Goal: Communication & Community: Answer question/provide support

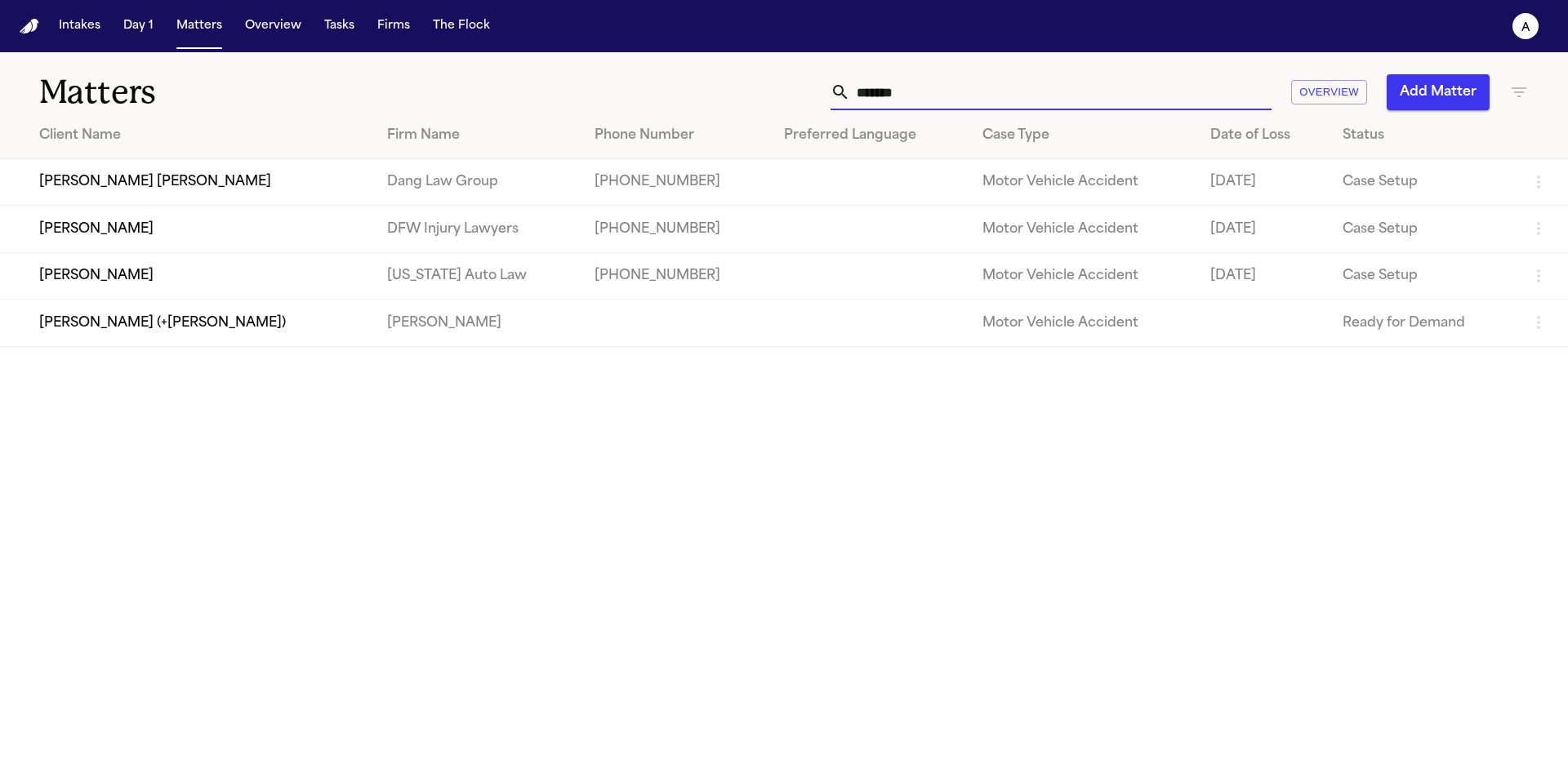
click at [829, 91] on div "******* Overview Add Matter" at bounding box center [1001, 92] width 1056 height 36
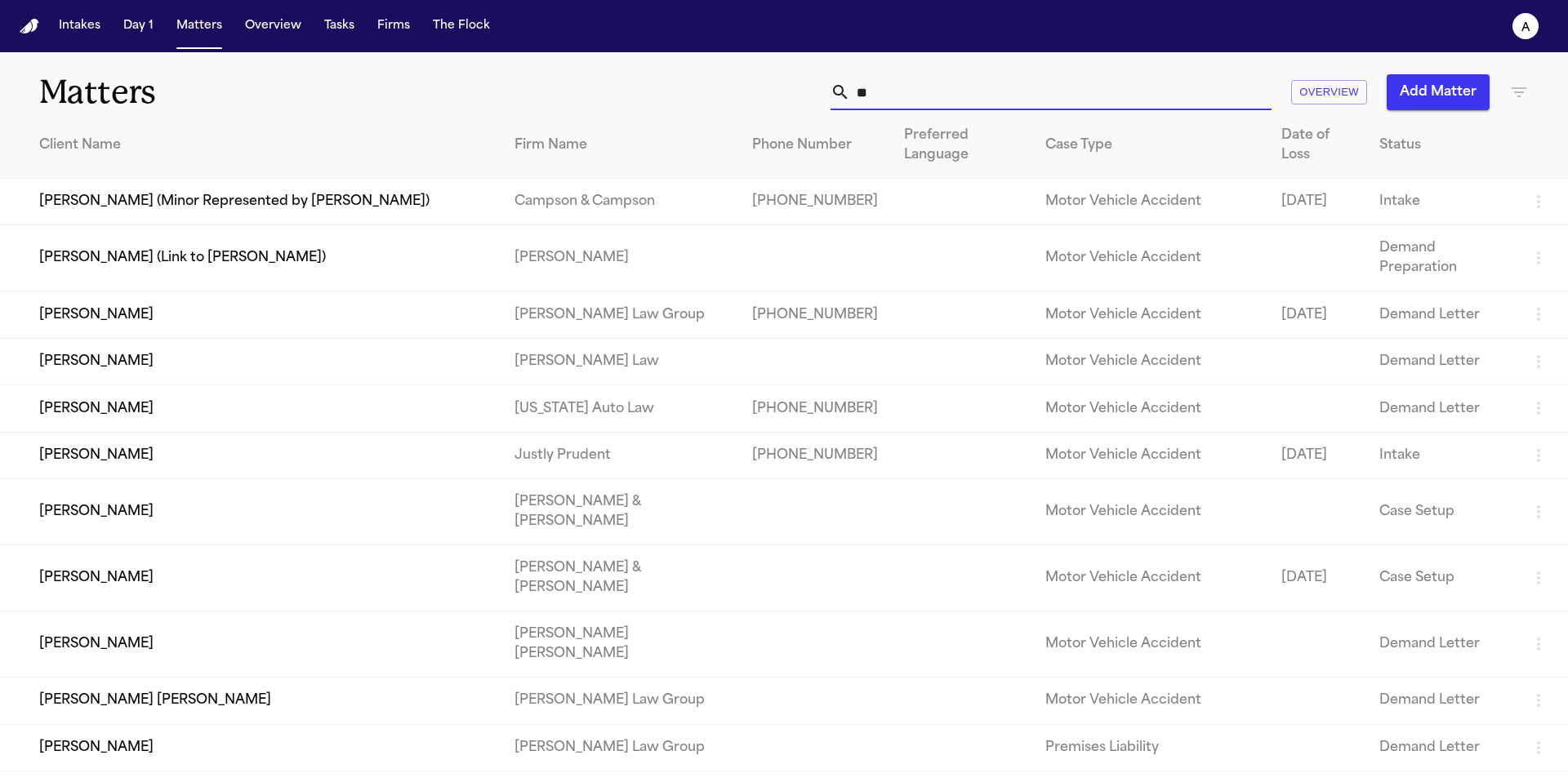
type input "*"
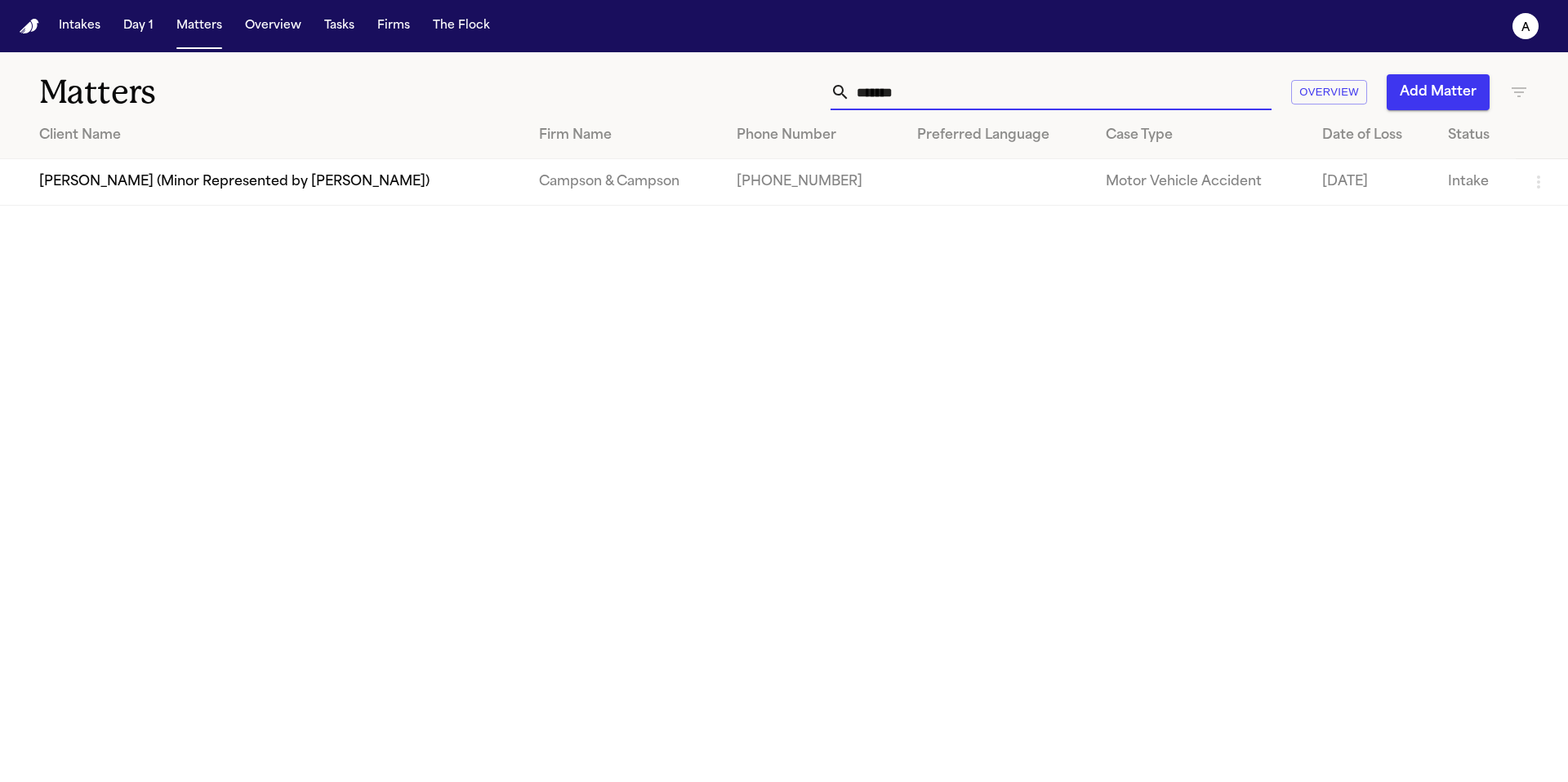
click at [951, 93] on input "*******" at bounding box center [1060, 92] width 422 height 36
type input "*******"
drag, startPoint x: 980, startPoint y: 100, endPoint x: 1111, endPoint y: -38, distance: 190.3
click at [1111, 0] on html "Intakes Day 1 Matters Overview Tasks Firms The Flock A Matters ******* Overview…" at bounding box center [784, 391] width 1568 height 782
click at [1194, 479] on main "Matters ******* Overview Add Matter Client Name Firm Name Phone Number Preferre…" at bounding box center [784, 417] width 1568 height 730
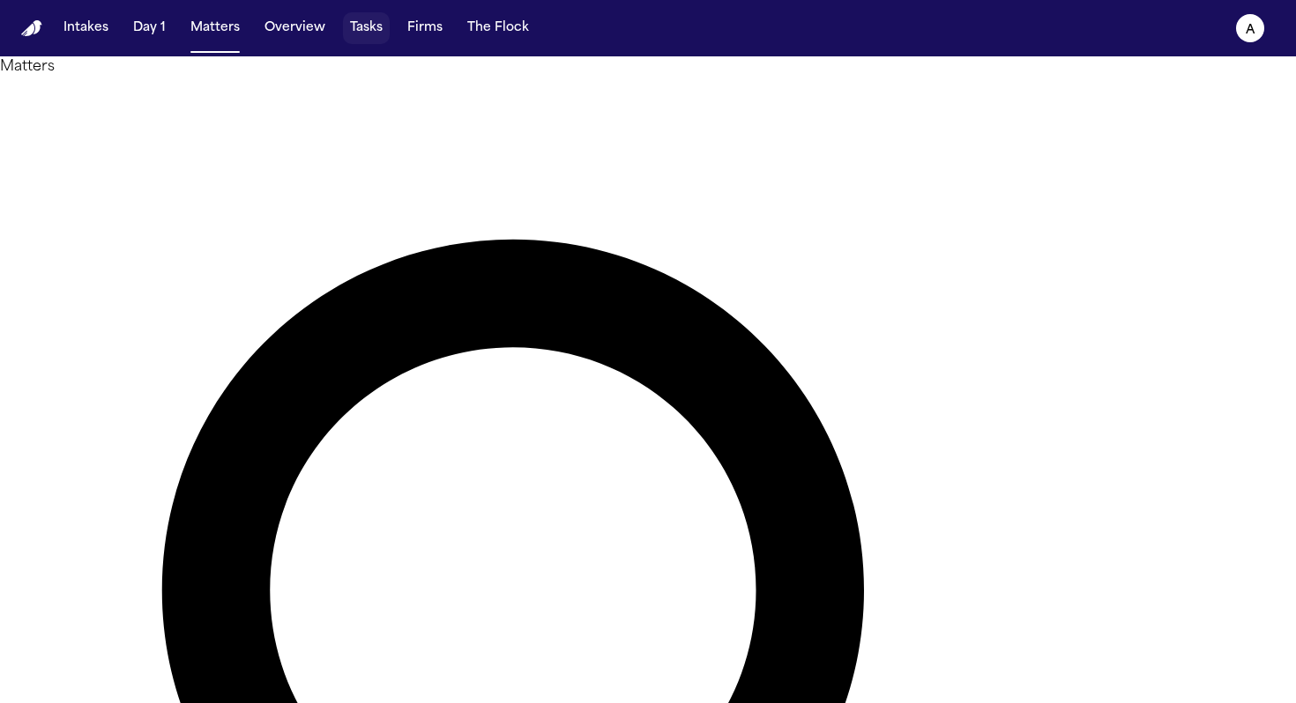
click at [355, 30] on button "Tasks" at bounding box center [366, 28] width 47 height 32
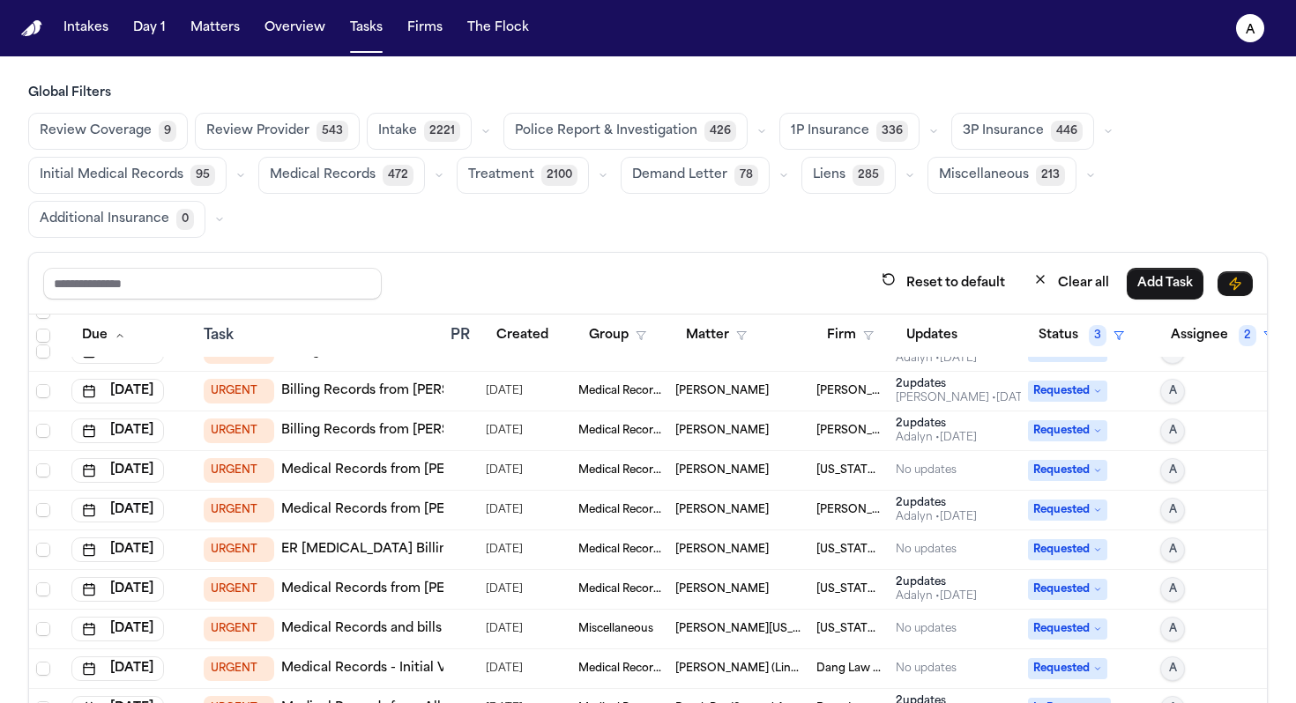
scroll to position [147, 0]
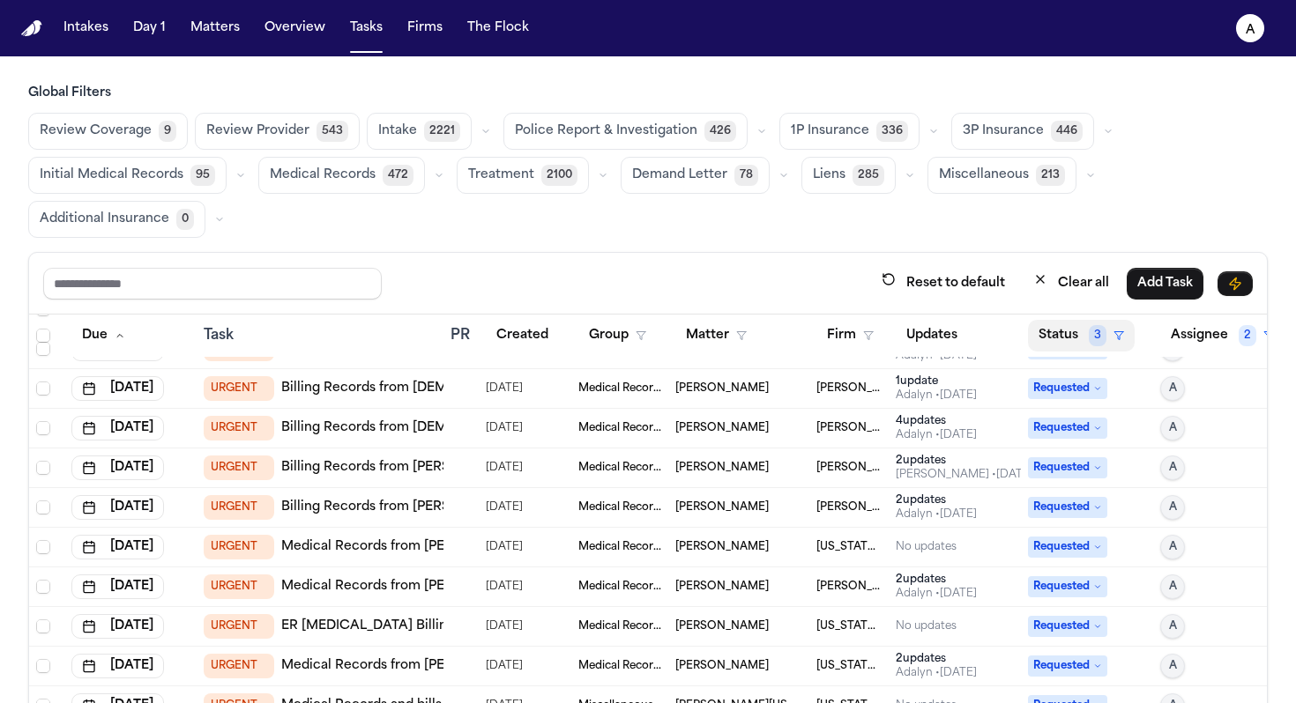
click at [760, 338] on button "Status 3" at bounding box center [1081, 336] width 107 height 32
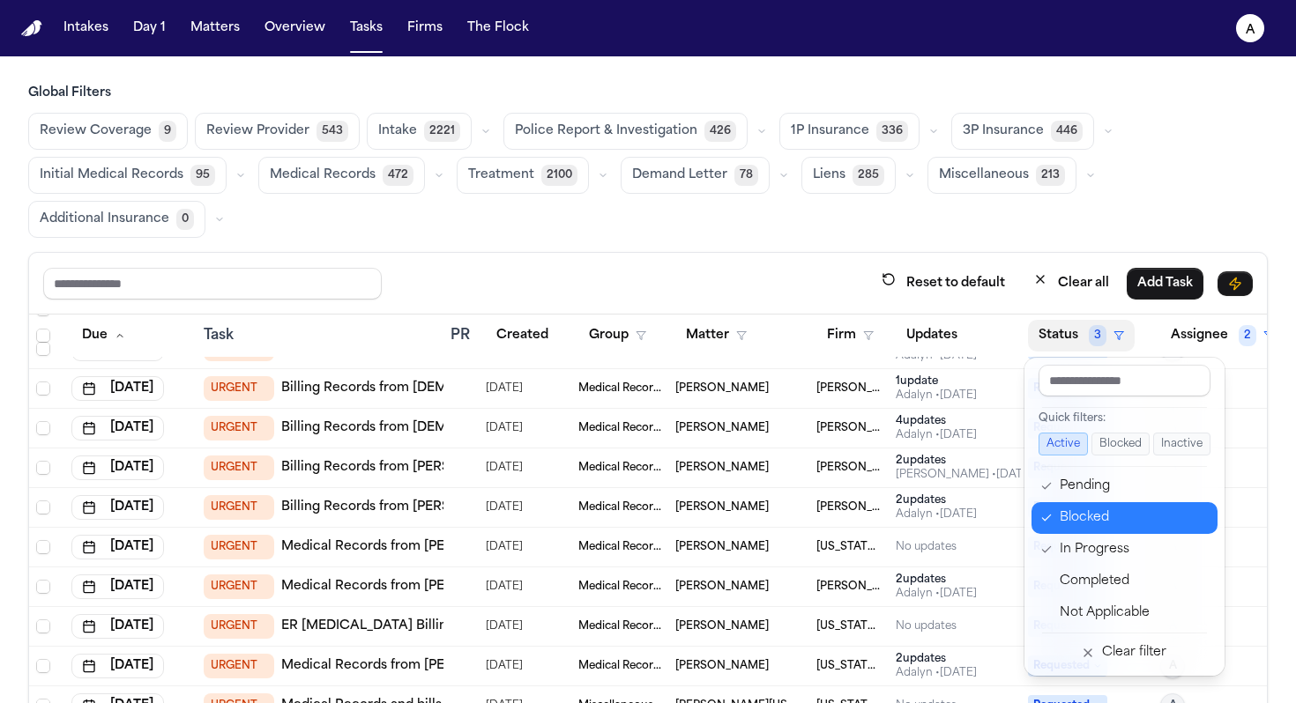
click at [760, 516] on div "Blocked" at bounding box center [1132, 518] width 147 height 21
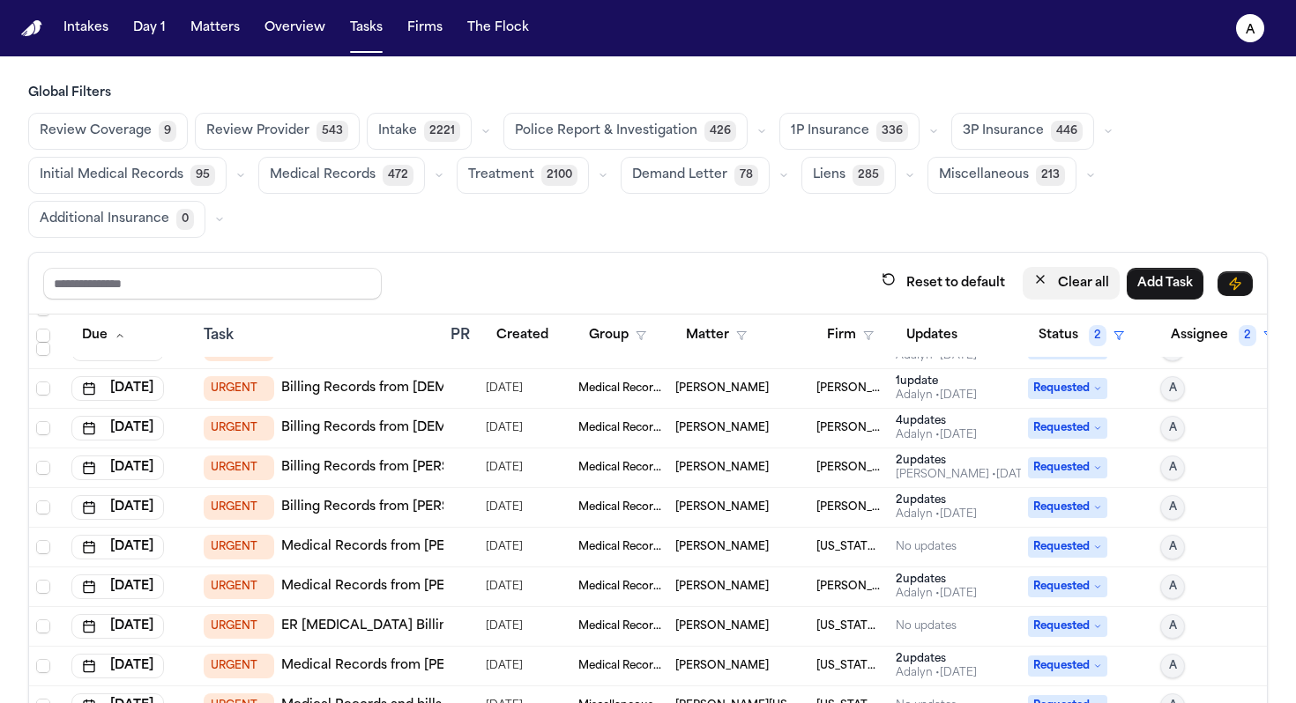
click at [760, 286] on button "Clear all" at bounding box center [1070, 283] width 97 height 33
click at [760, 332] on button "Status" at bounding box center [1067, 336] width 78 height 32
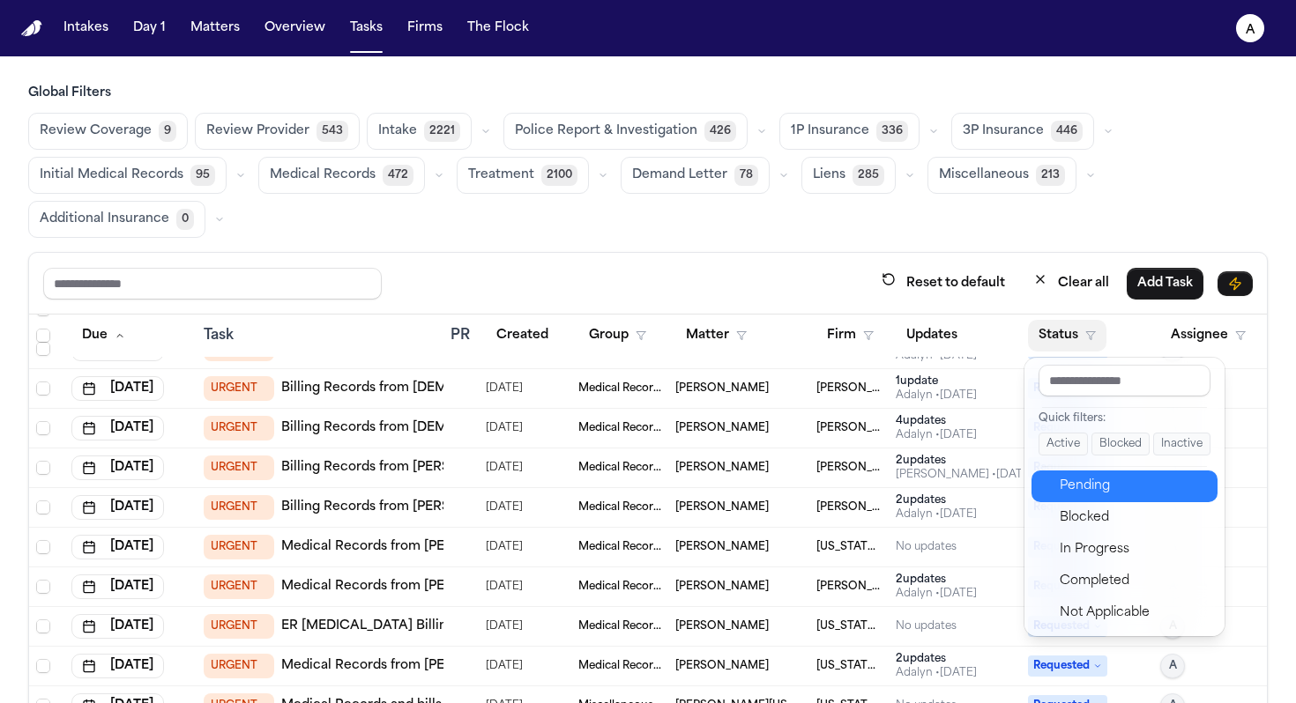
click at [760, 489] on div "Pending" at bounding box center [1132, 486] width 147 height 21
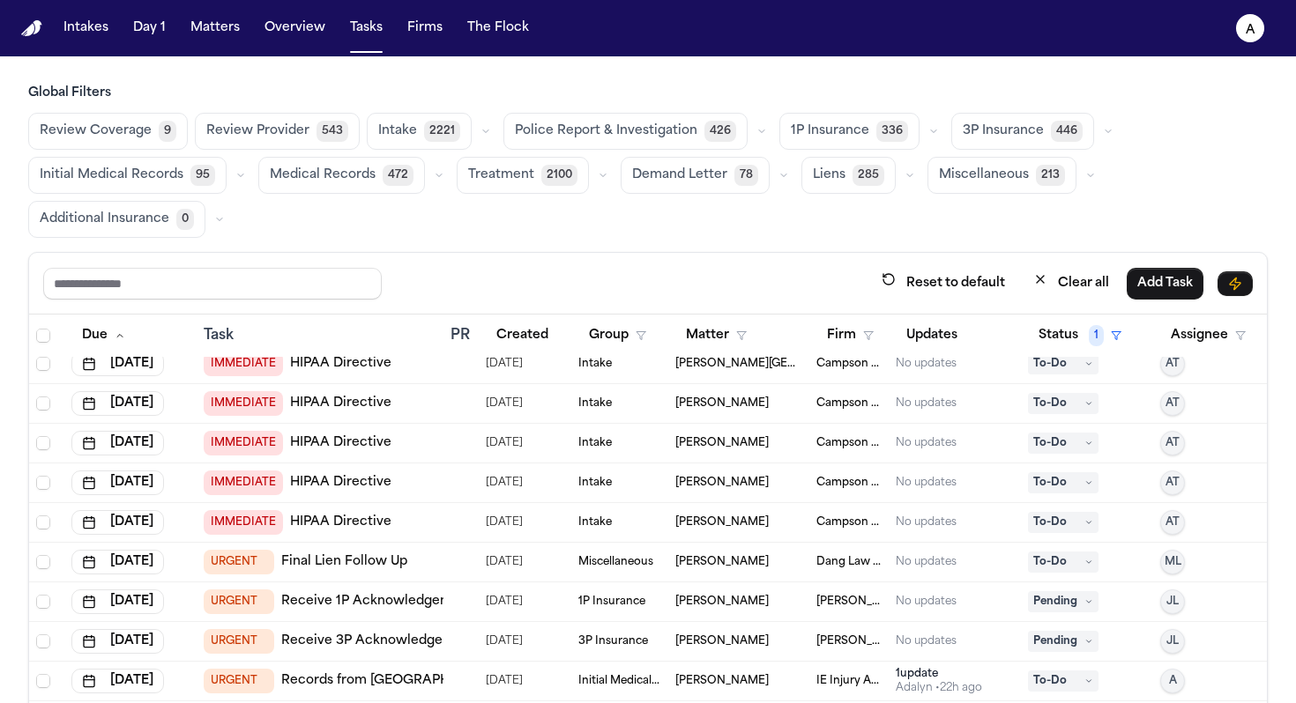
scroll to position [0, 0]
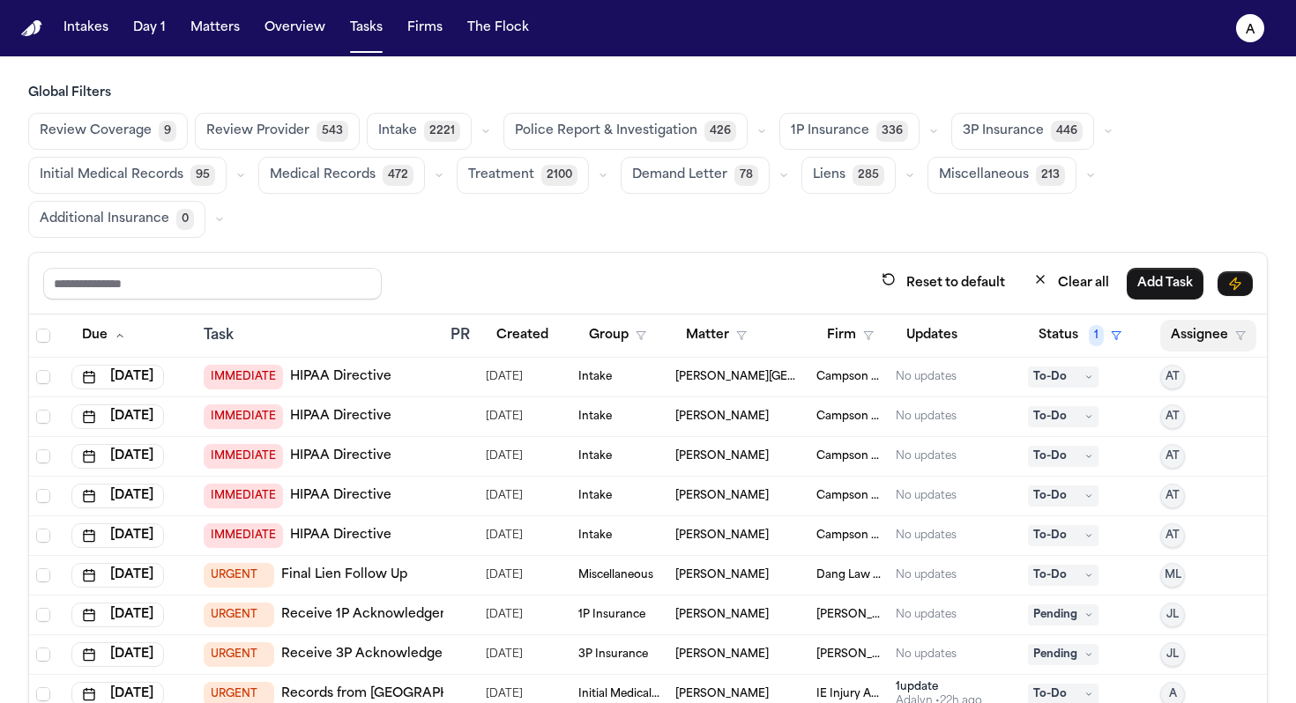
click at [760, 341] on button "Assignee" at bounding box center [1208, 336] width 96 height 32
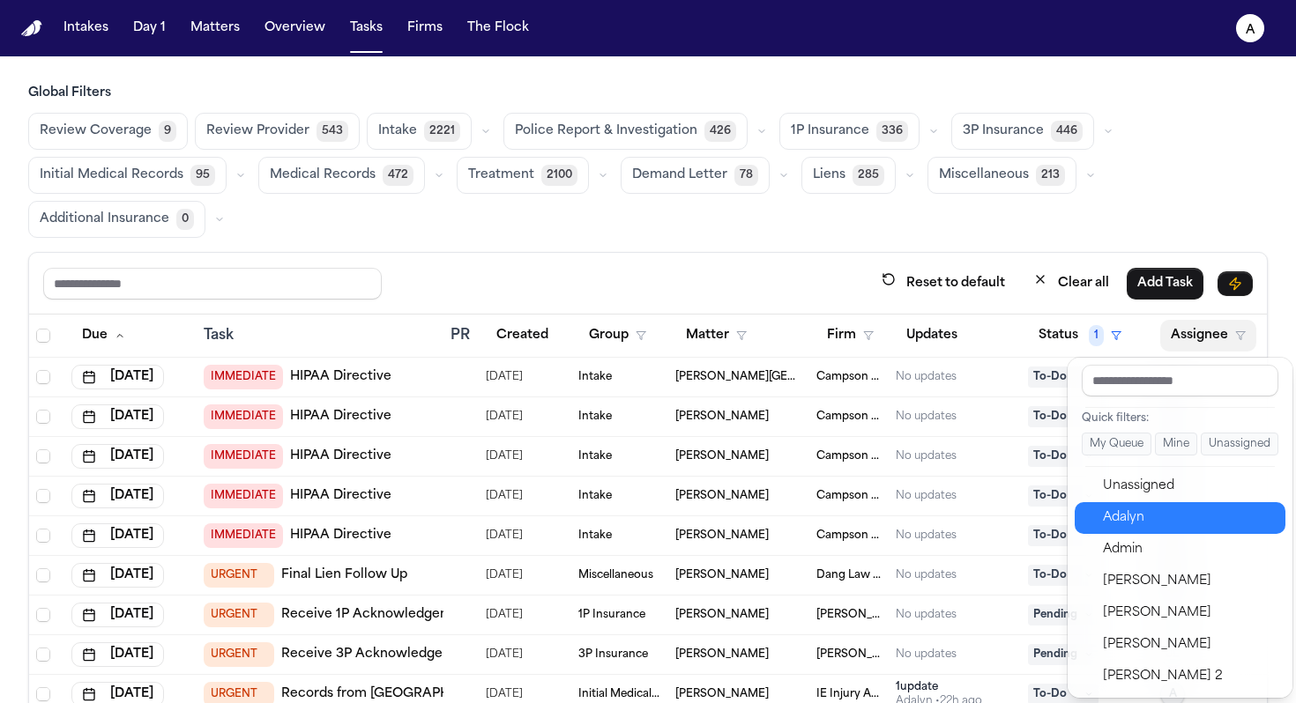
click at [760, 513] on div "Adalyn" at bounding box center [1189, 518] width 172 height 21
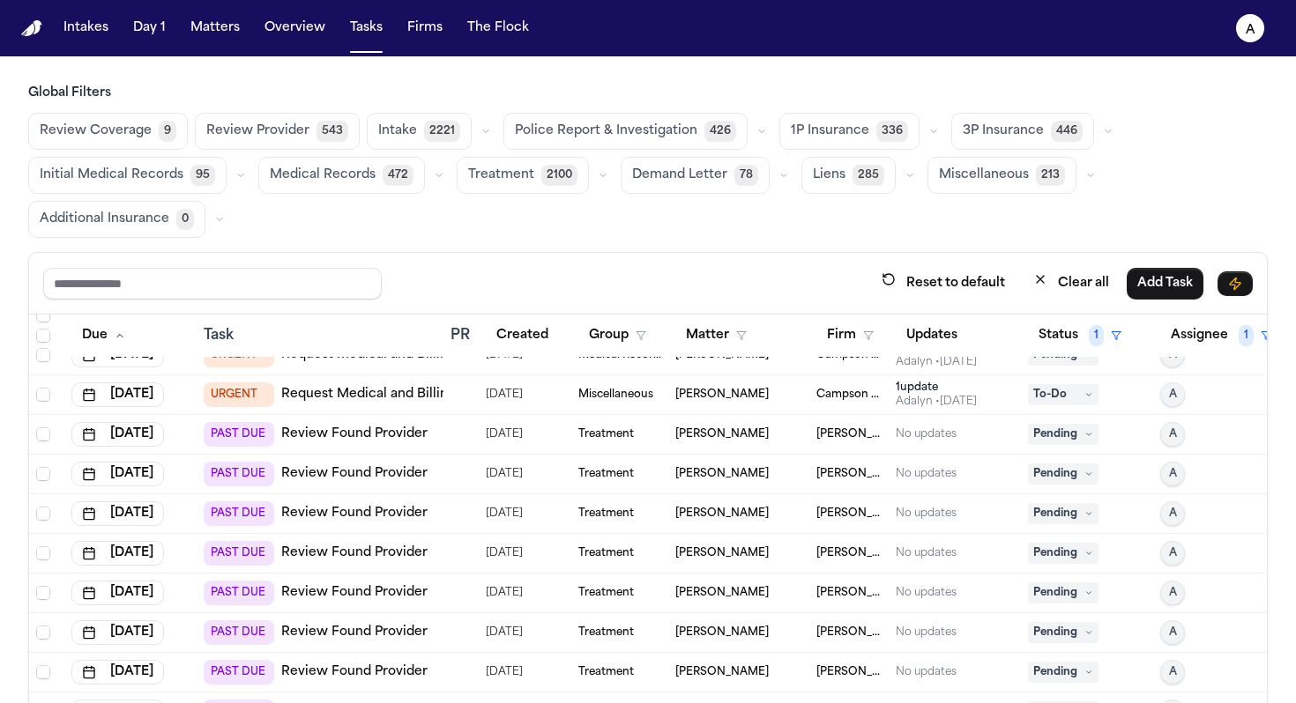
scroll to position [112, 0]
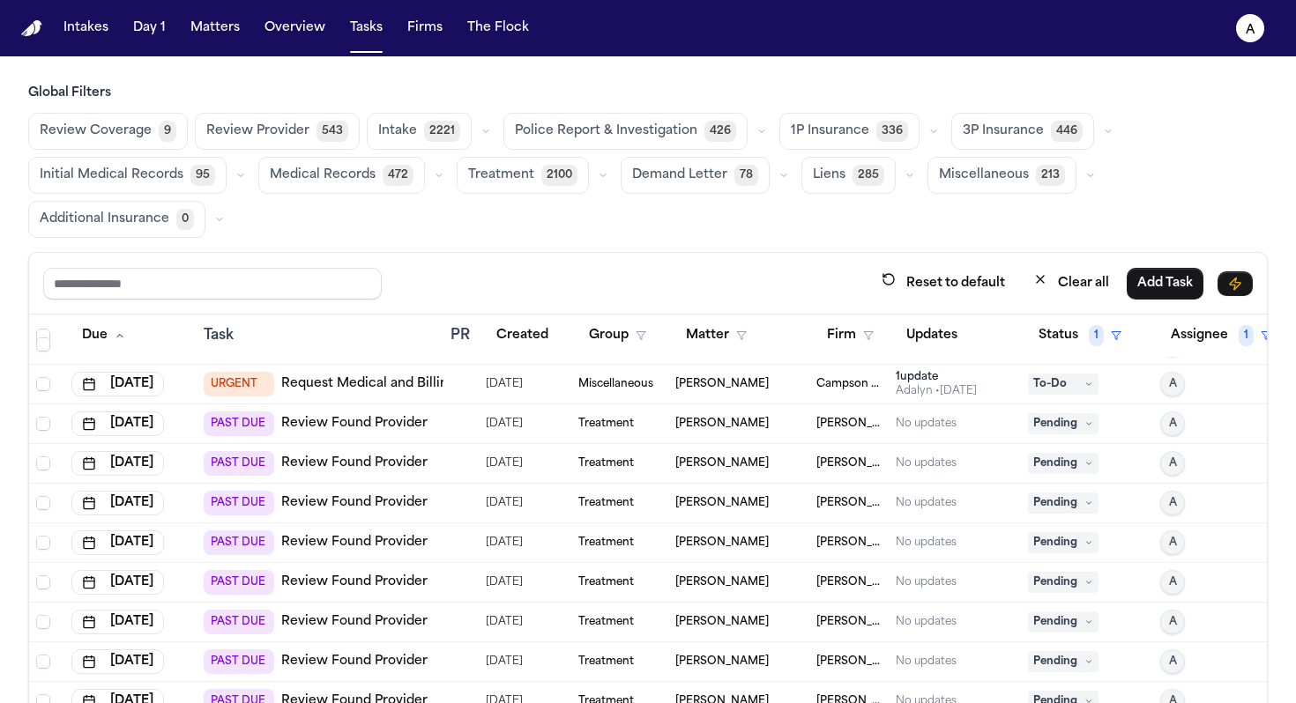
click at [760, 416] on span "Pending" at bounding box center [1063, 423] width 71 height 21
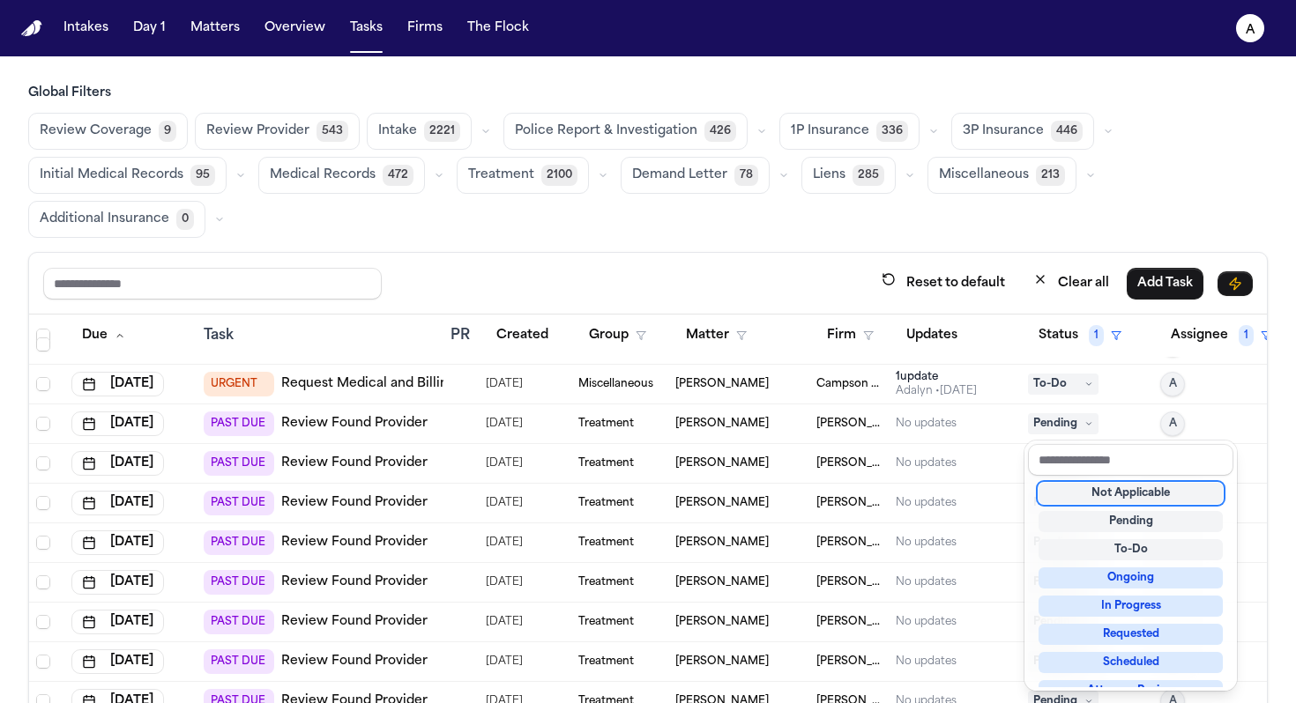
click at [760, 494] on div "Not Applicable" at bounding box center [1130, 493] width 184 height 21
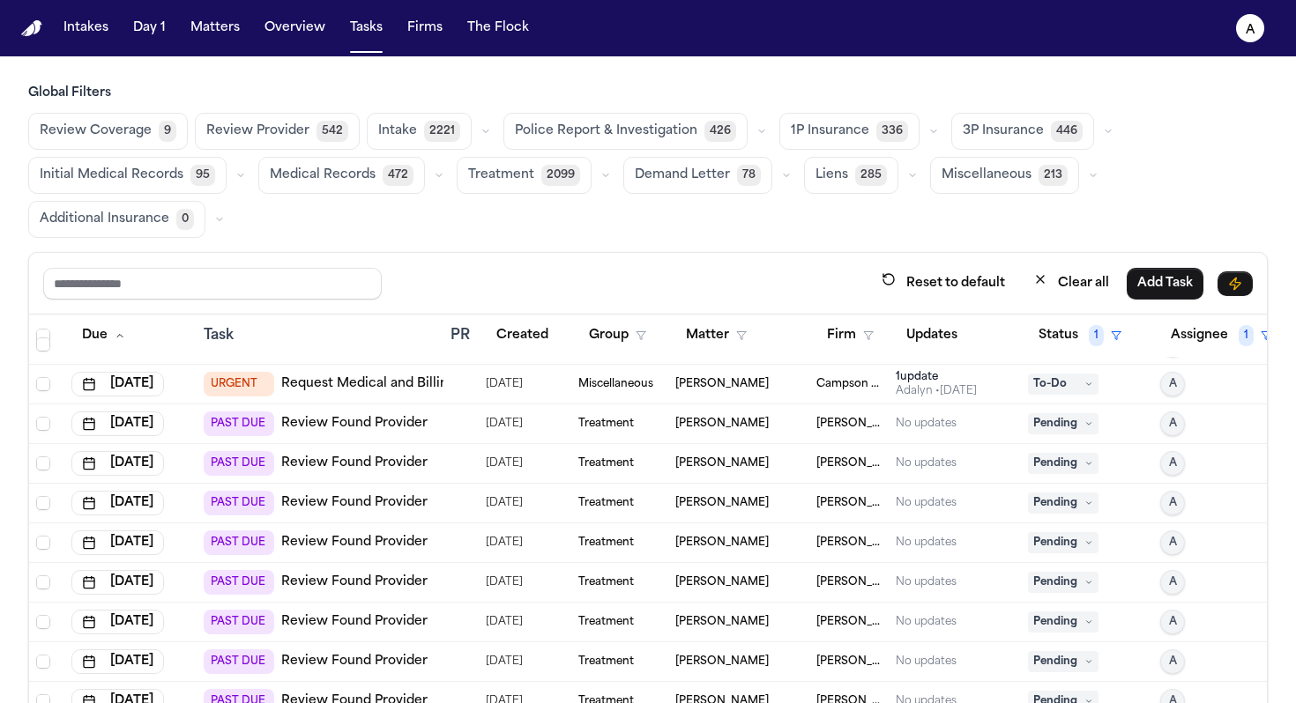
click at [760, 422] on span "Pending" at bounding box center [1063, 423] width 71 height 21
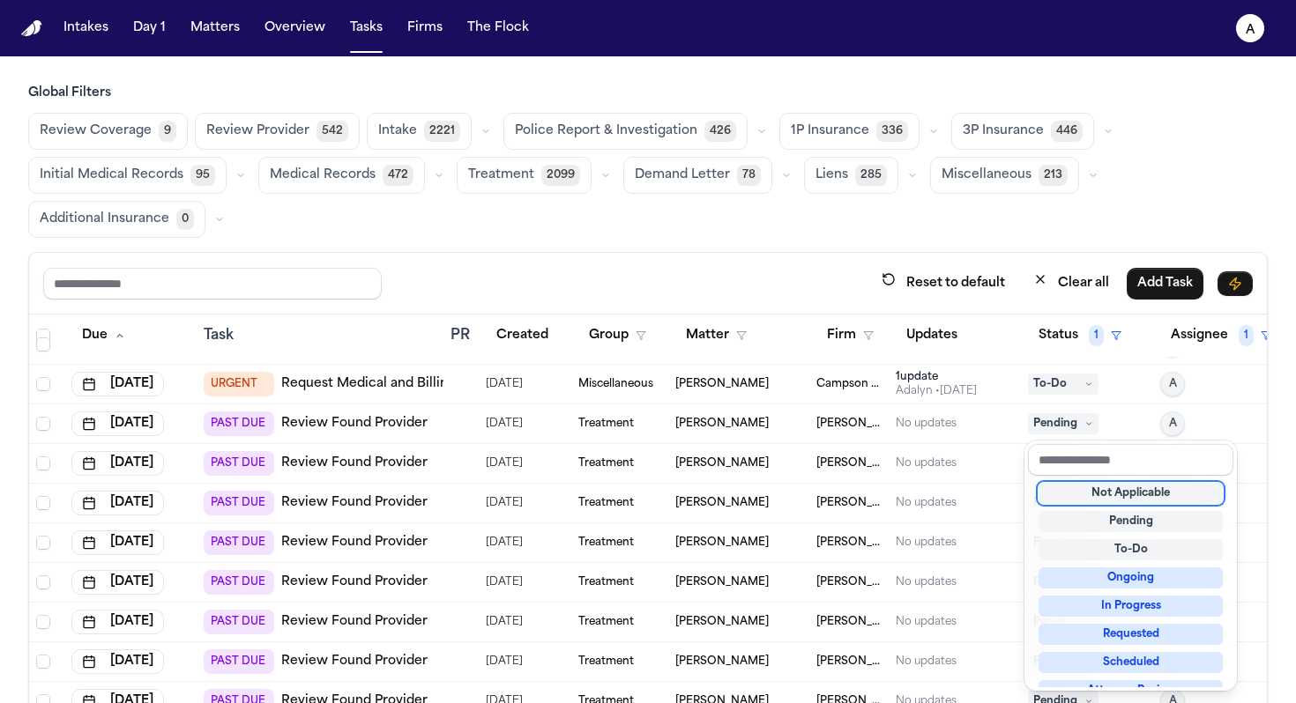
click at [760, 502] on div "Not Applicable" at bounding box center [1130, 493] width 184 height 21
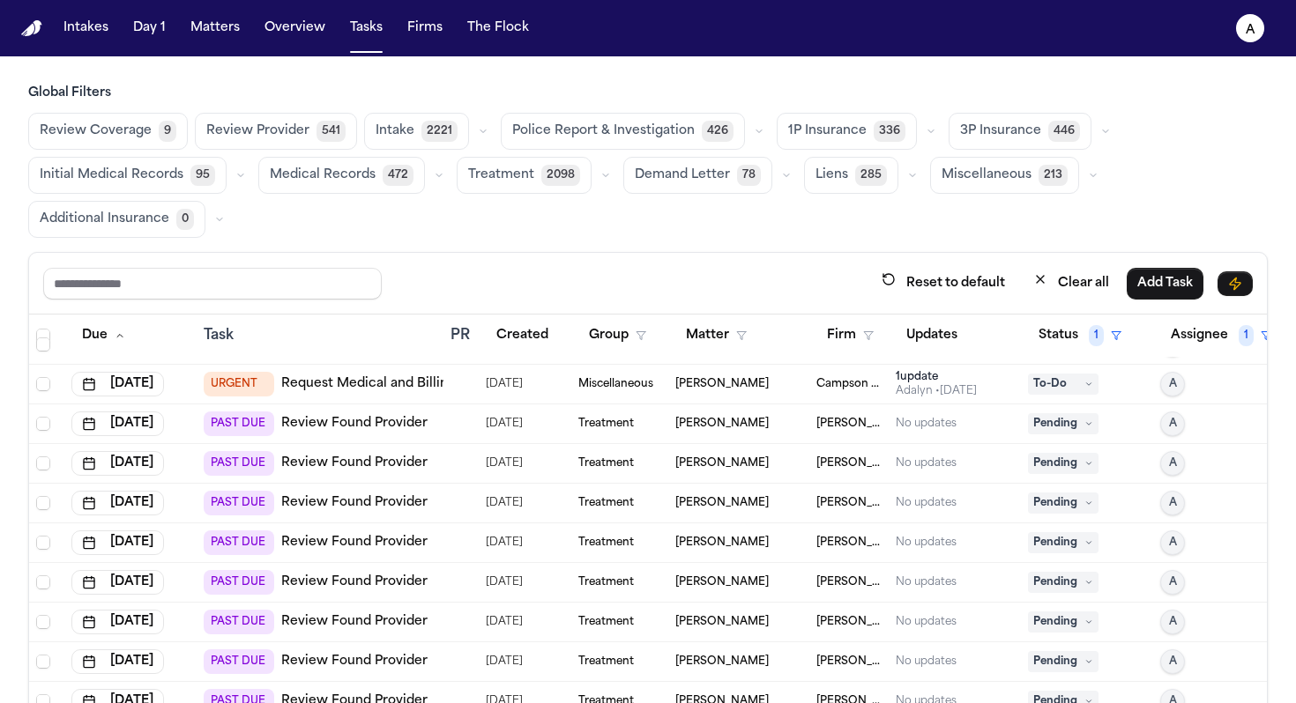
click at [760, 425] on span "Pending" at bounding box center [1063, 423] width 71 height 21
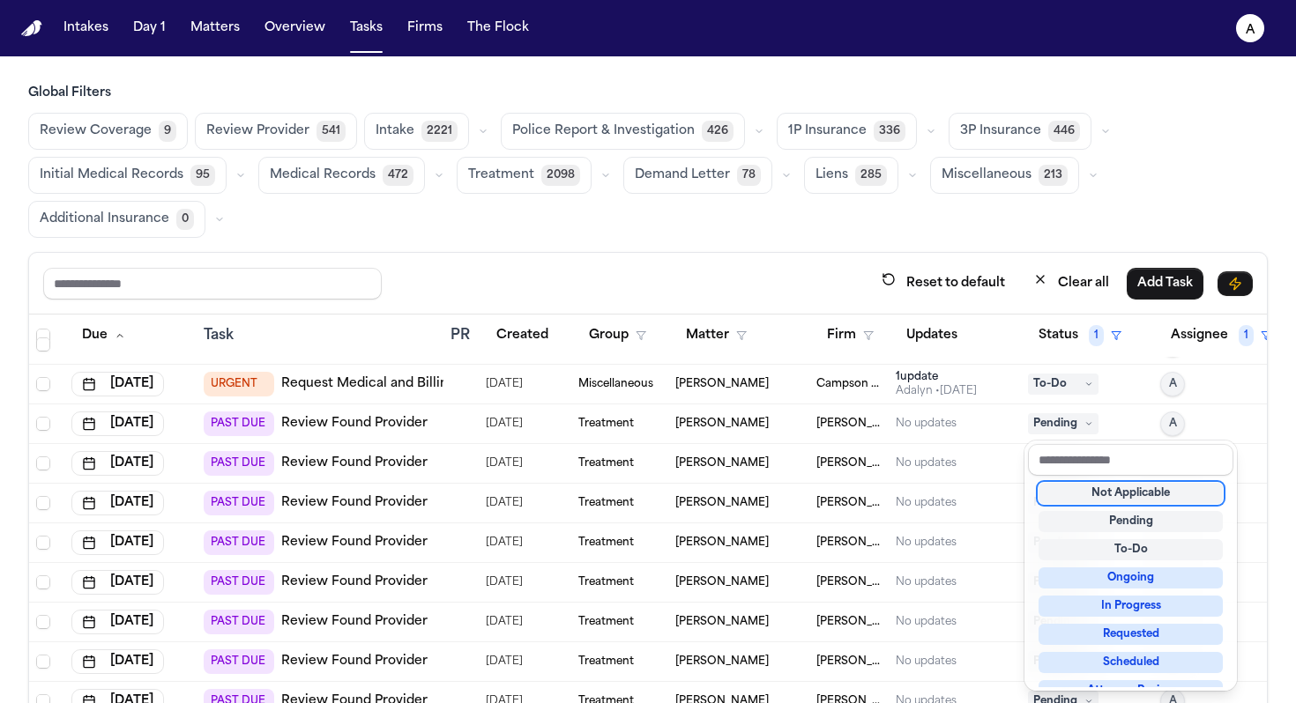
click at [760, 494] on div "Not Applicable" at bounding box center [1130, 493] width 184 height 21
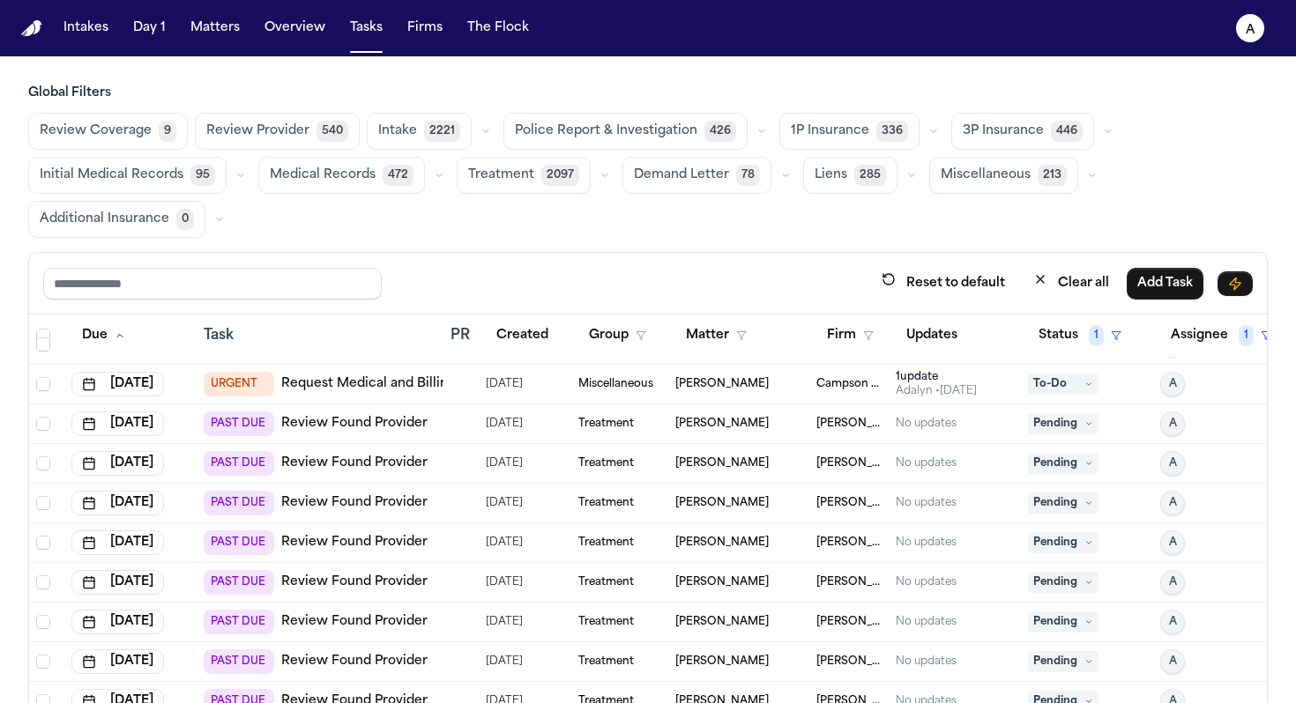
click at [760, 421] on span "Pending" at bounding box center [1063, 423] width 71 height 21
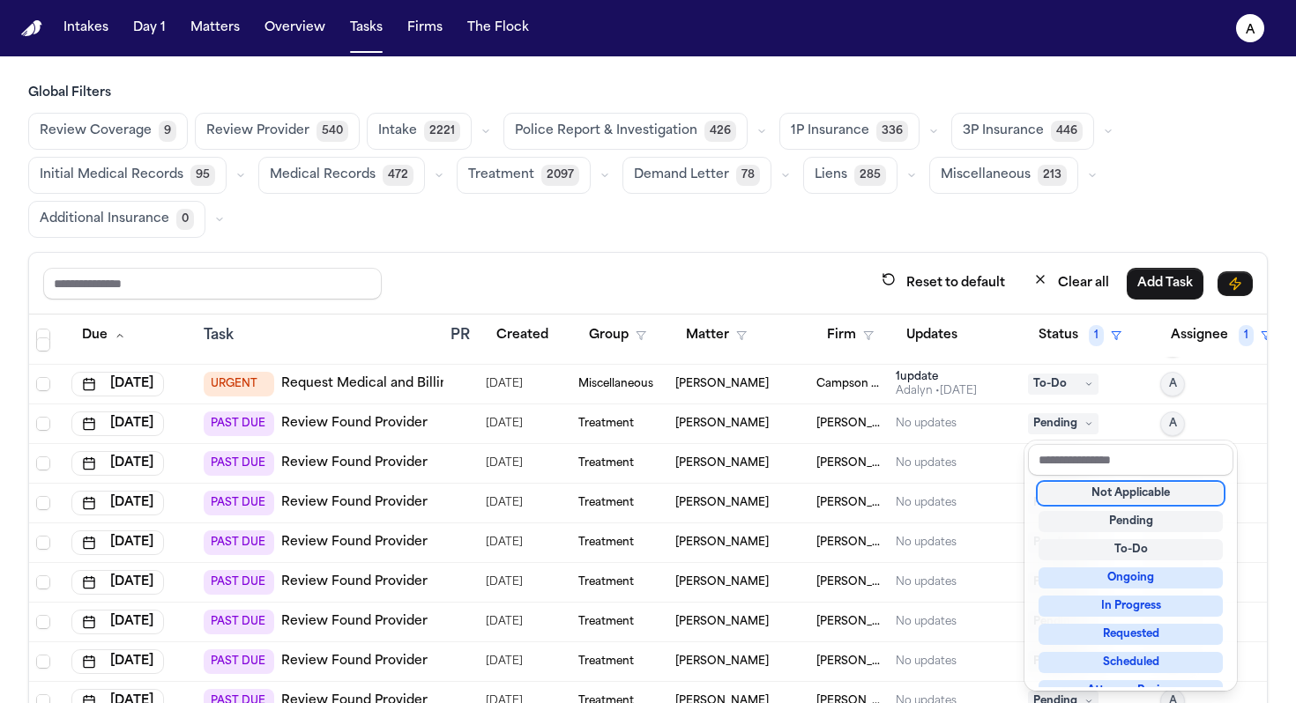
click at [760, 498] on div "Not Applicable" at bounding box center [1130, 493] width 184 height 21
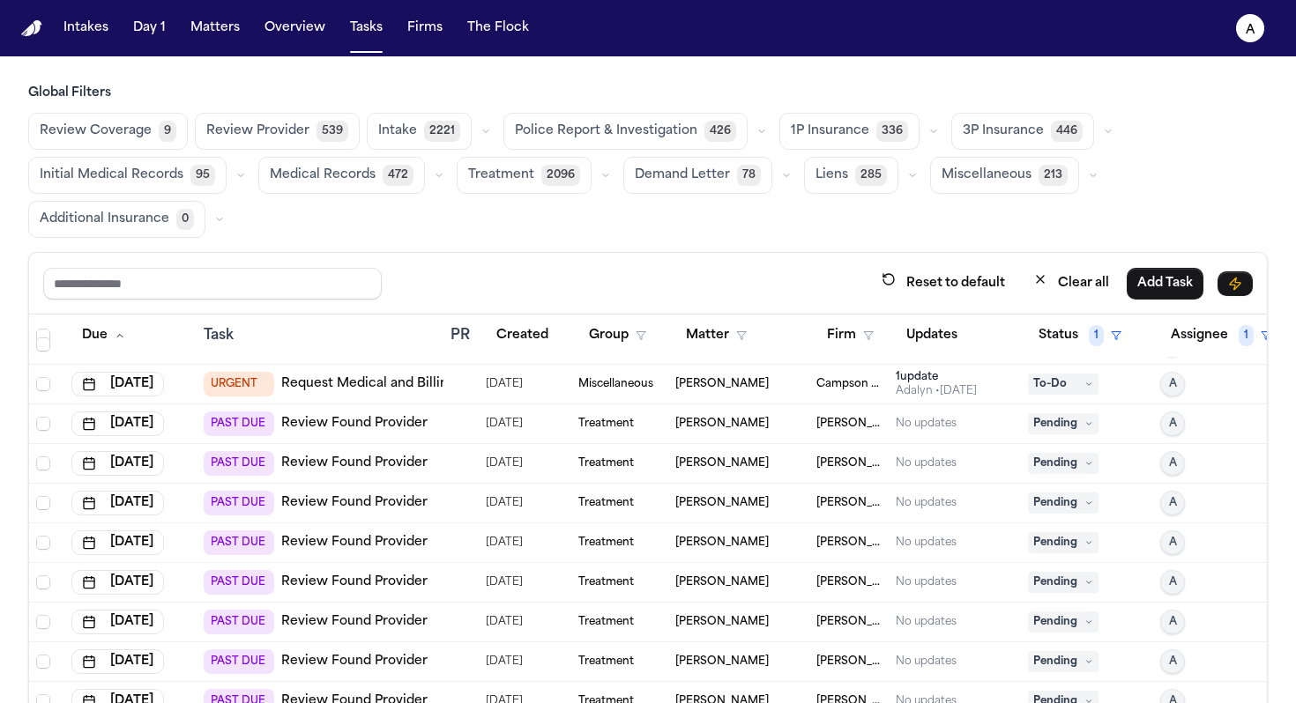
click at [760, 425] on span "Pending" at bounding box center [1063, 423] width 71 height 21
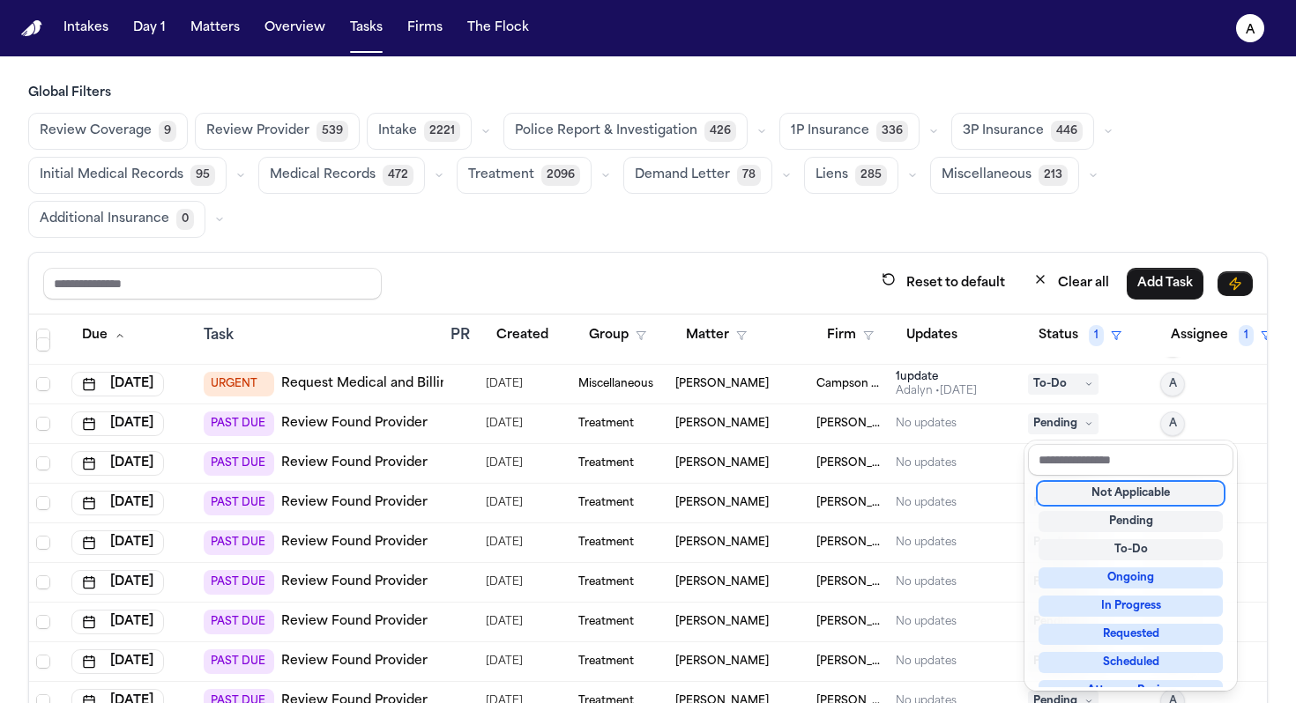
click at [760, 498] on div "Not Applicable" at bounding box center [1130, 493] width 184 height 21
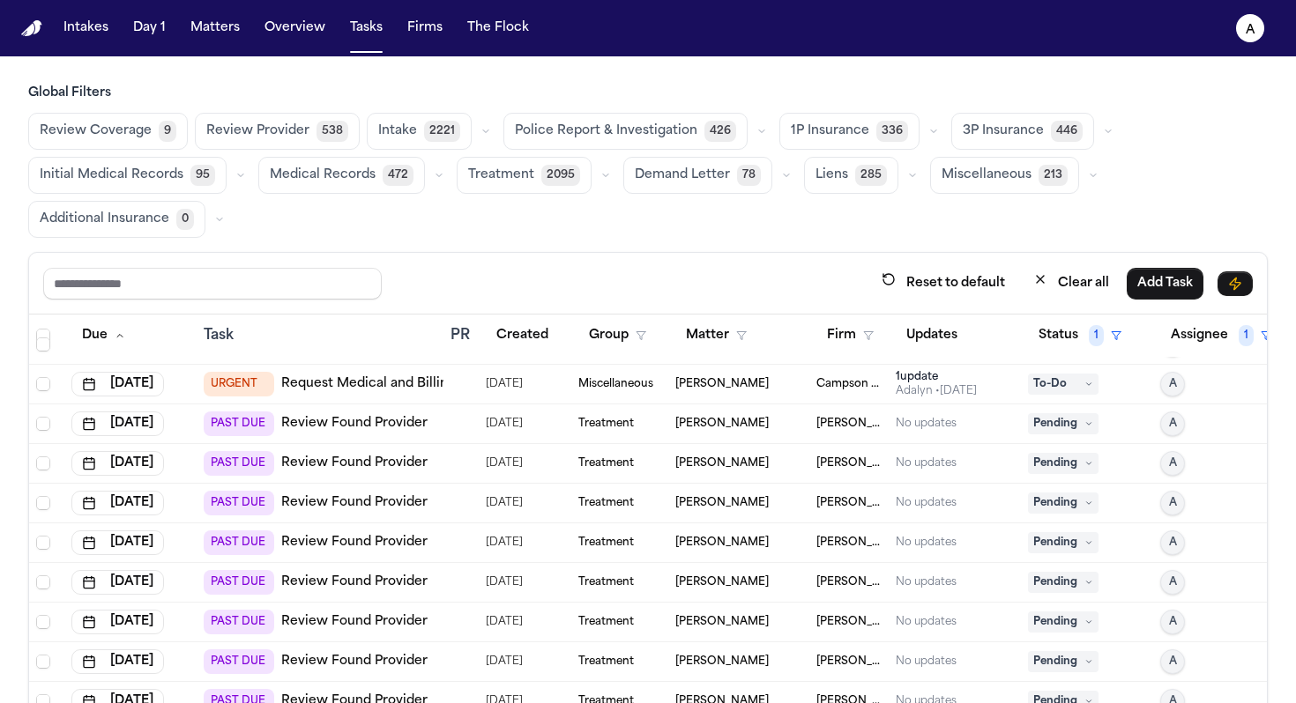
click at [760, 413] on span "Pending" at bounding box center [1063, 423] width 71 height 21
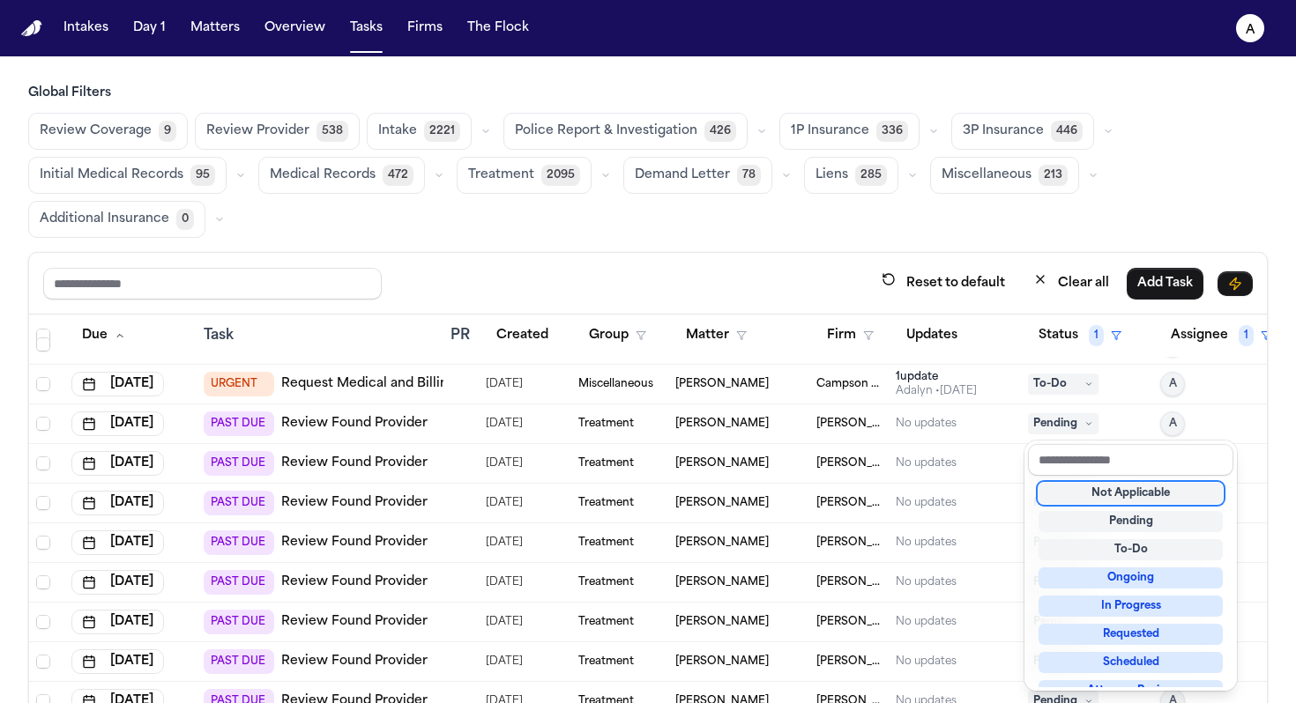
click at [760, 492] on div "Not Applicable" at bounding box center [1130, 493] width 184 height 21
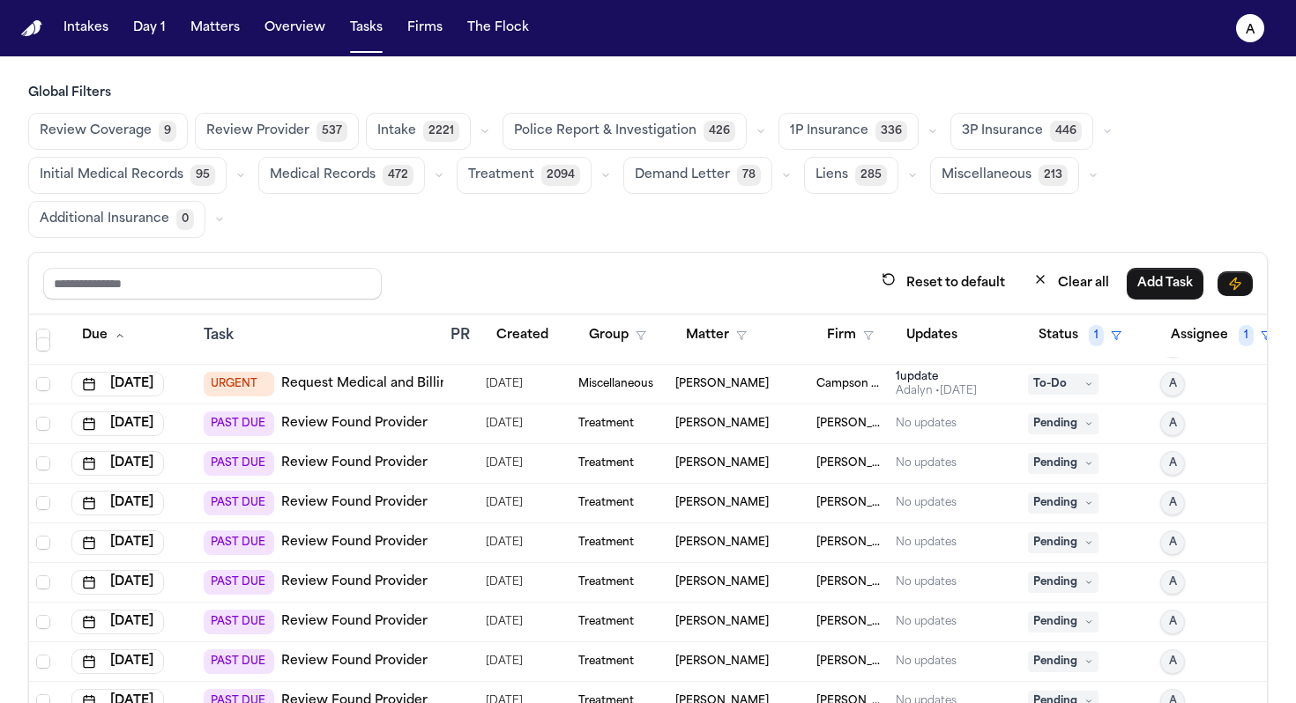
click at [760, 426] on span "Pending" at bounding box center [1063, 423] width 71 height 21
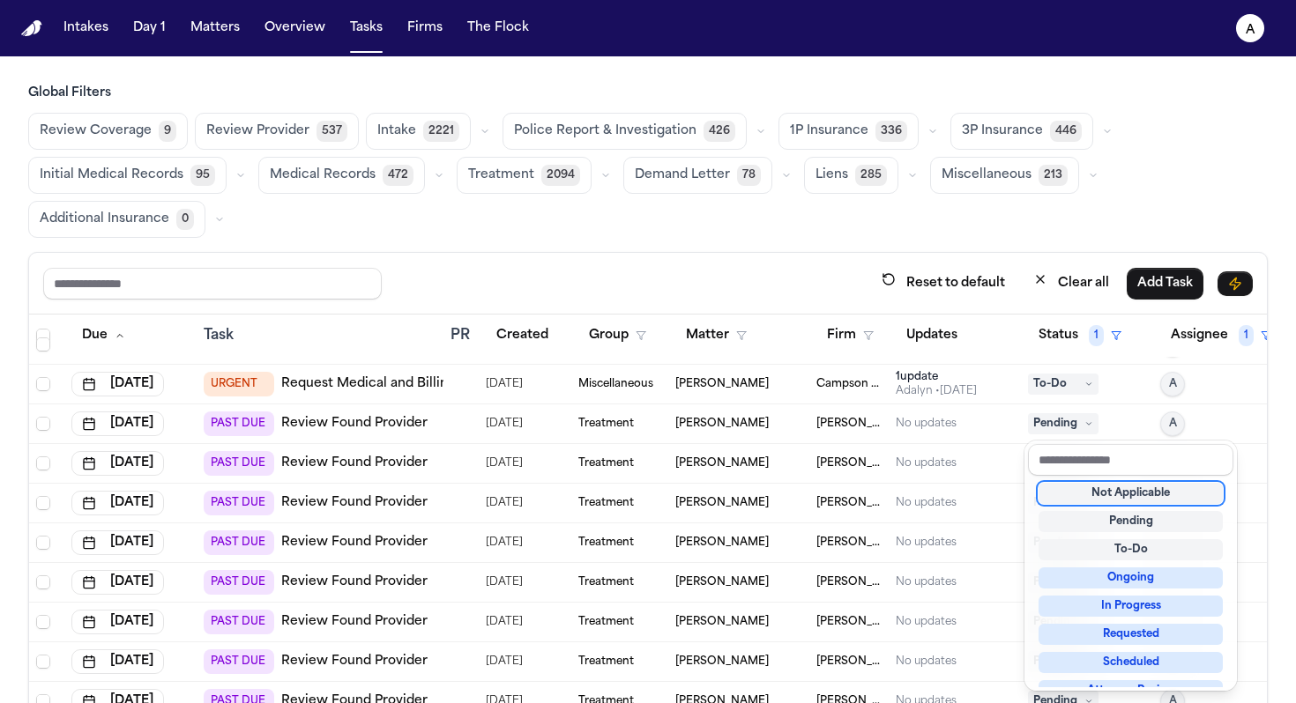
click at [760, 499] on div "Not Applicable" at bounding box center [1130, 493] width 184 height 21
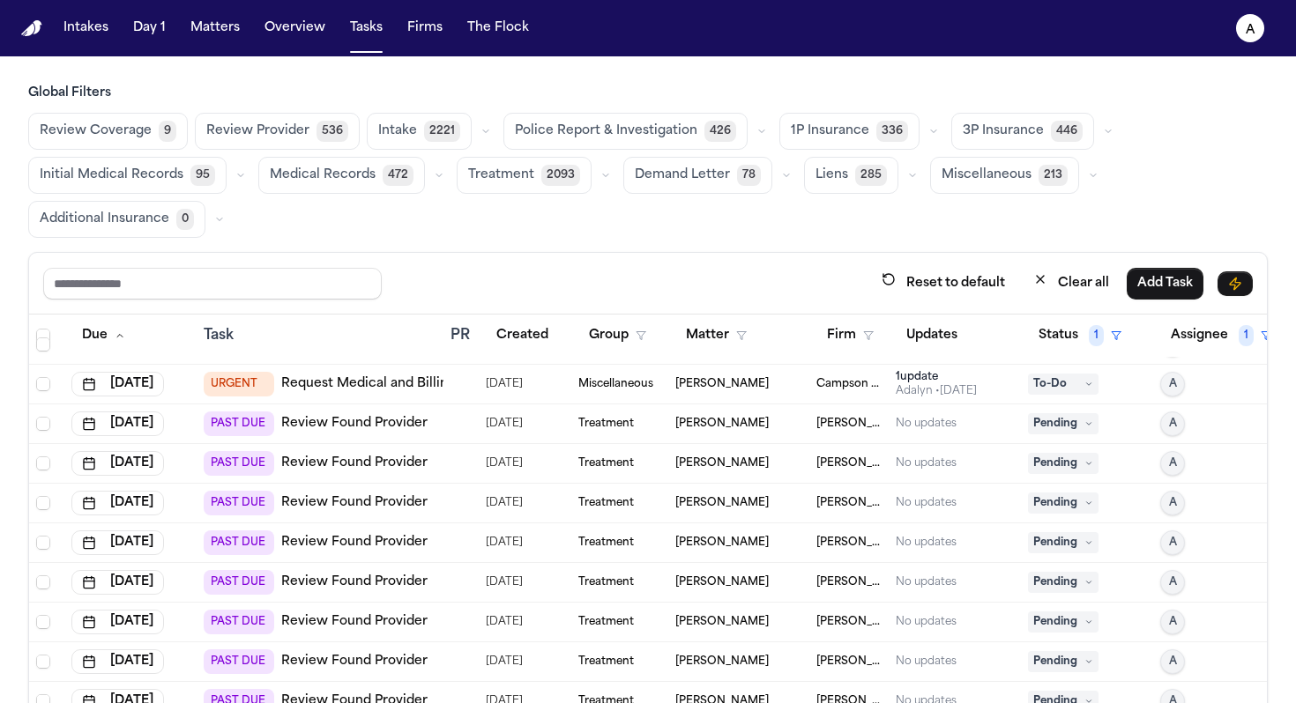
click at [760, 423] on span "Pending" at bounding box center [1063, 423] width 71 height 21
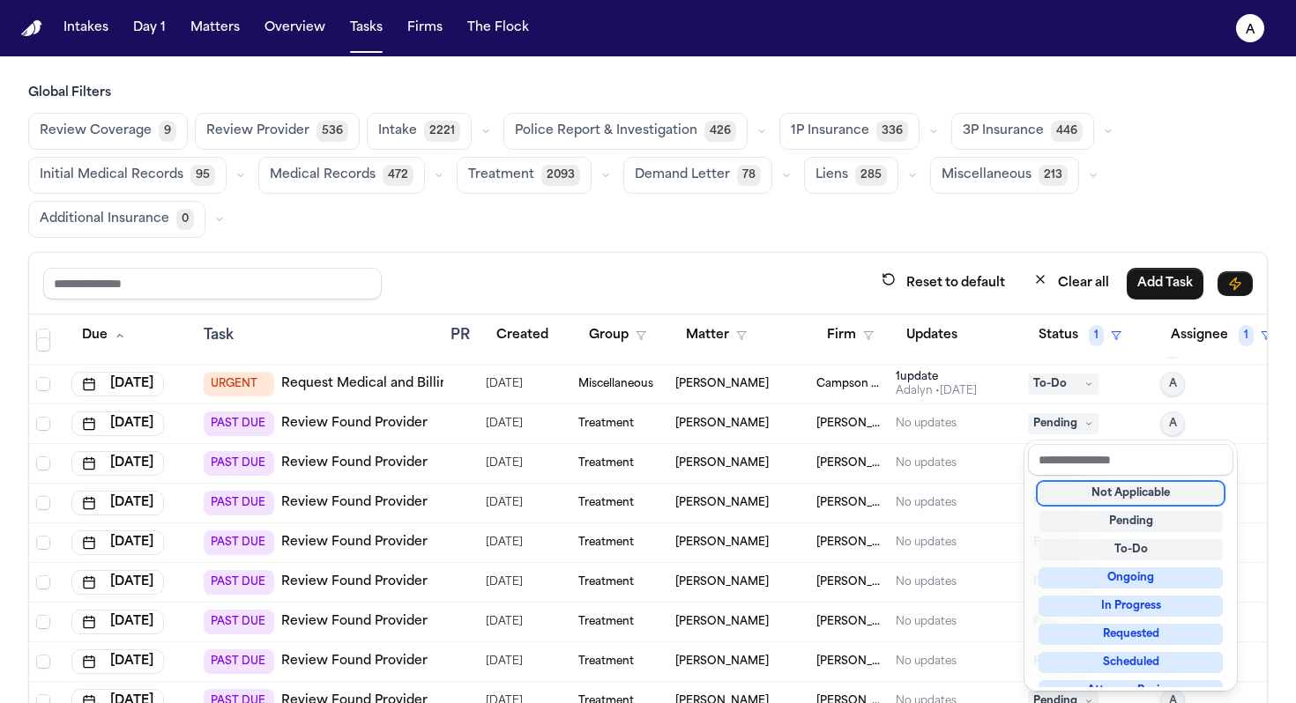
click at [760, 496] on div "Not Applicable" at bounding box center [1130, 493] width 184 height 21
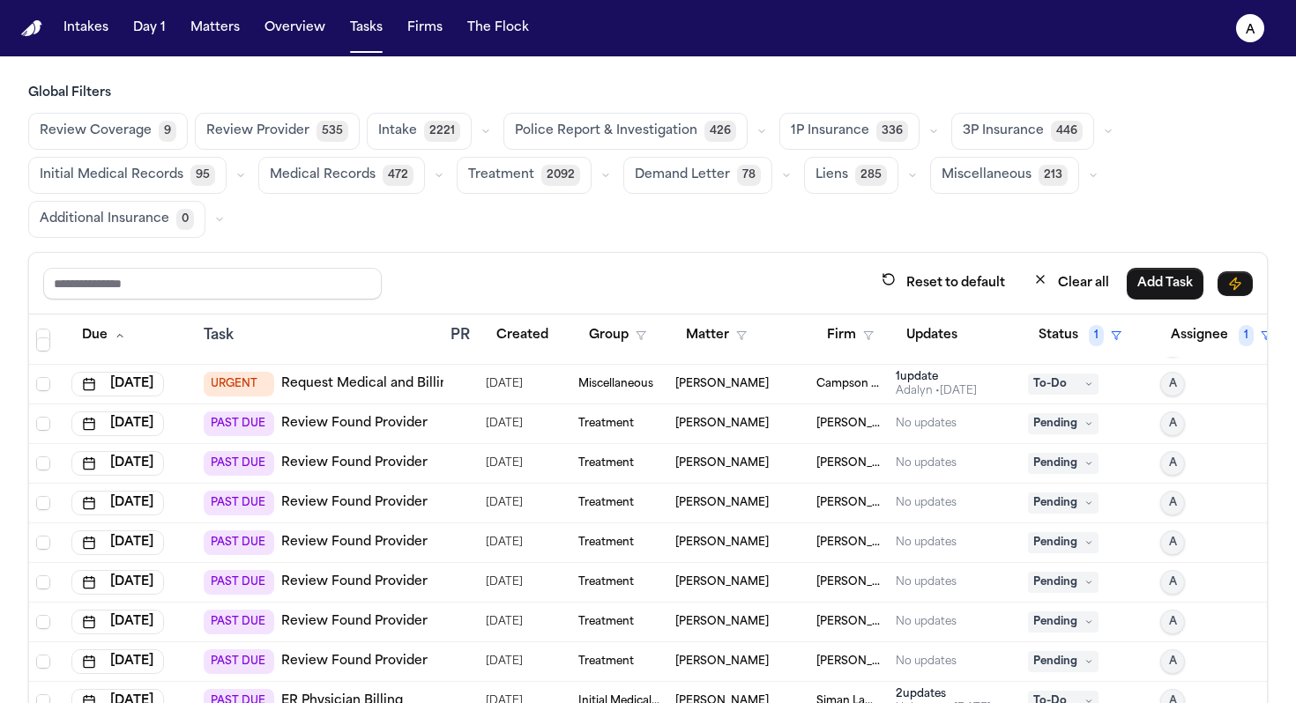
click at [760, 399] on div "Global Filters Review Coverage 9 Review Provider 535 Intake 2221 Police Report …" at bounding box center [648, 455] width 1296 height 740
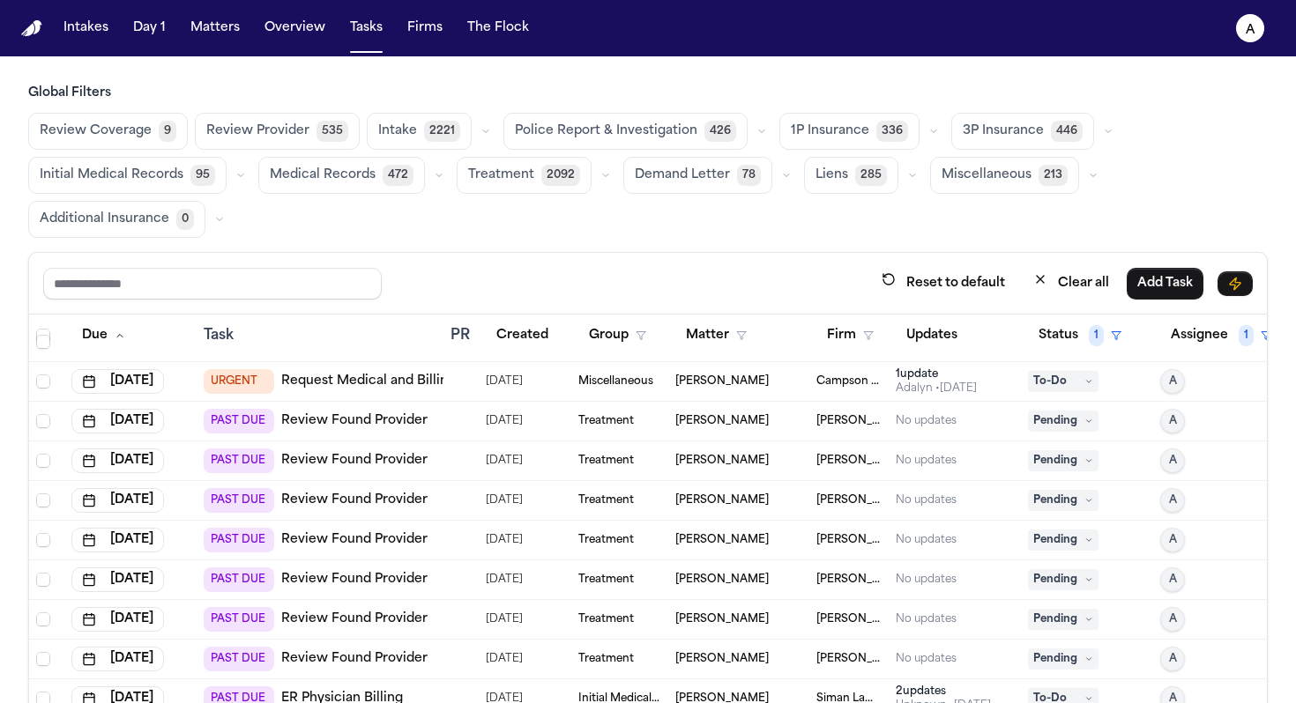
click at [760, 417] on icon at bounding box center [1088, 421] width 9 height 9
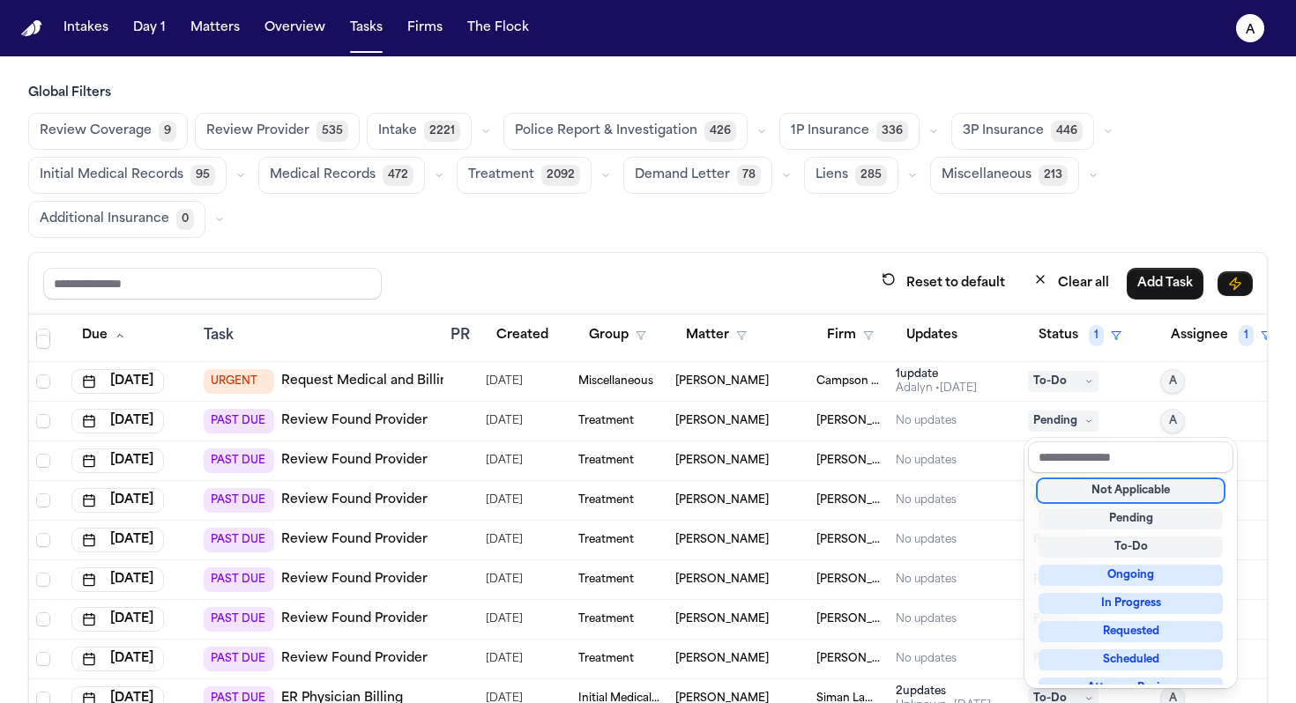
click at [760, 486] on div "Not Applicable" at bounding box center [1130, 490] width 184 height 21
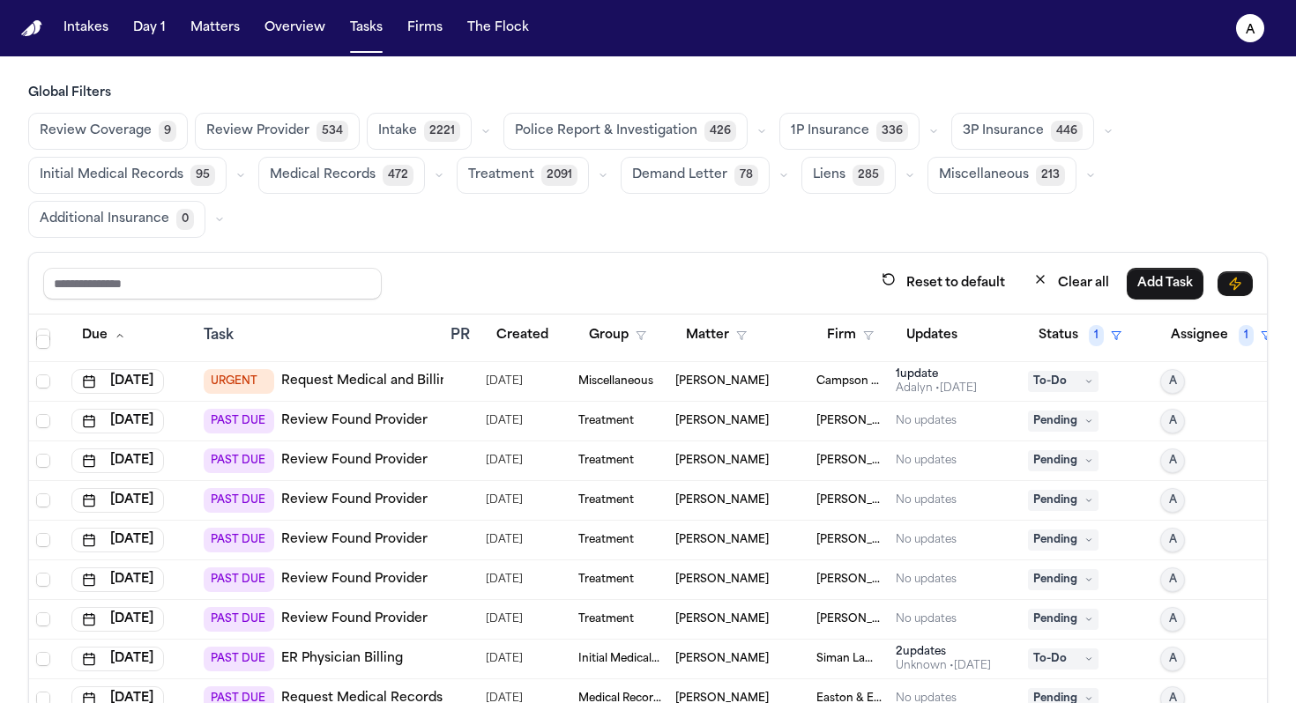
click at [760, 420] on span "Pending" at bounding box center [1063, 421] width 71 height 21
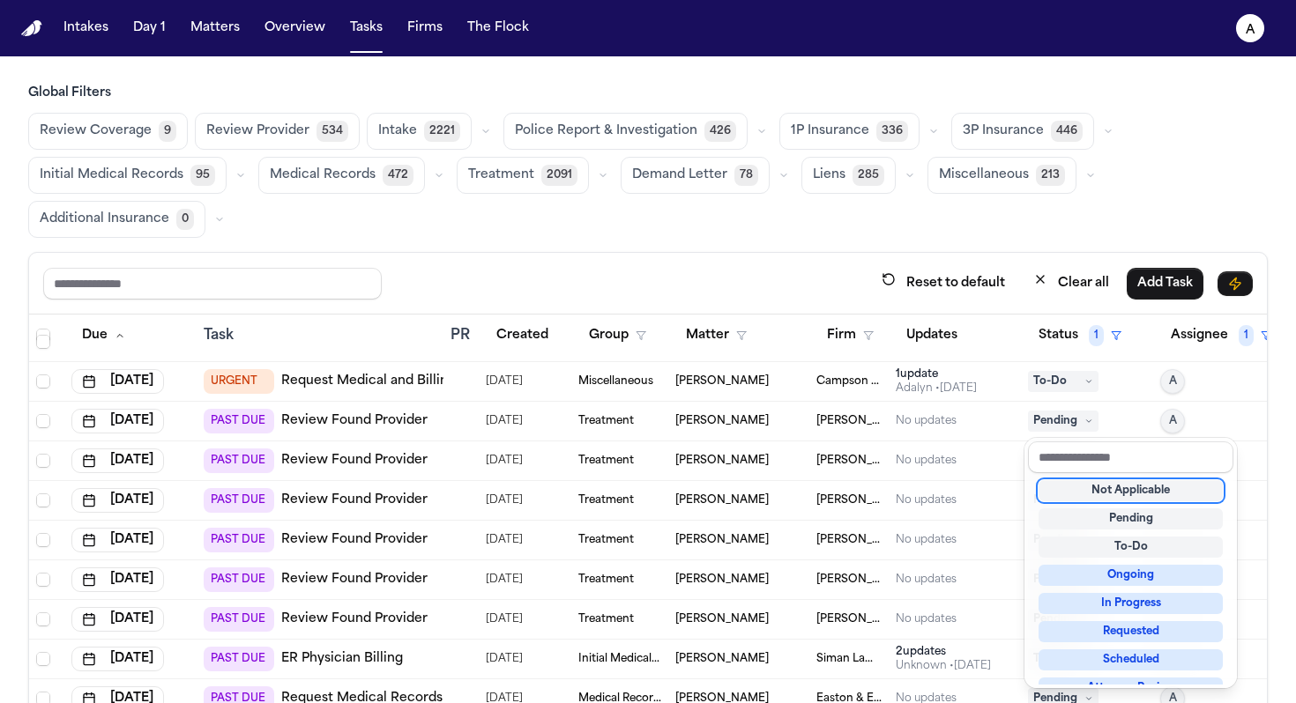
click at [760, 491] on div "Not Applicable" at bounding box center [1130, 490] width 184 height 21
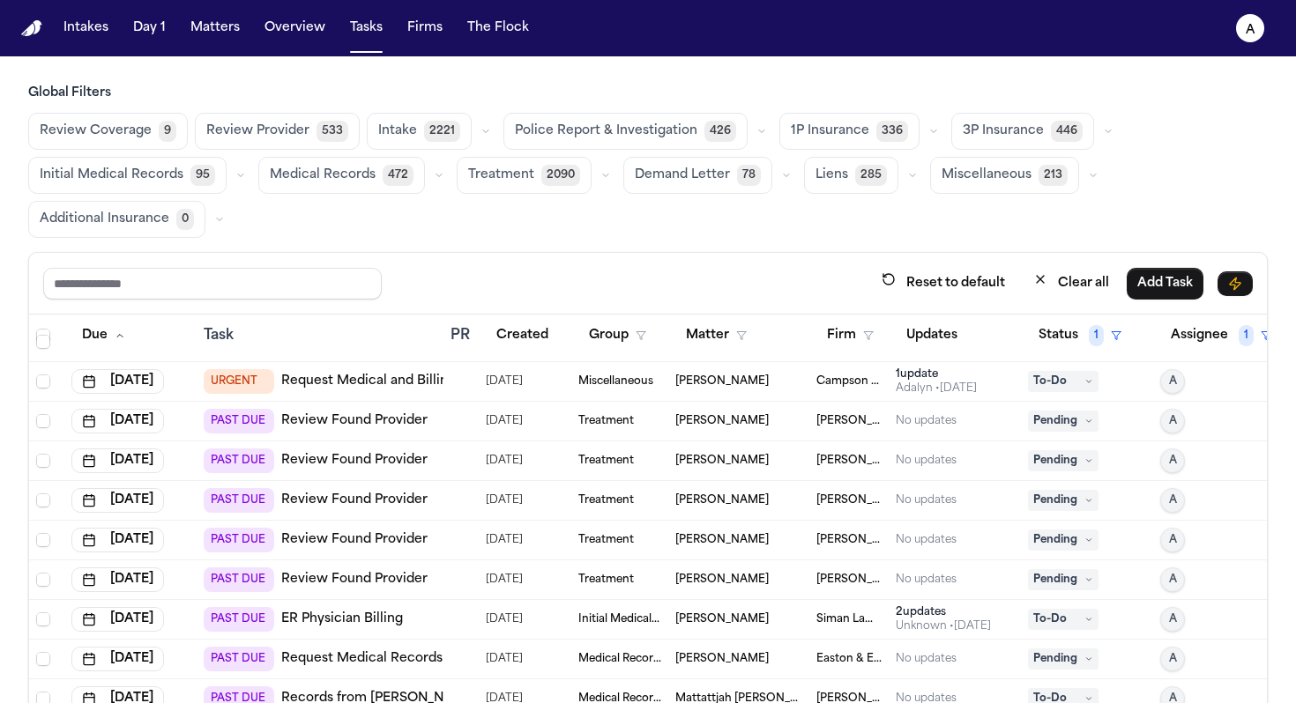
click at [760, 418] on icon at bounding box center [1088, 421] width 9 height 9
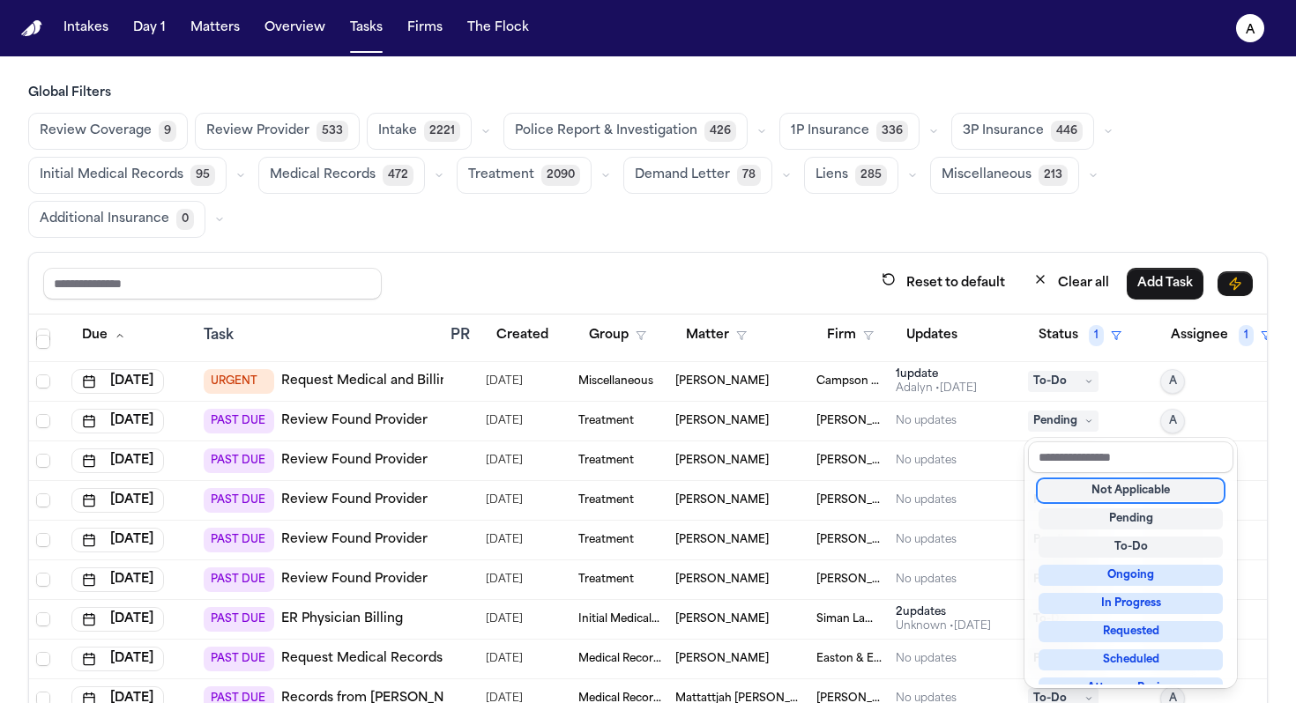
click at [760, 488] on div "Not Applicable" at bounding box center [1130, 490] width 184 height 21
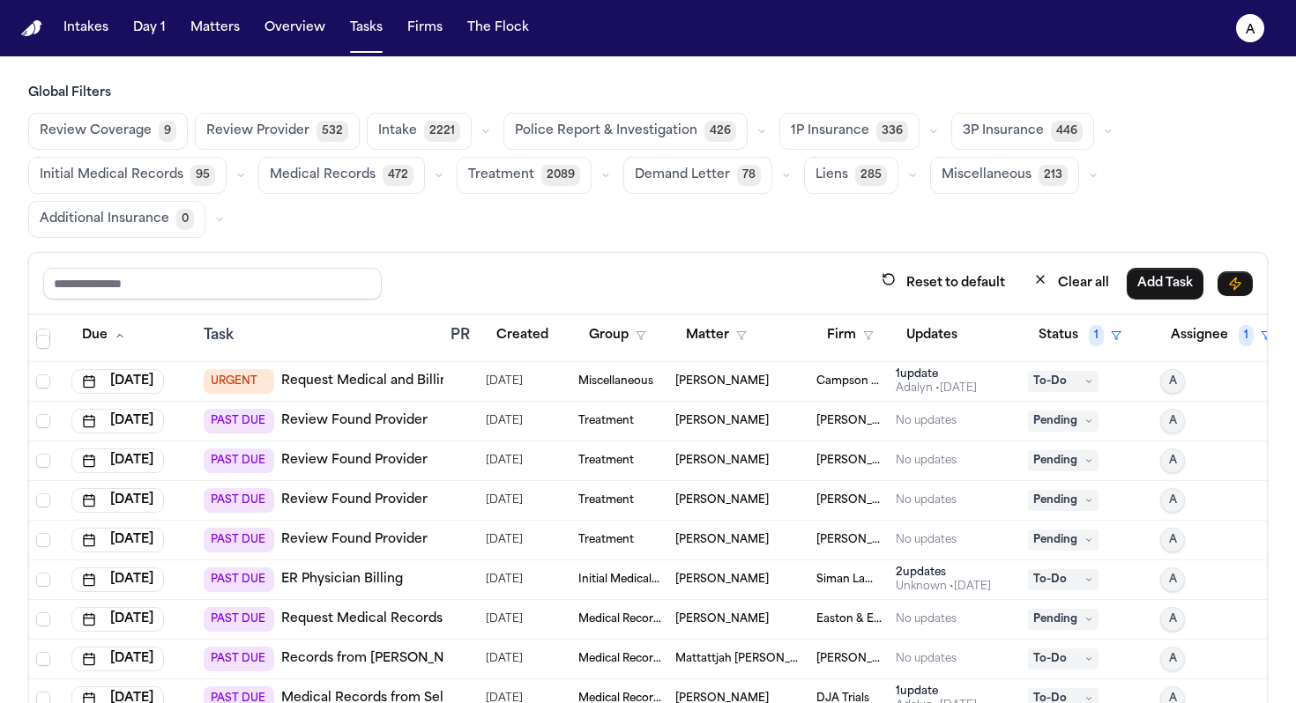
click at [760, 416] on span "Pending" at bounding box center [1063, 421] width 71 height 21
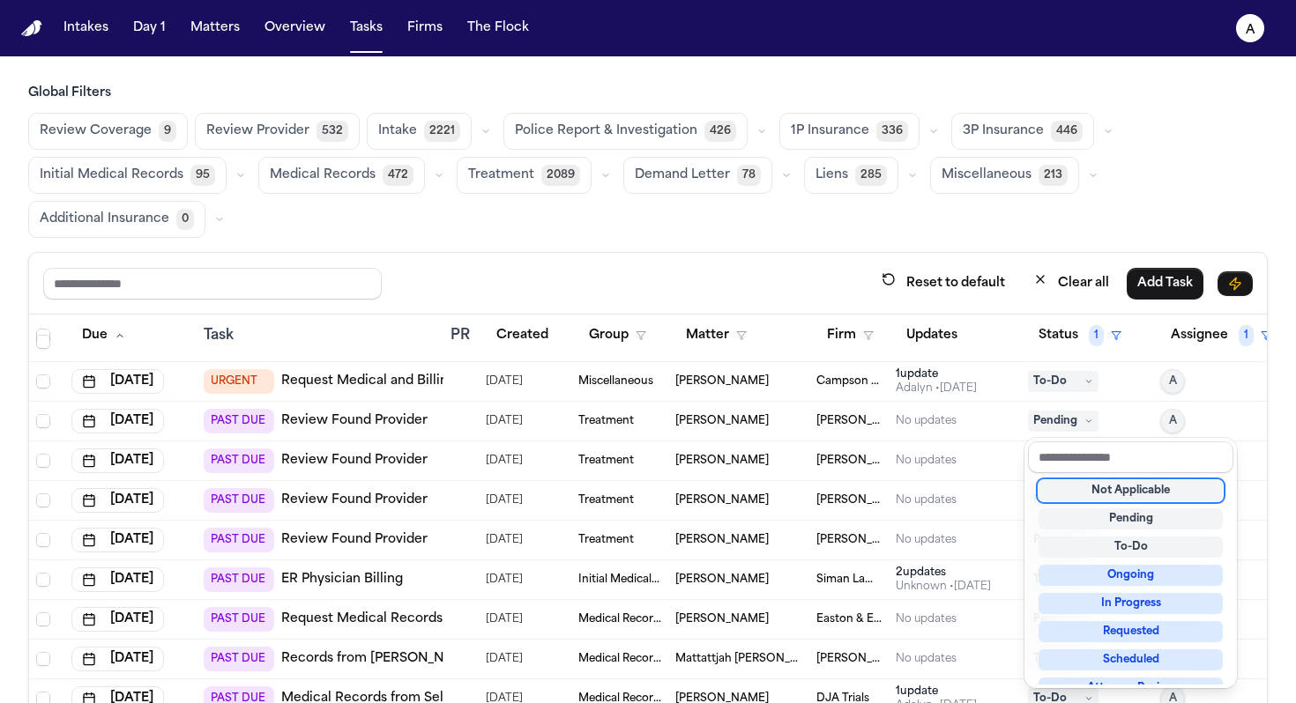
click at [760, 488] on div "Not Applicable" at bounding box center [1130, 490] width 184 height 21
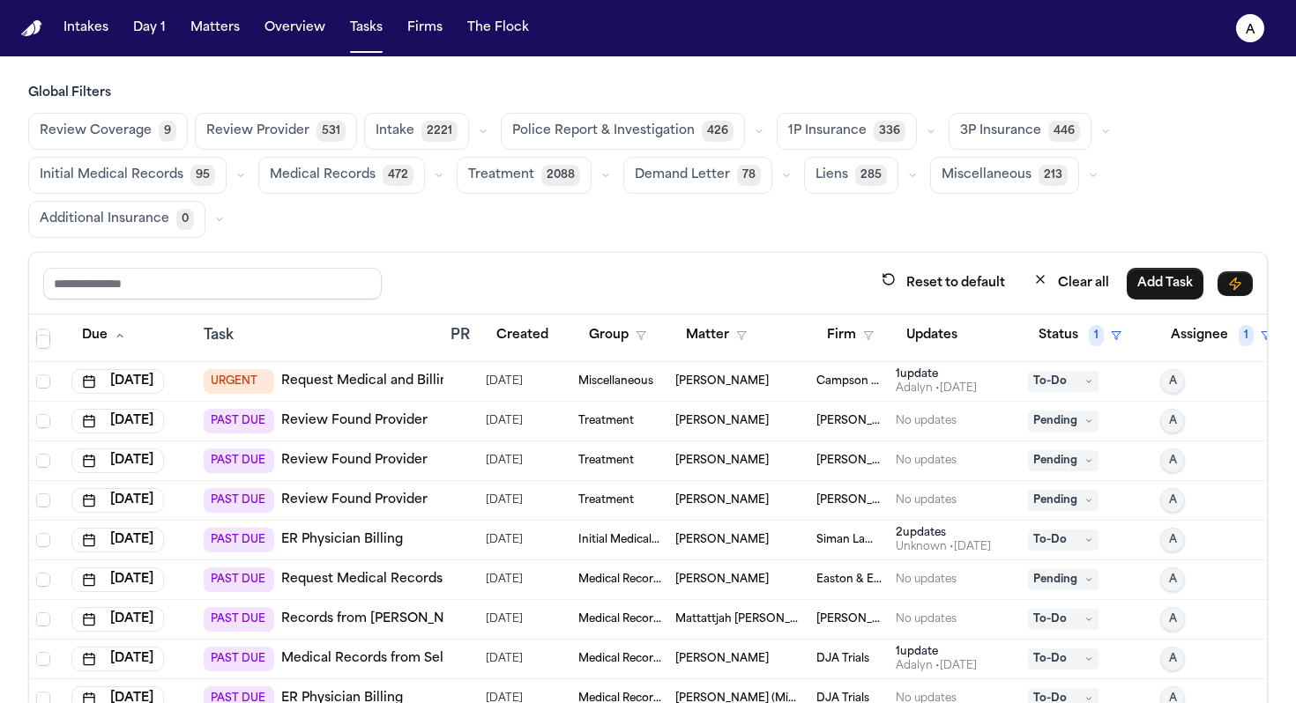
click at [760, 420] on span "Pending" at bounding box center [1063, 421] width 71 height 21
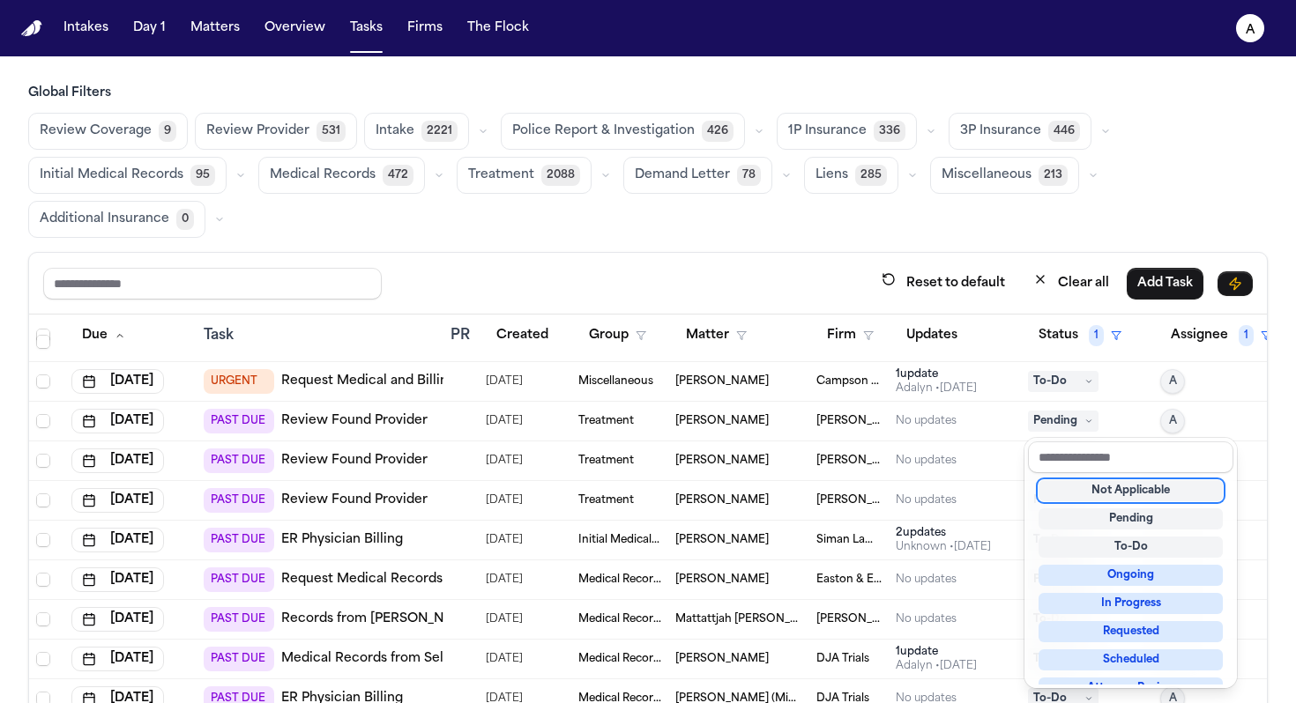
click at [760, 495] on div "Not Applicable" at bounding box center [1130, 490] width 184 height 21
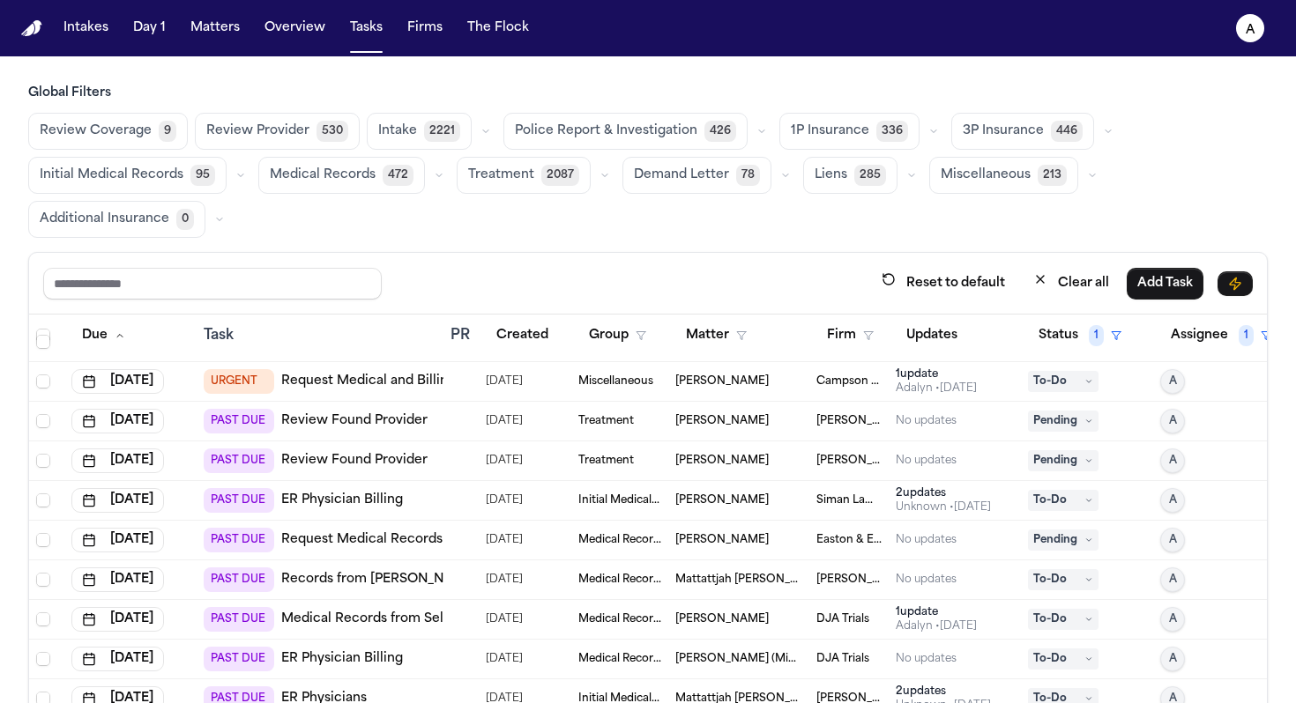
click at [760, 421] on span "Pending" at bounding box center [1063, 421] width 71 height 21
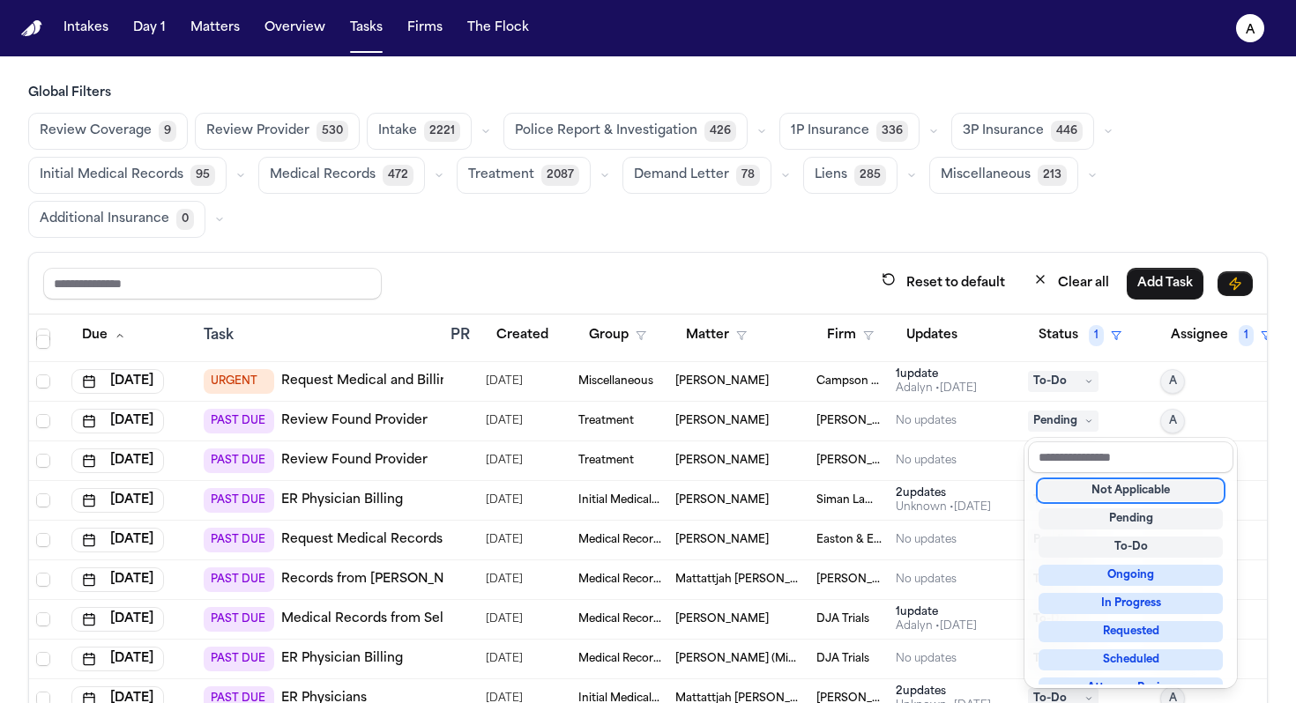
click at [760, 492] on div "Not Applicable" at bounding box center [1130, 490] width 184 height 21
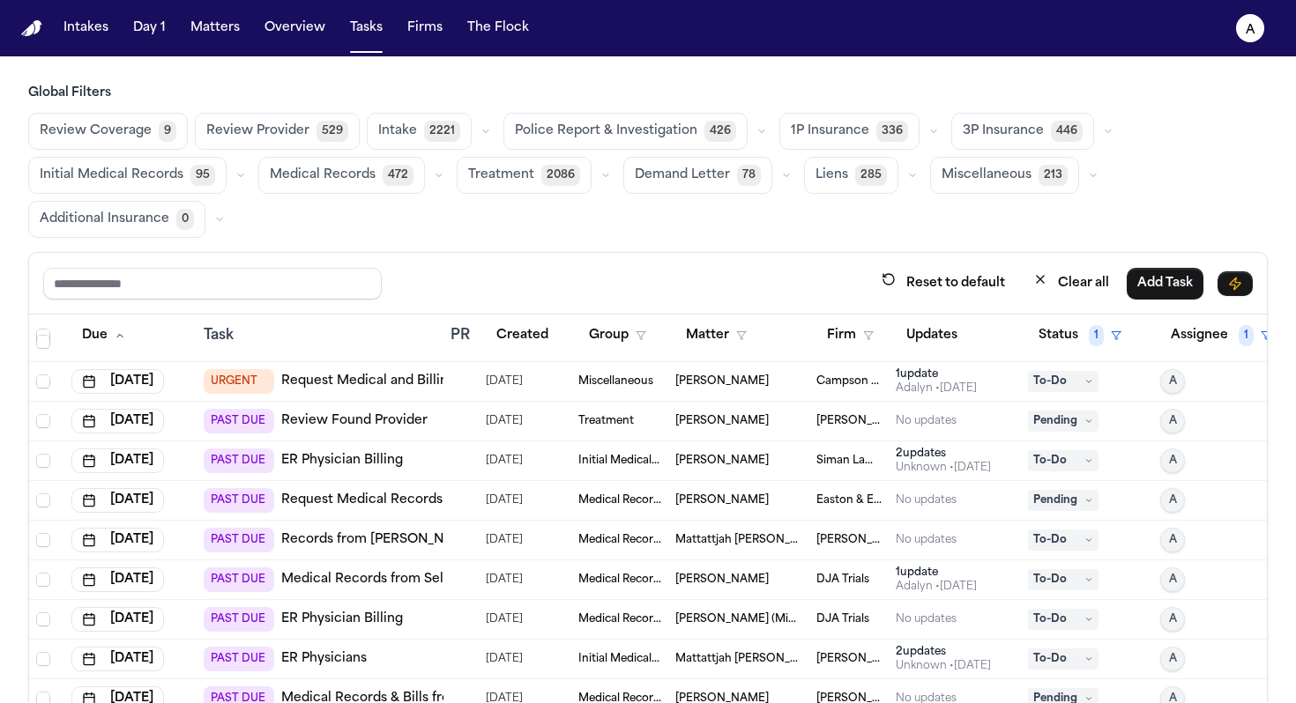
click at [760, 420] on icon at bounding box center [1088, 421] width 9 height 9
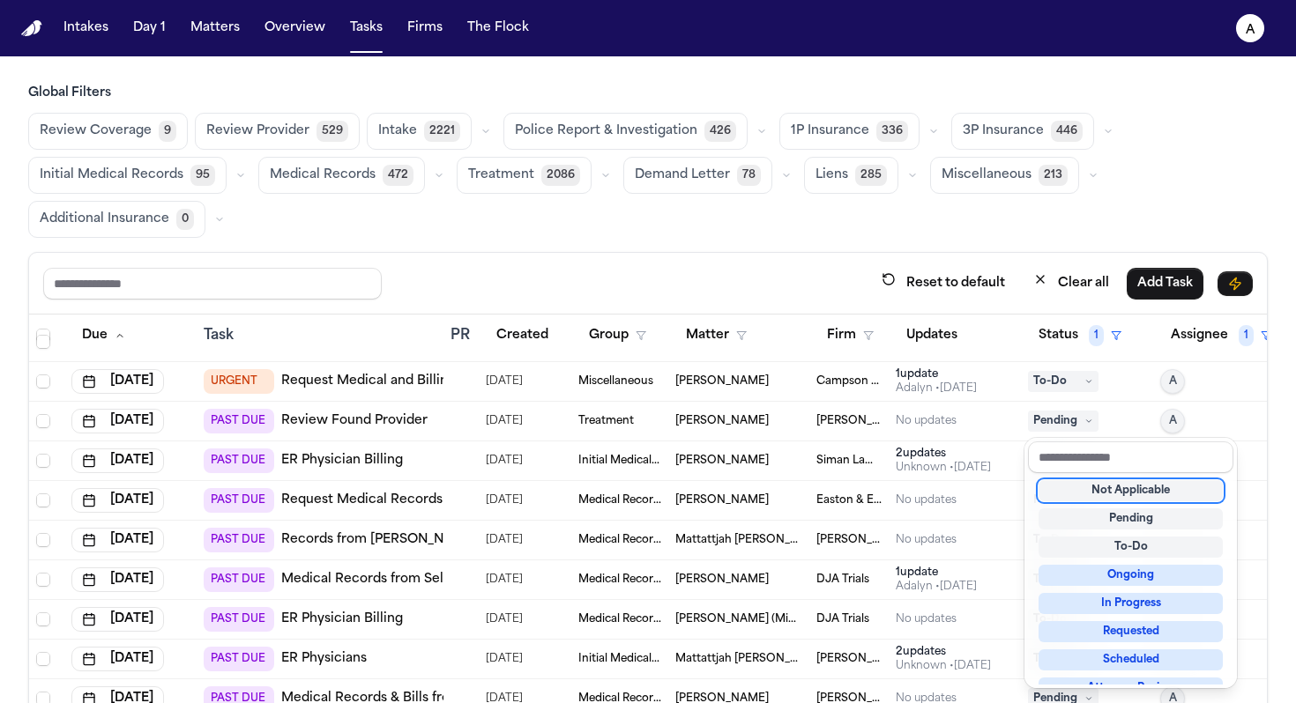
click at [760, 494] on div "Not Applicable" at bounding box center [1130, 490] width 184 height 21
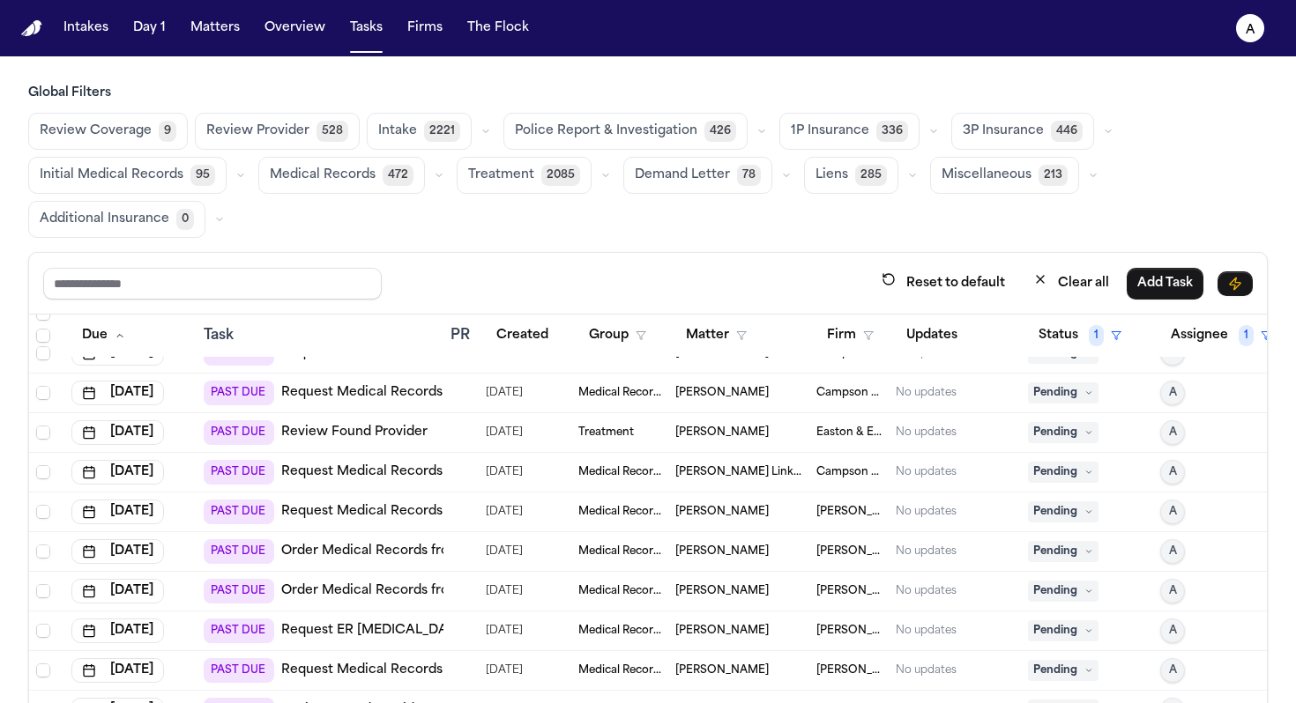
scroll to position [1017, 0]
click at [760, 429] on span "Pending" at bounding box center [1063, 430] width 71 height 21
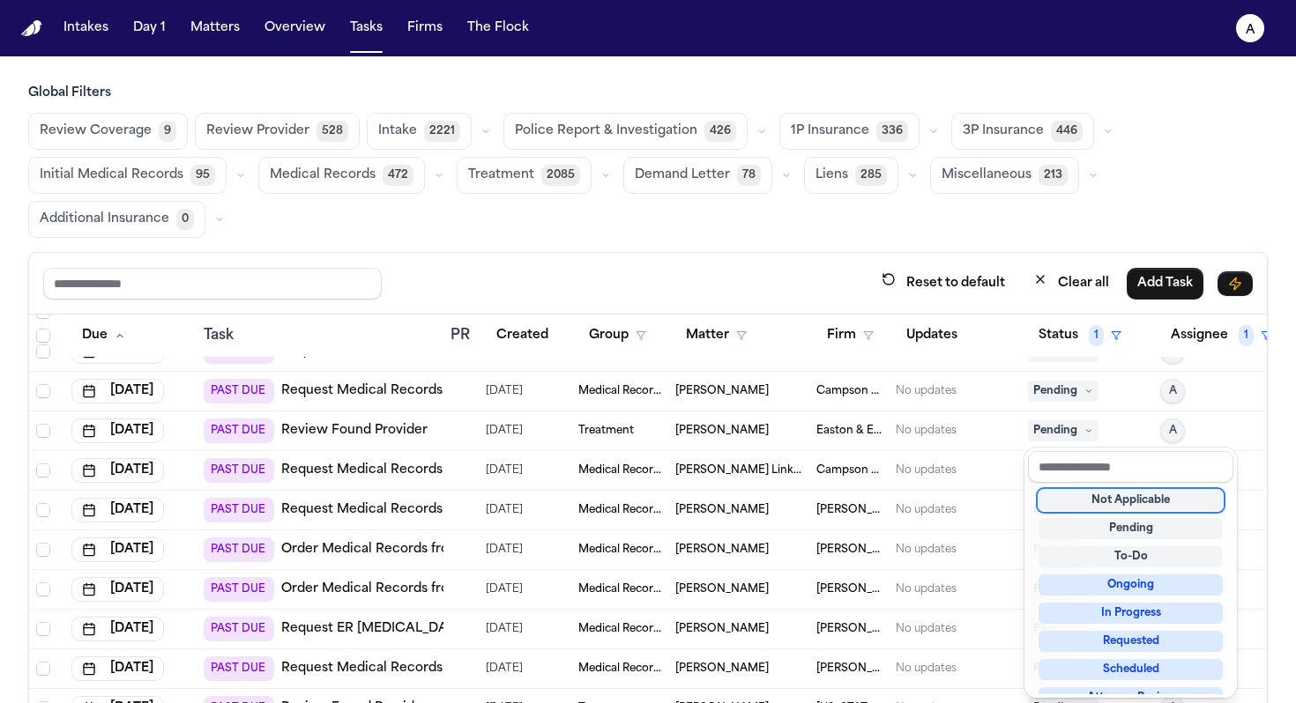
click at [760, 503] on div "Not Applicable" at bounding box center [1130, 500] width 184 height 21
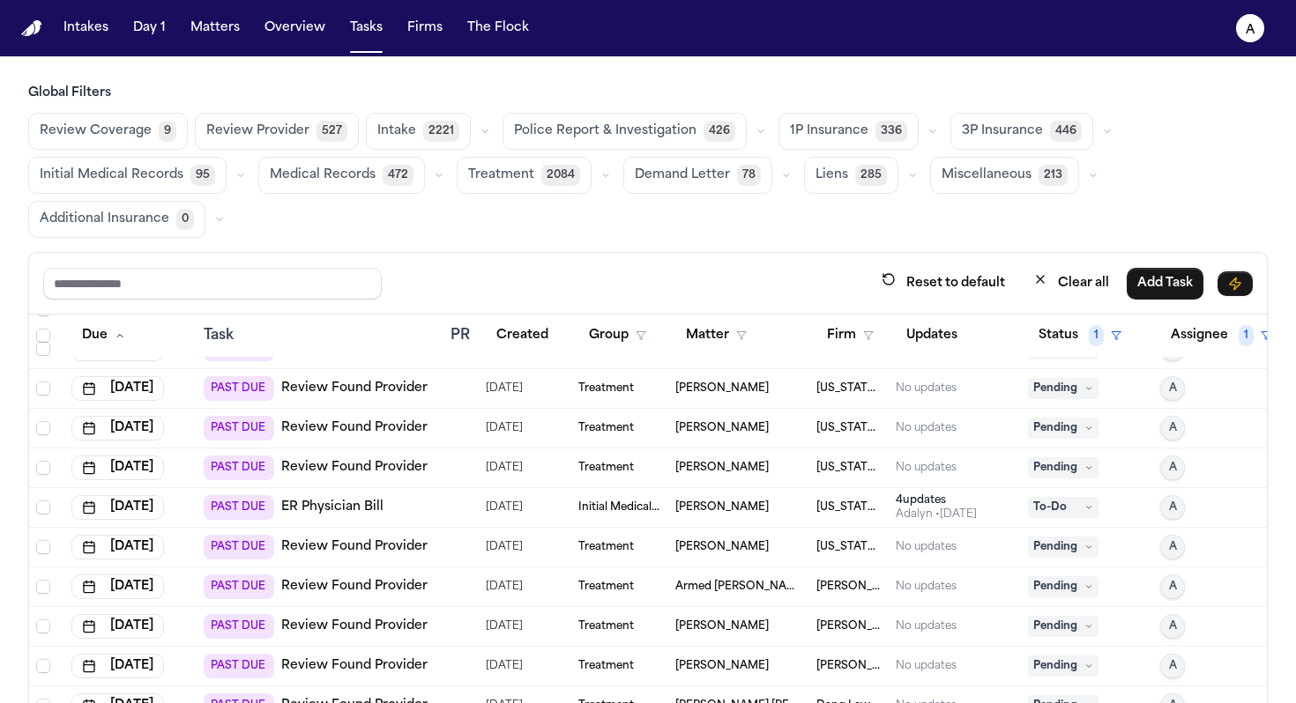
scroll to position [1296, 0]
click at [760, 387] on span "Pending" at bounding box center [1063, 389] width 71 height 21
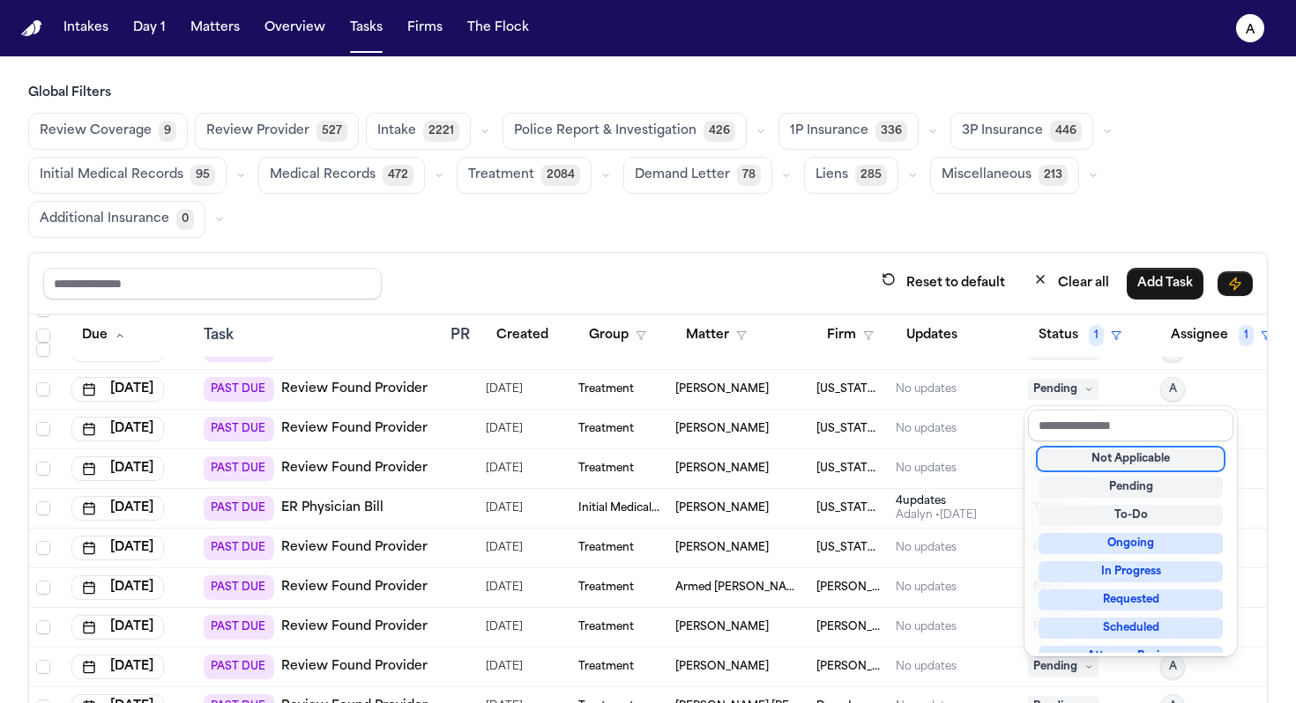
click at [760, 460] on div "Not Applicable" at bounding box center [1130, 459] width 184 height 21
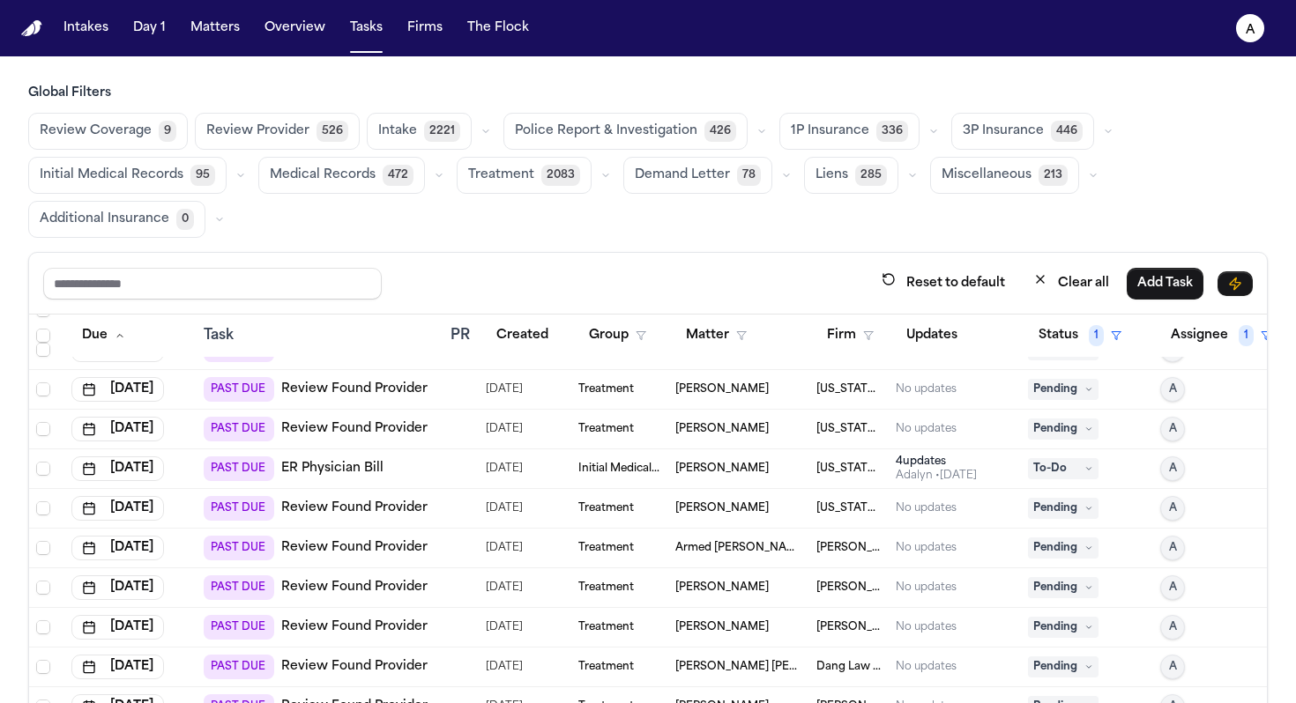
click at [760, 396] on span "Pending" at bounding box center [1063, 389] width 71 height 21
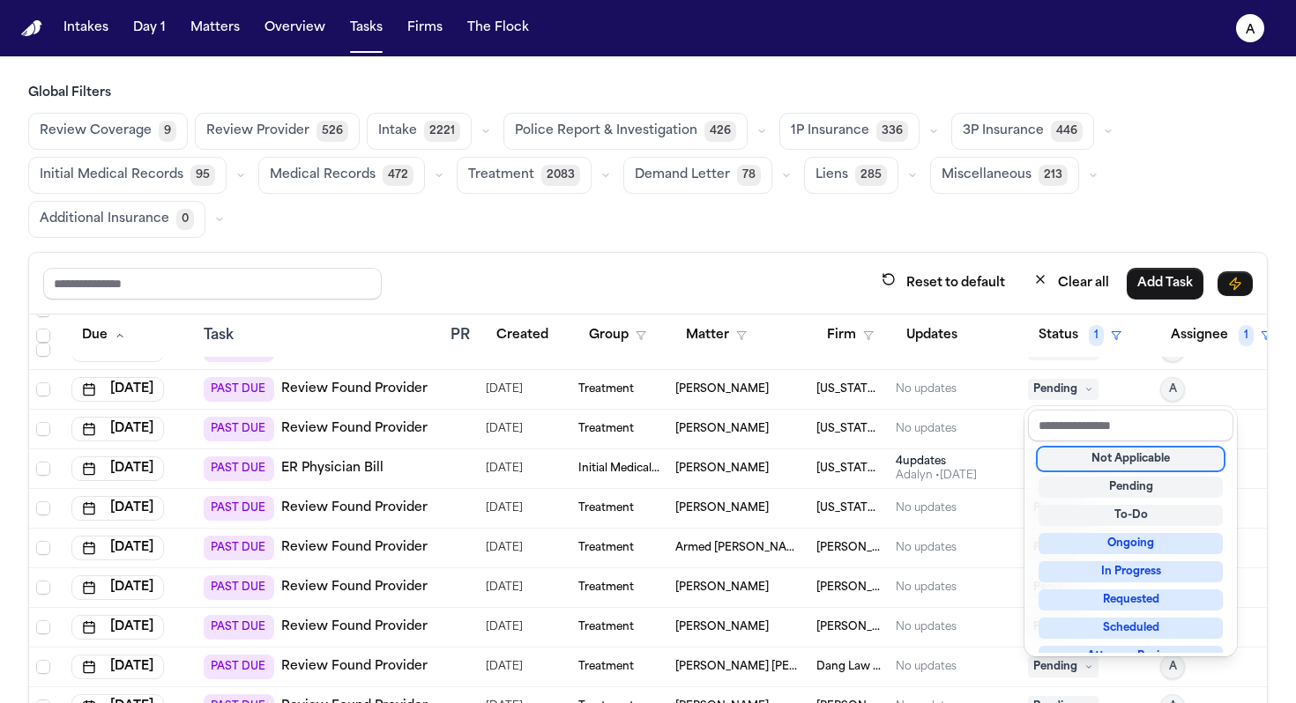
click at [760, 458] on div "Not Applicable" at bounding box center [1130, 459] width 184 height 21
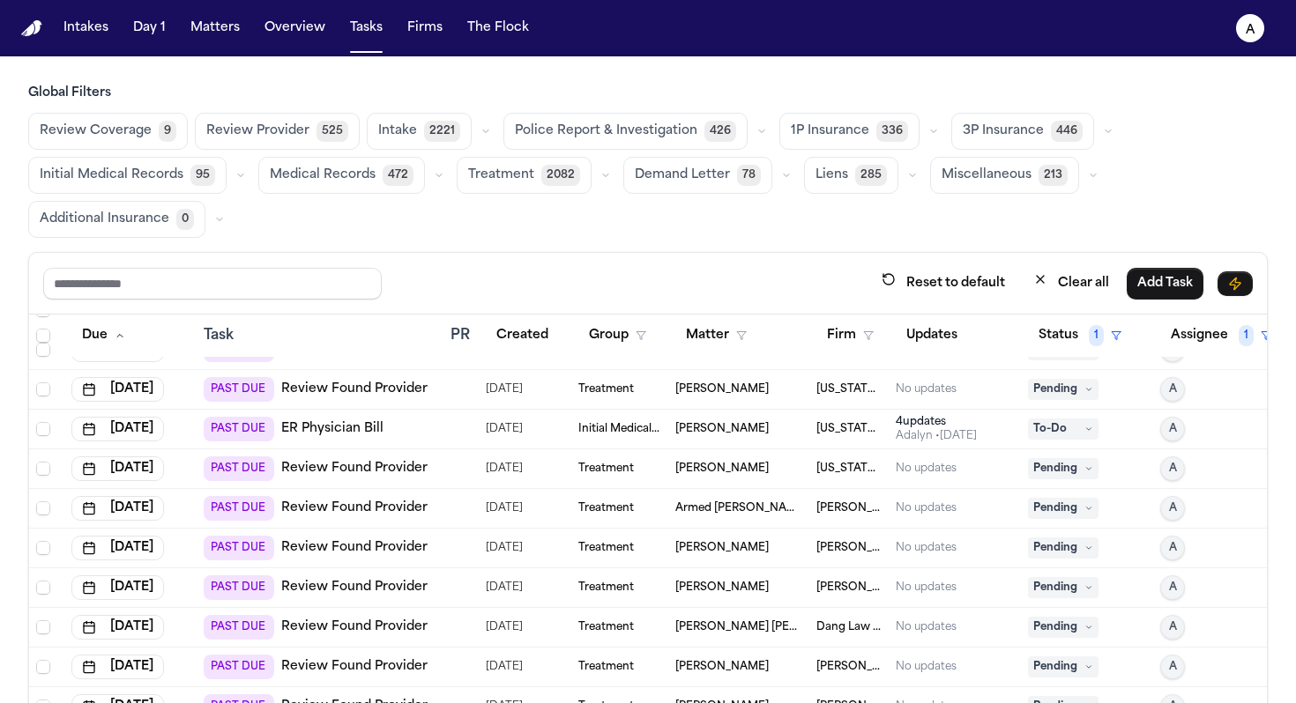
click at [760, 384] on span "Pending" at bounding box center [1063, 389] width 71 height 21
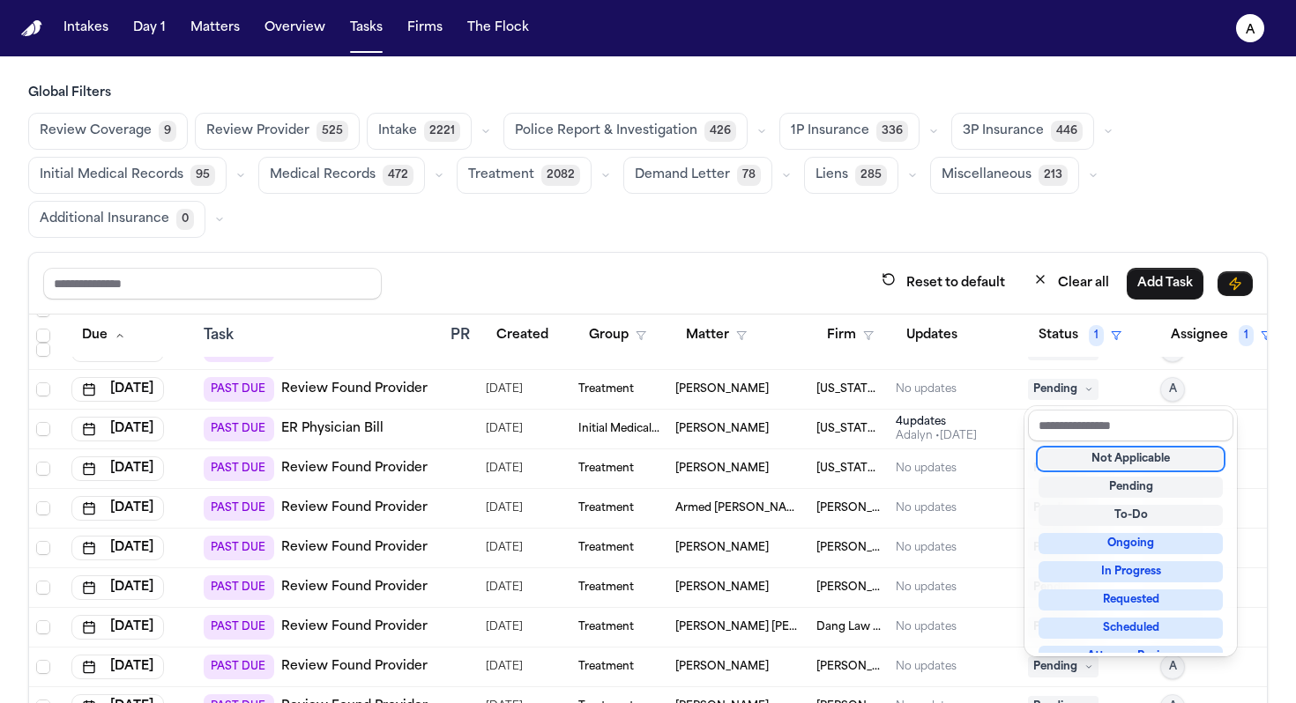
click at [760, 456] on div "Not Applicable" at bounding box center [1130, 459] width 184 height 21
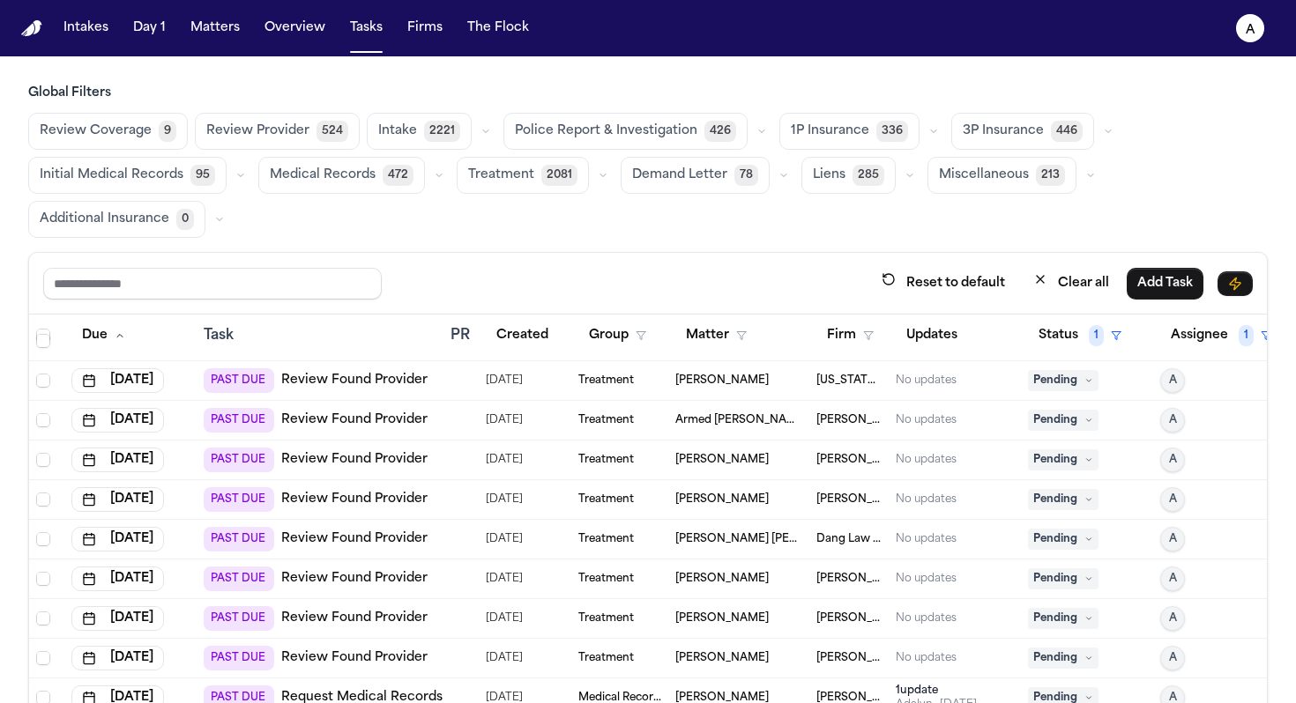
scroll to position [1349, 0]
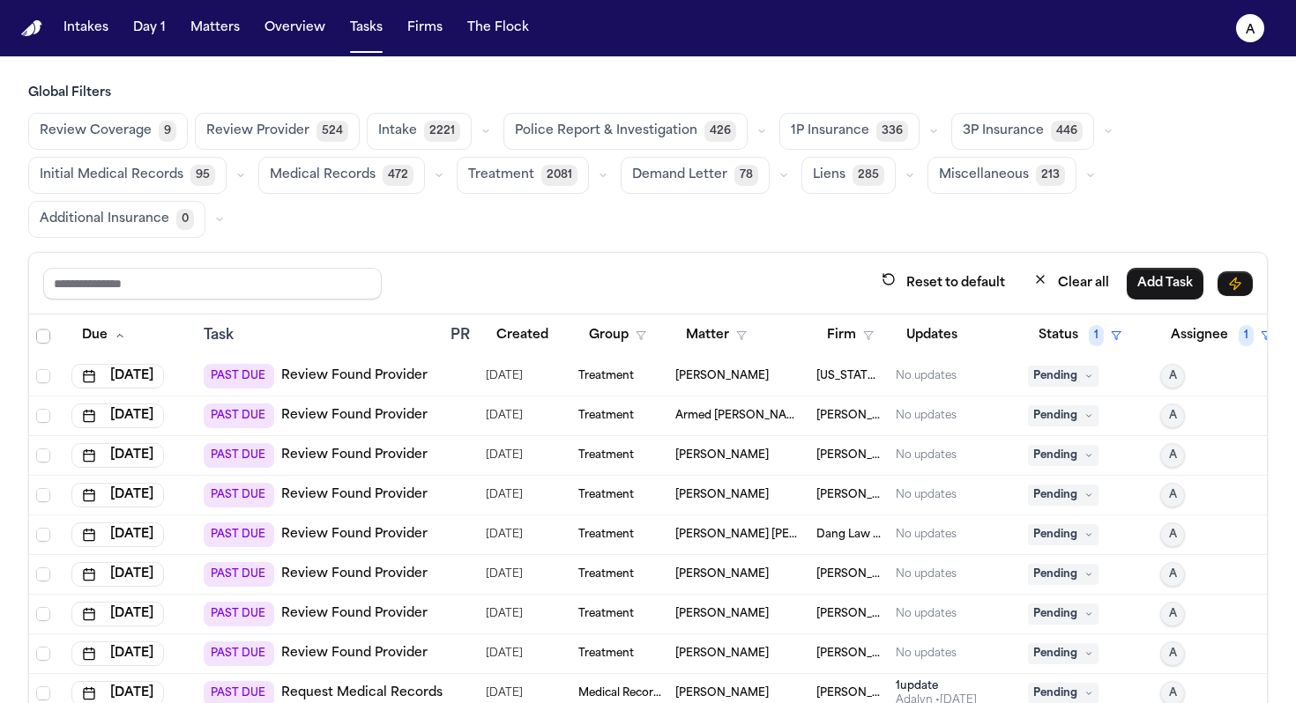
click at [760, 375] on icon at bounding box center [1088, 376] width 9 height 9
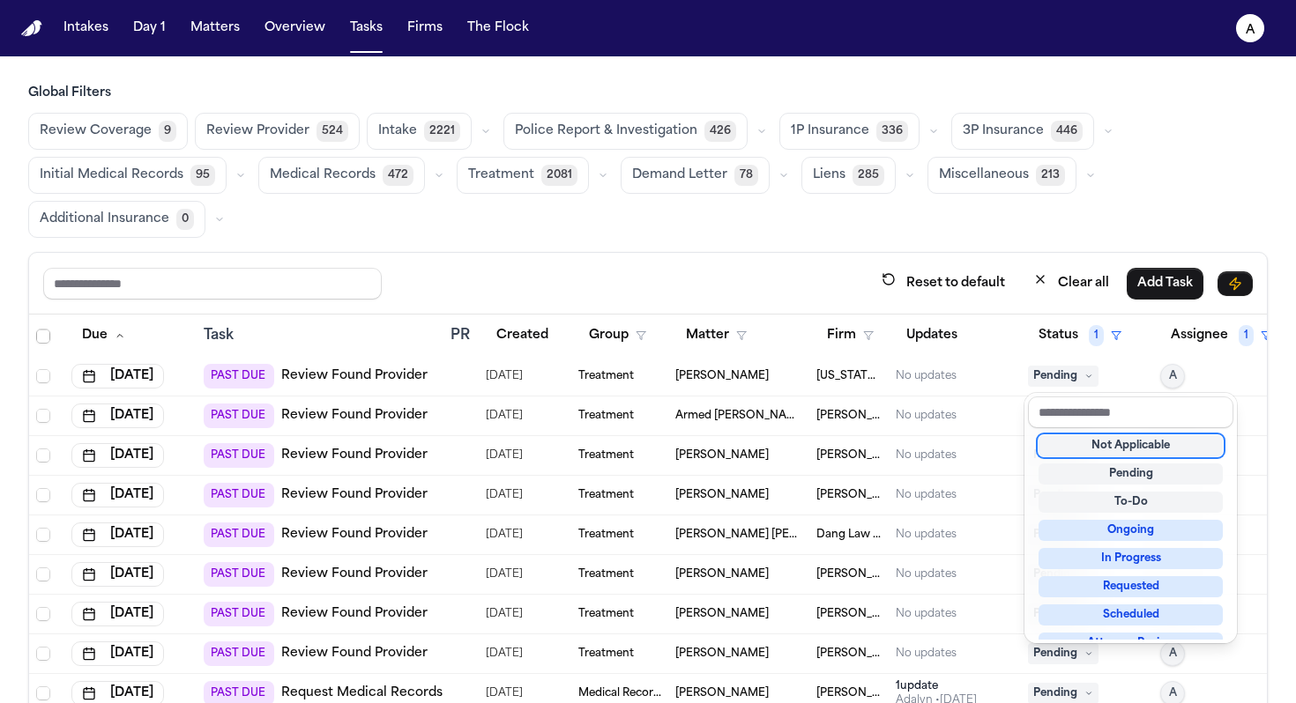
click at [760, 443] on div "Not Applicable" at bounding box center [1130, 445] width 184 height 21
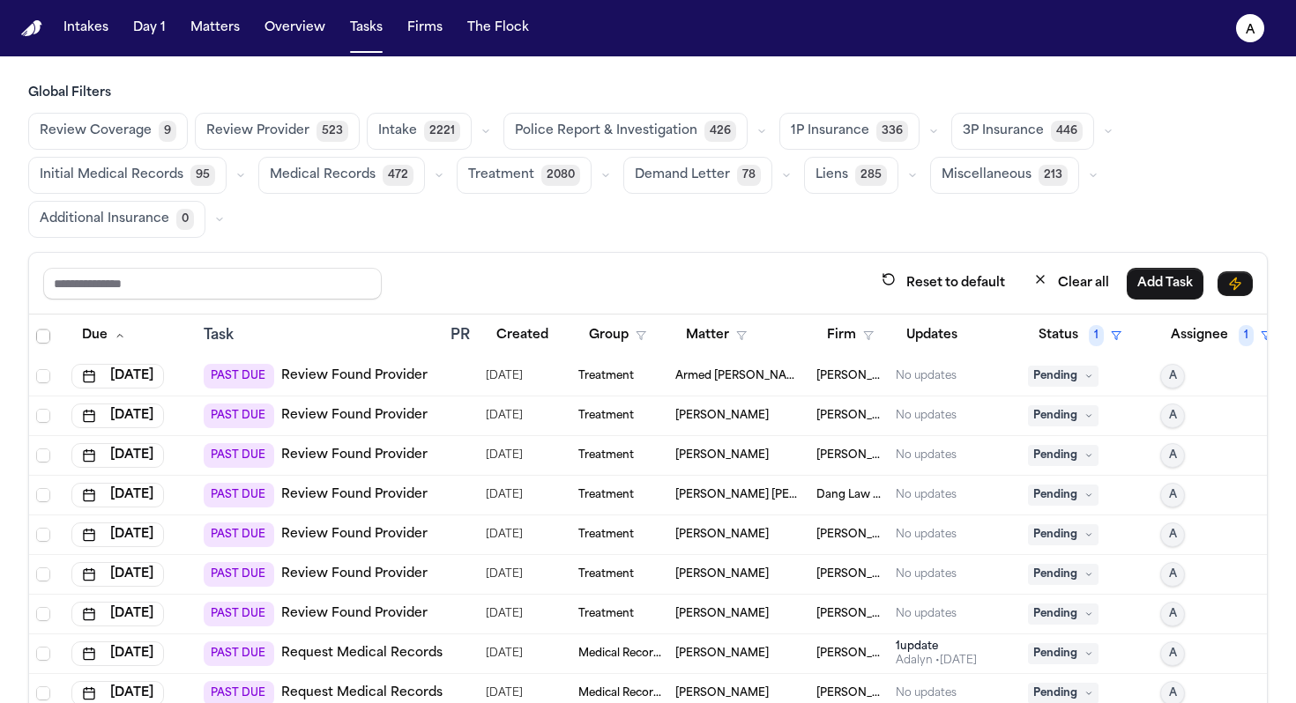
click at [760, 418] on icon at bounding box center [1088, 416] width 9 height 9
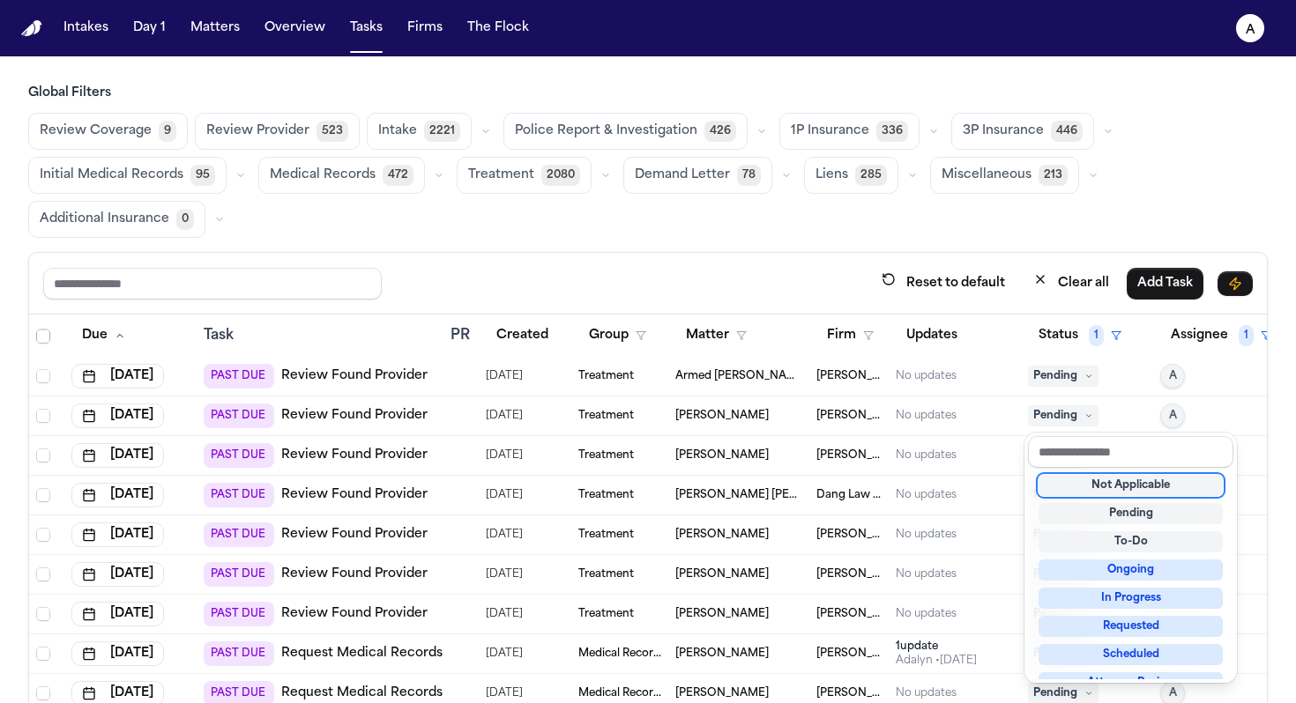
click at [760, 492] on div "Not Applicable" at bounding box center [1130, 485] width 184 height 21
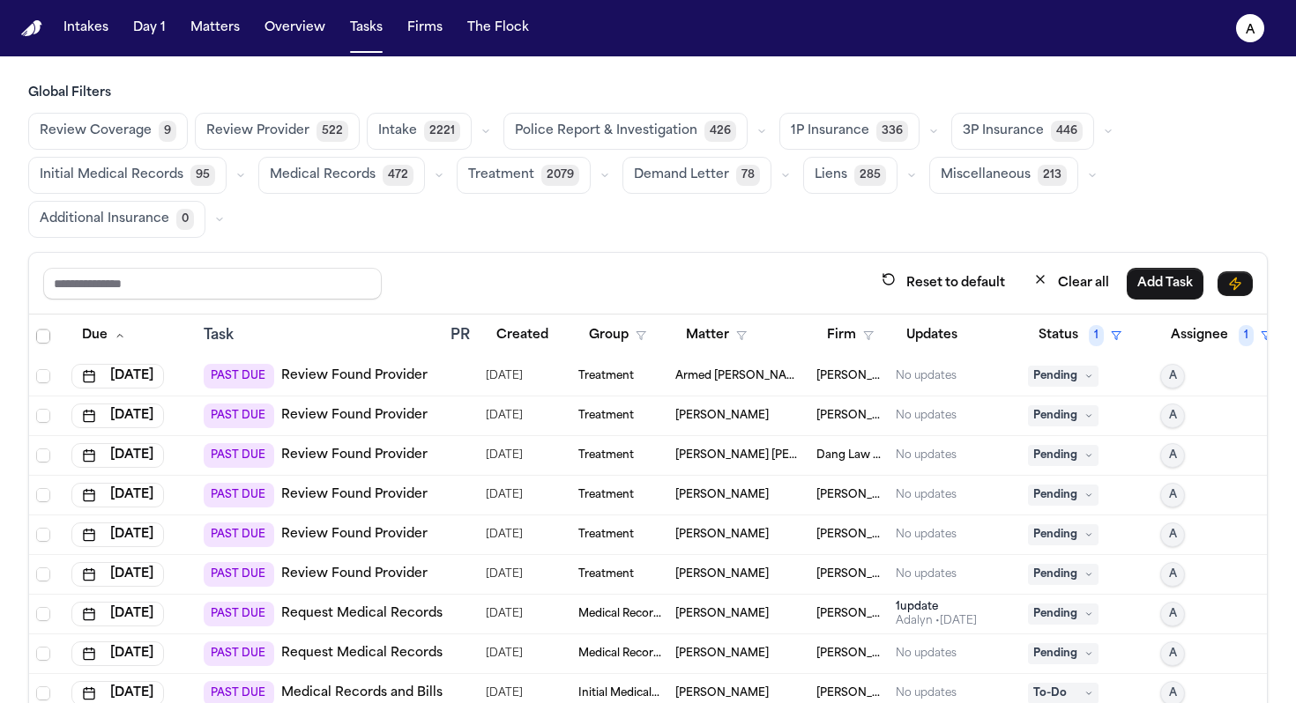
click at [760, 486] on div "Pending" at bounding box center [1087, 495] width 118 height 21
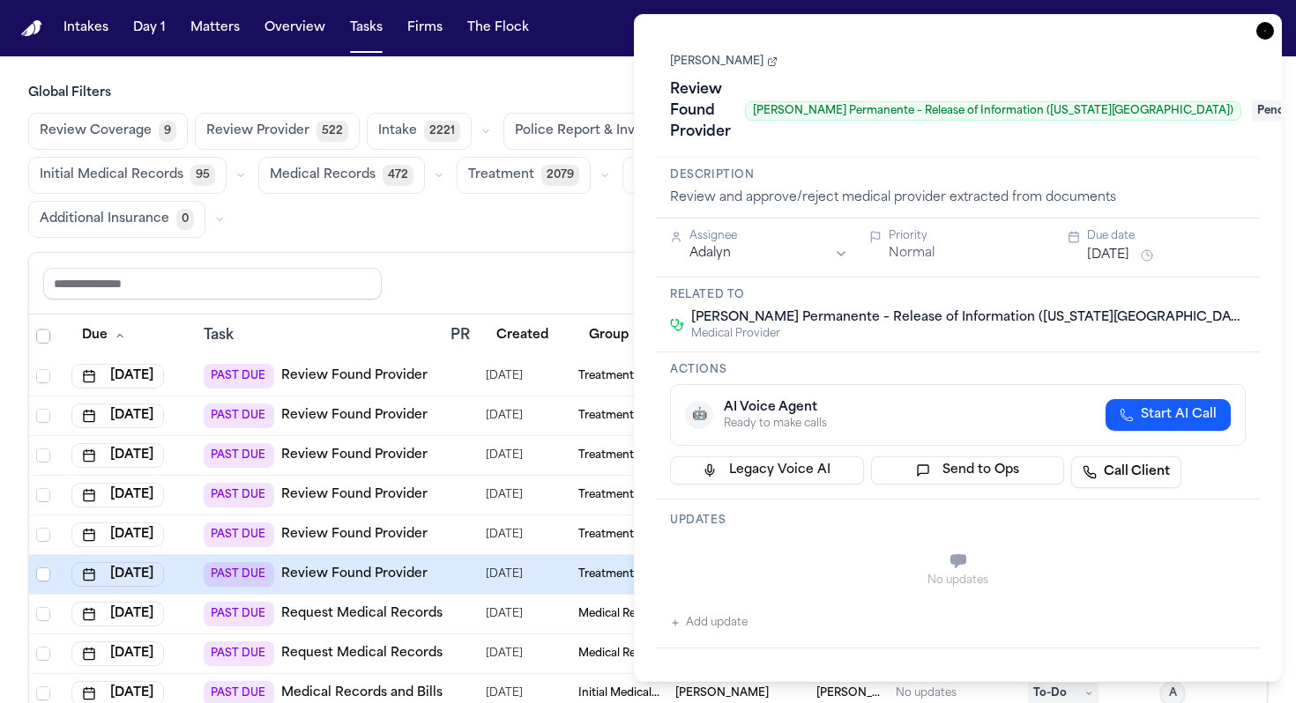
click at [760, 33] on icon "button" at bounding box center [1265, 31] width 18 height 18
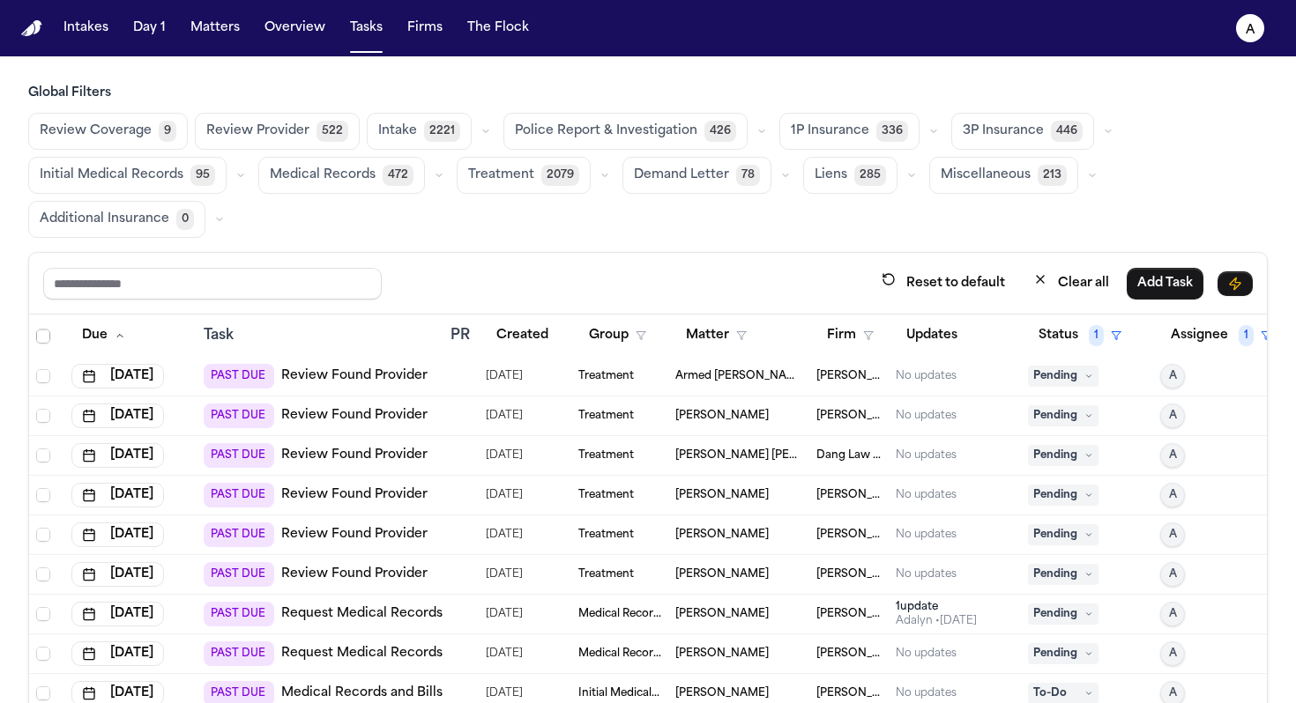
click at [760, 375] on span "Pending" at bounding box center [1063, 376] width 71 height 21
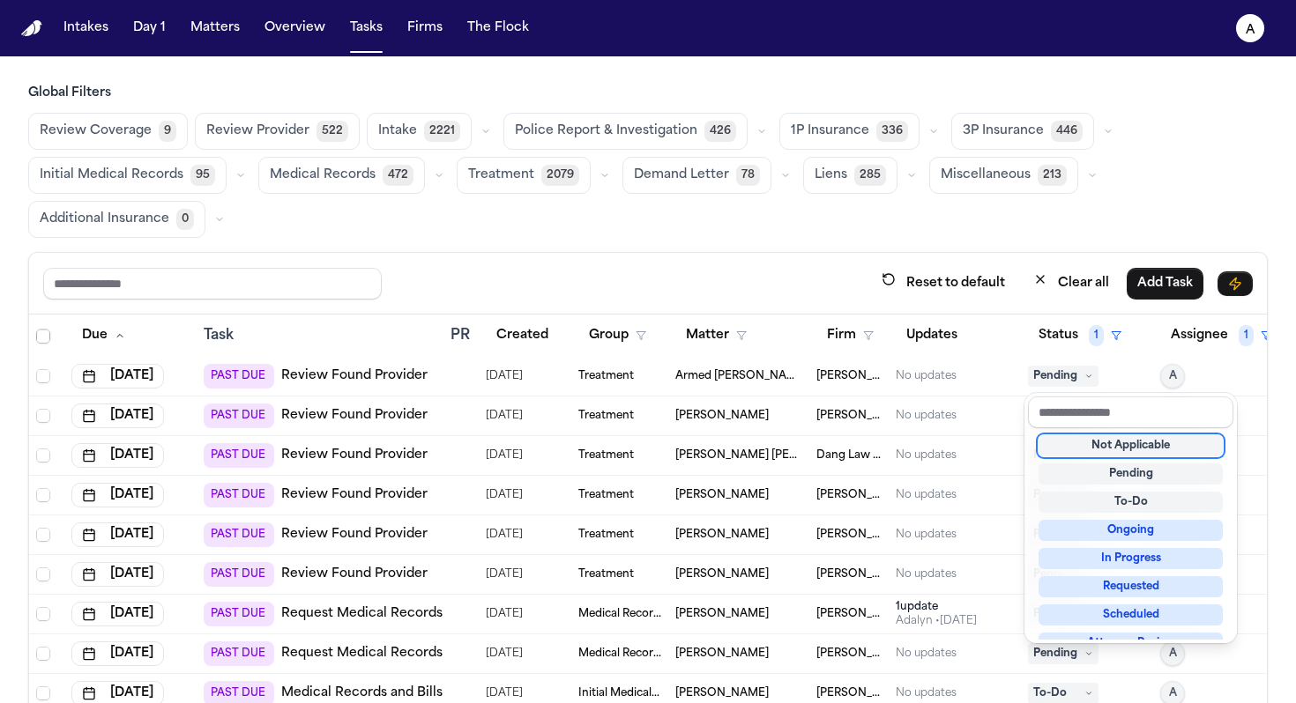
click at [760, 449] on div "Not Applicable" at bounding box center [1130, 445] width 184 height 21
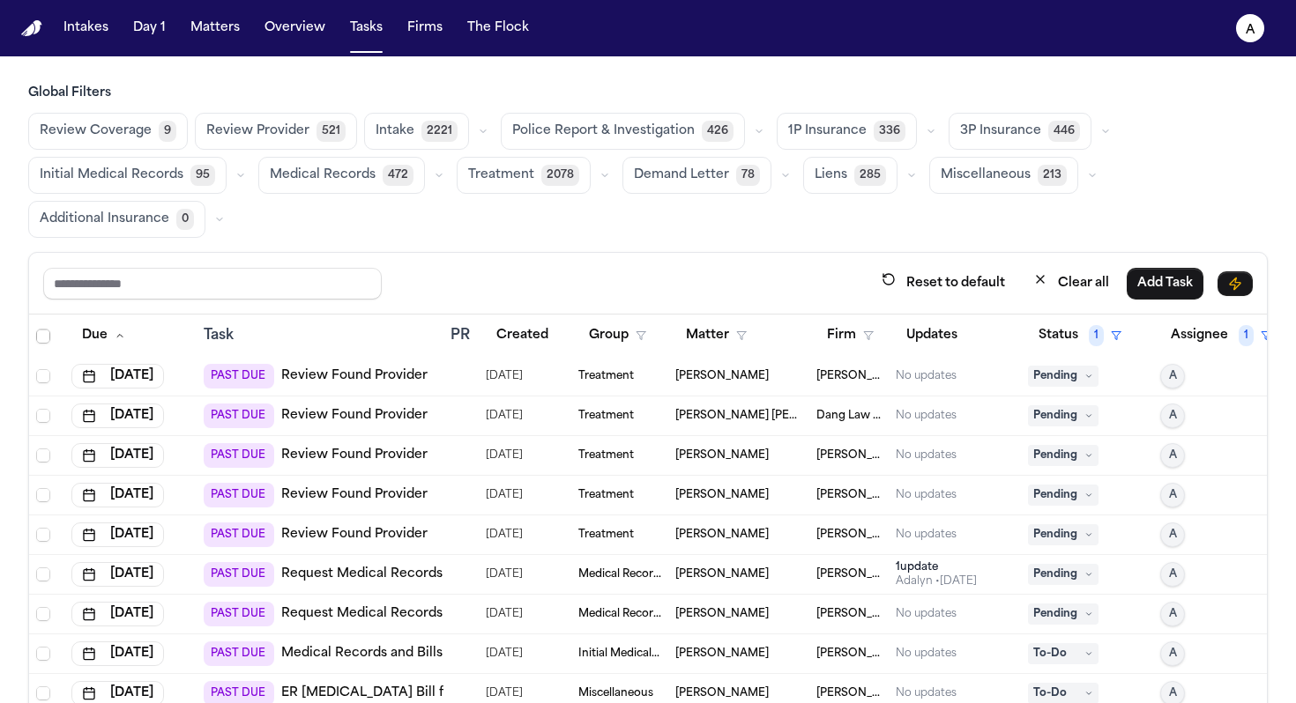
click at [760, 376] on span "Pending" at bounding box center [1063, 376] width 71 height 21
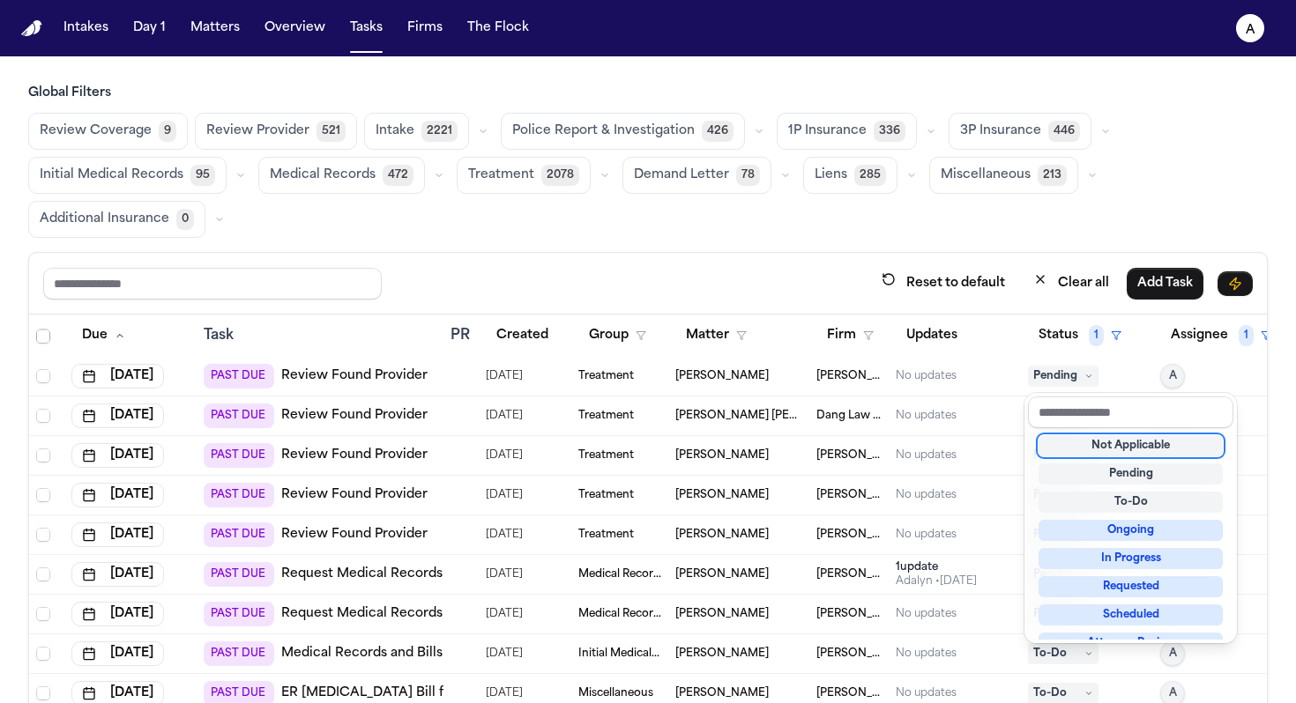
click at [760, 449] on div "Not Applicable" at bounding box center [1130, 445] width 184 height 21
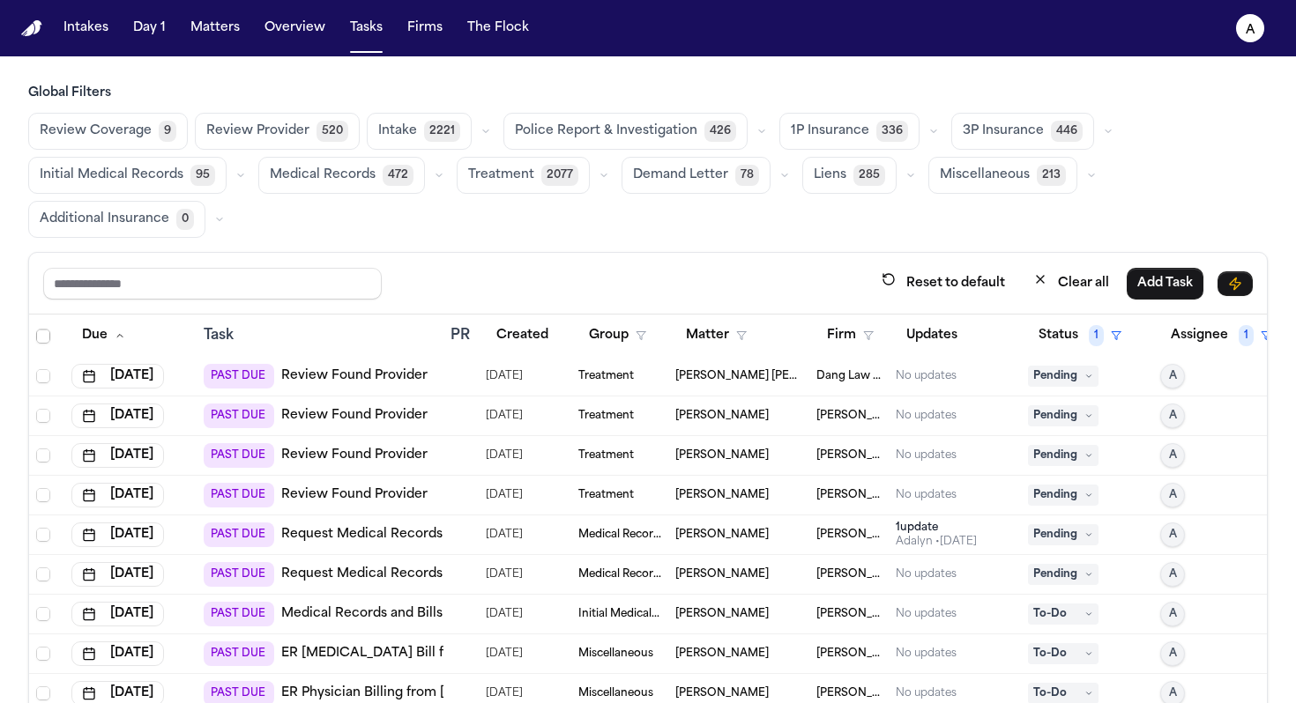
click at [760, 375] on span "Pending" at bounding box center [1063, 376] width 71 height 21
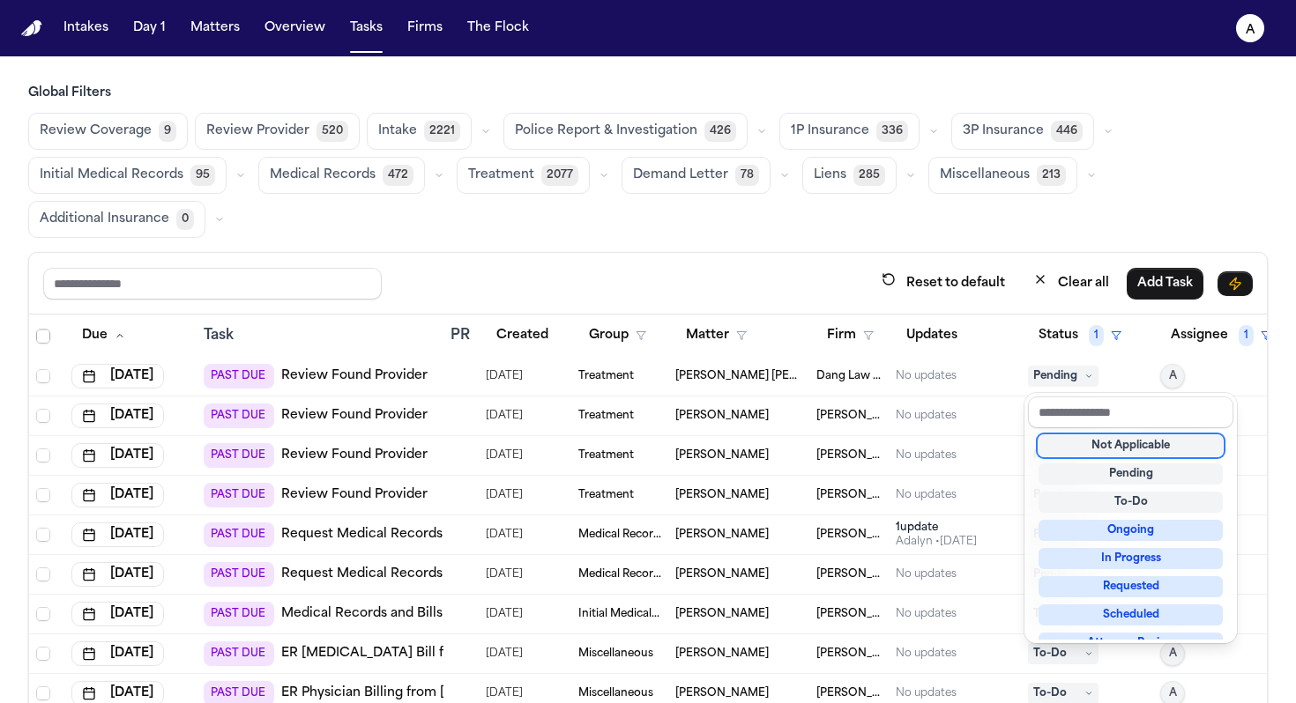
click at [760, 450] on div "Not Applicable" at bounding box center [1130, 445] width 184 height 21
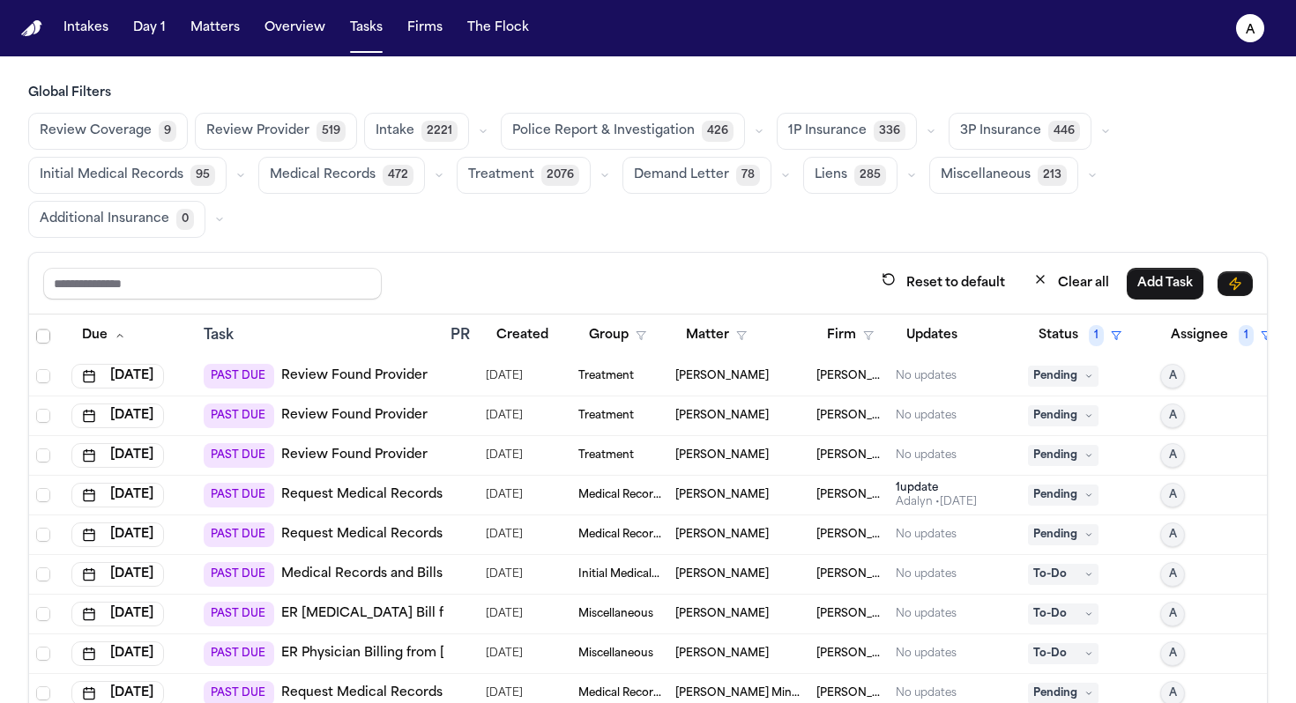
click at [760, 381] on span "Pending" at bounding box center [1063, 376] width 71 height 21
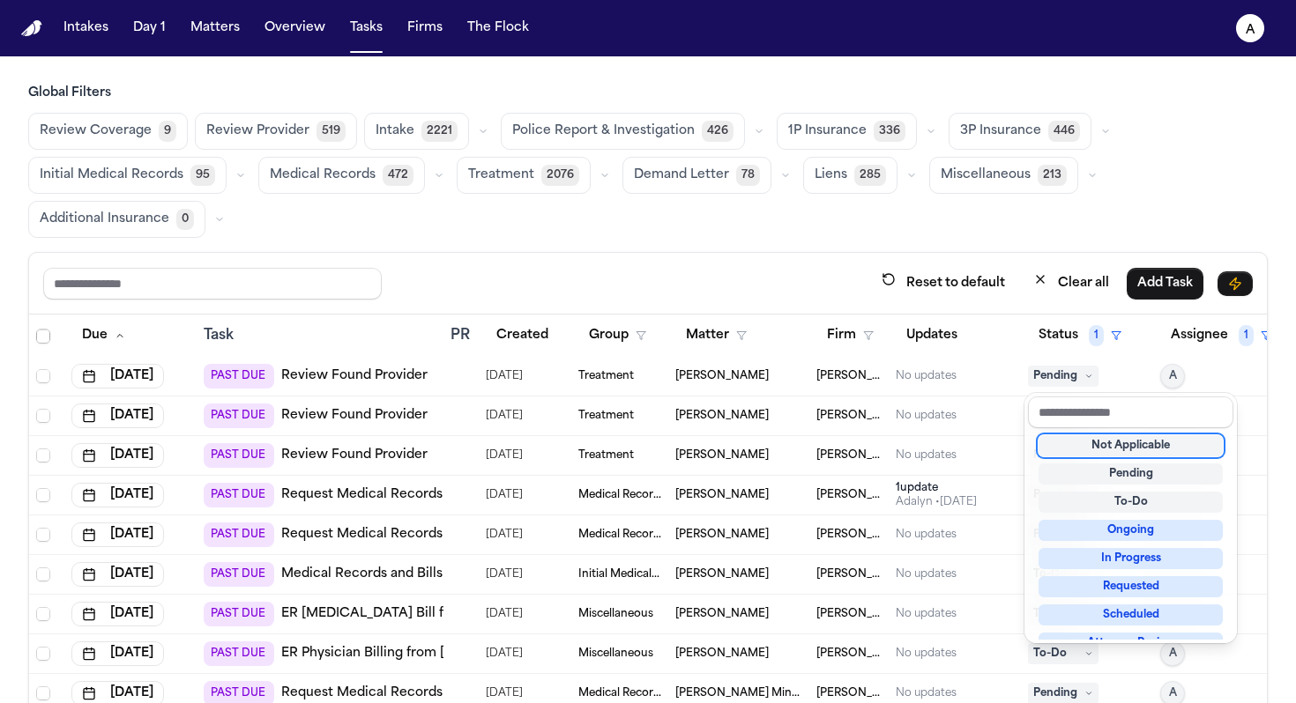
click at [760, 447] on div "Not Applicable" at bounding box center [1130, 445] width 184 height 21
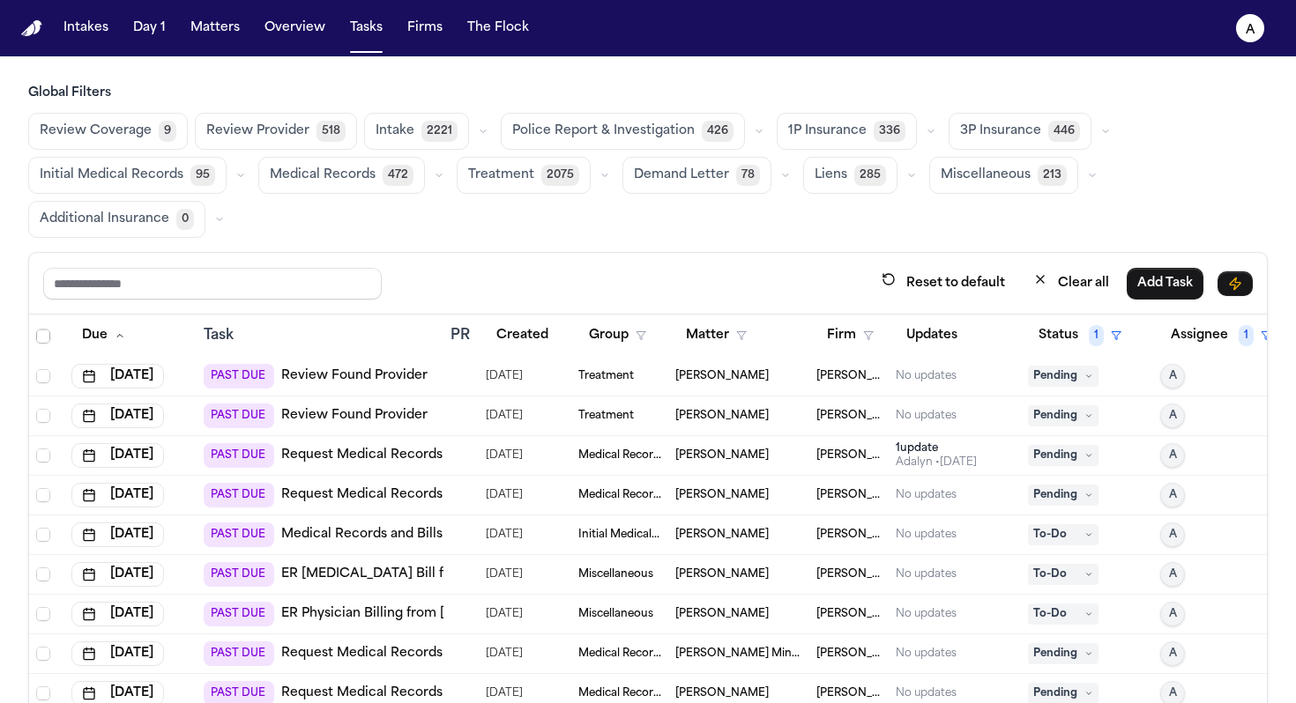
click at [760, 369] on span "Pending" at bounding box center [1063, 376] width 71 height 21
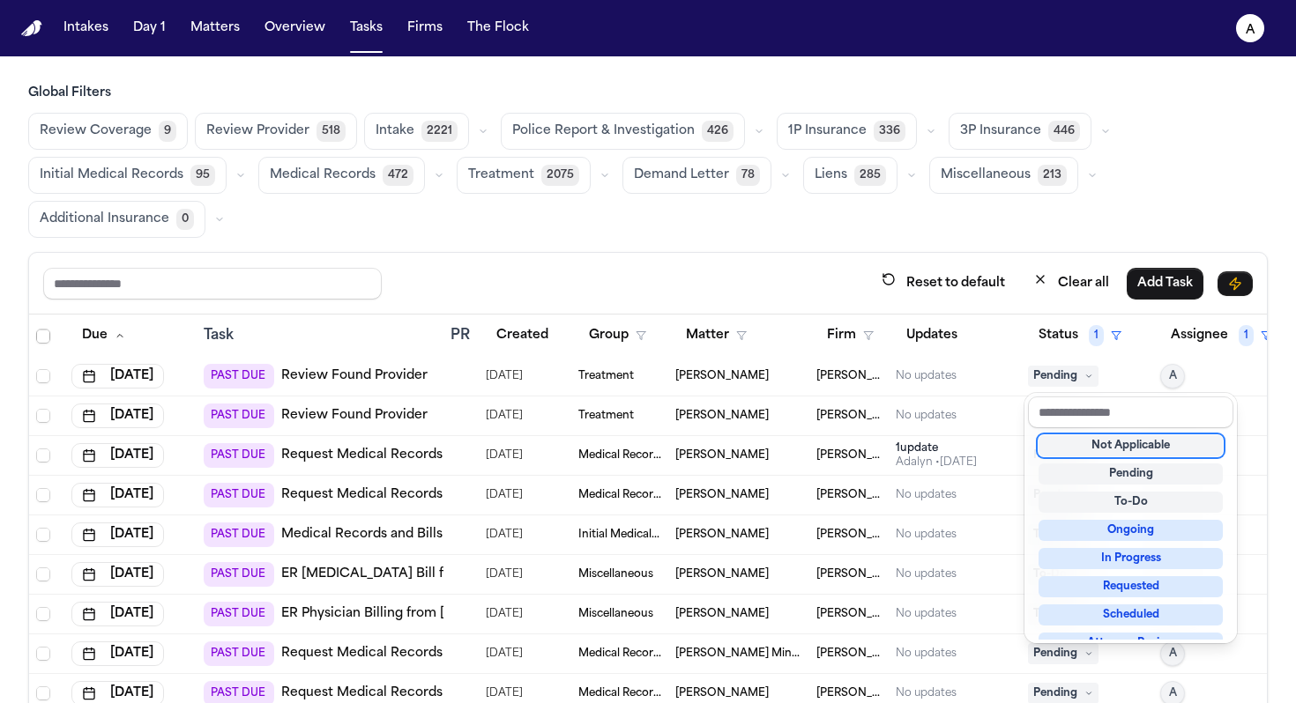
click at [760, 447] on div "Not Applicable" at bounding box center [1130, 445] width 184 height 21
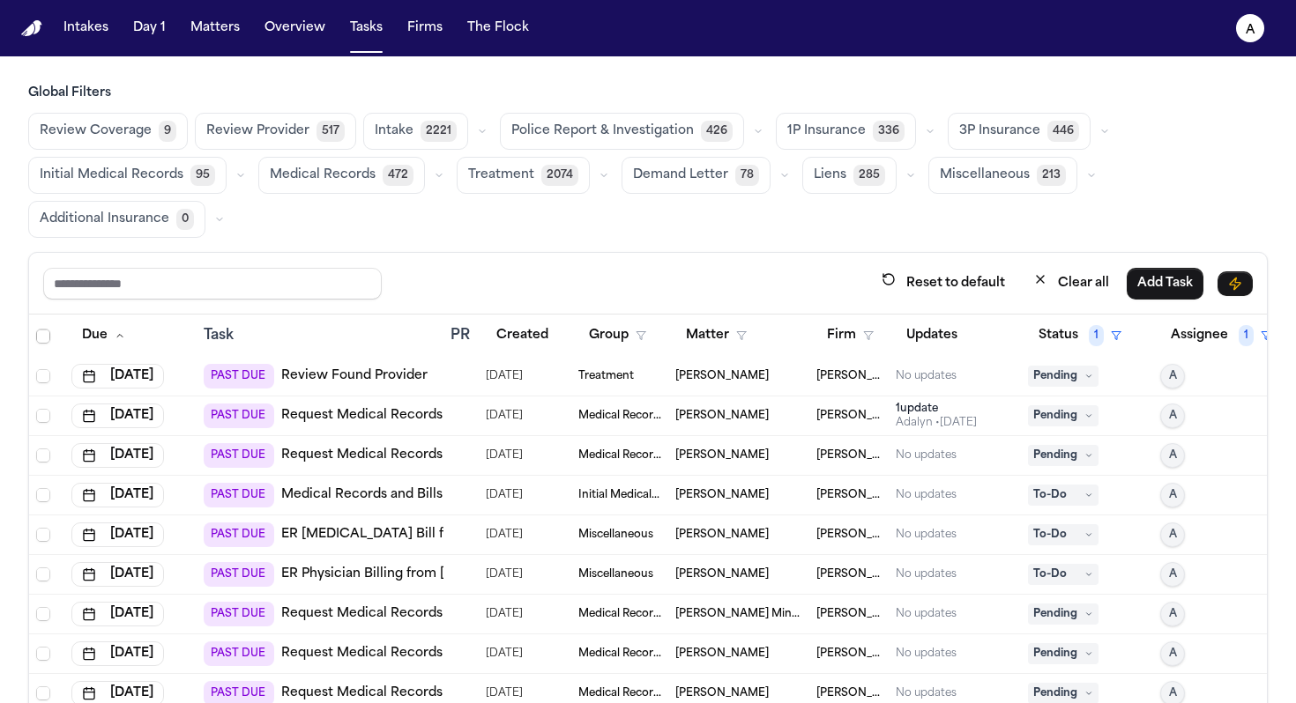
click at [760, 377] on span "Pending" at bounding box center [1063, 376] width 71 height 21
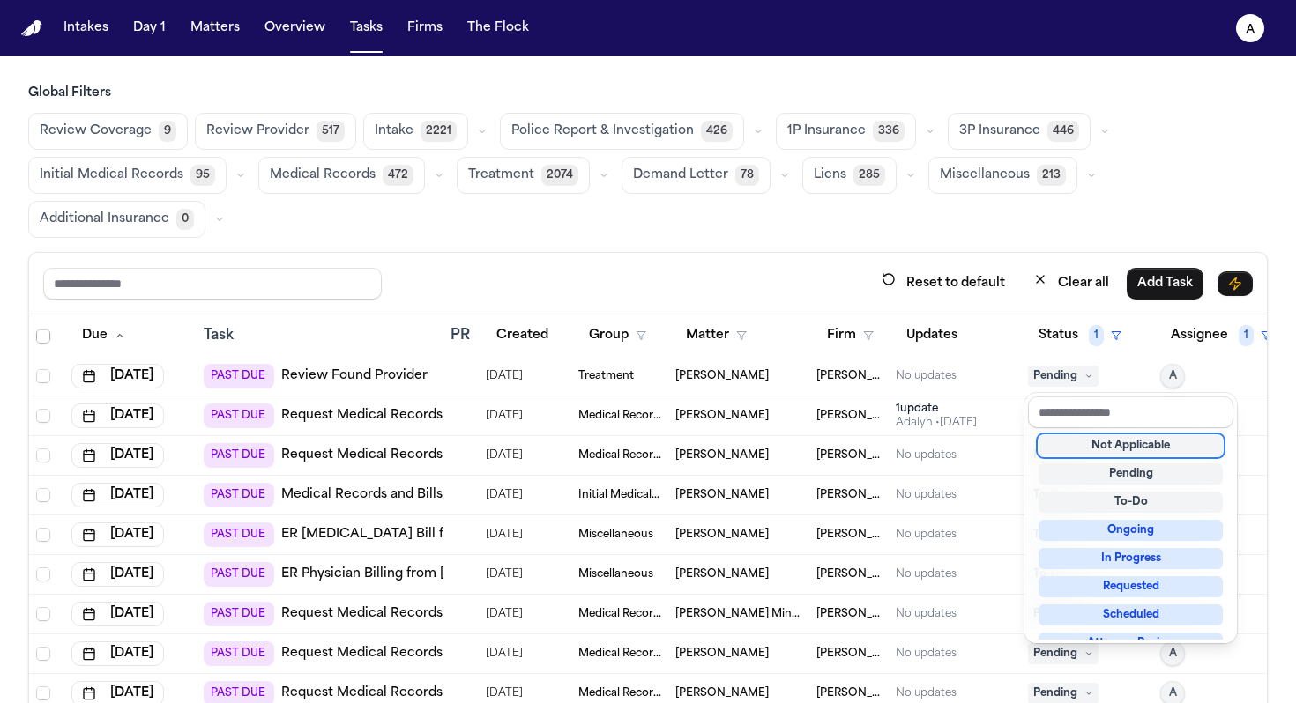
click at [760, 452] on div "Not Applicable" at bounding box center [1130, 445] width 184 height 21
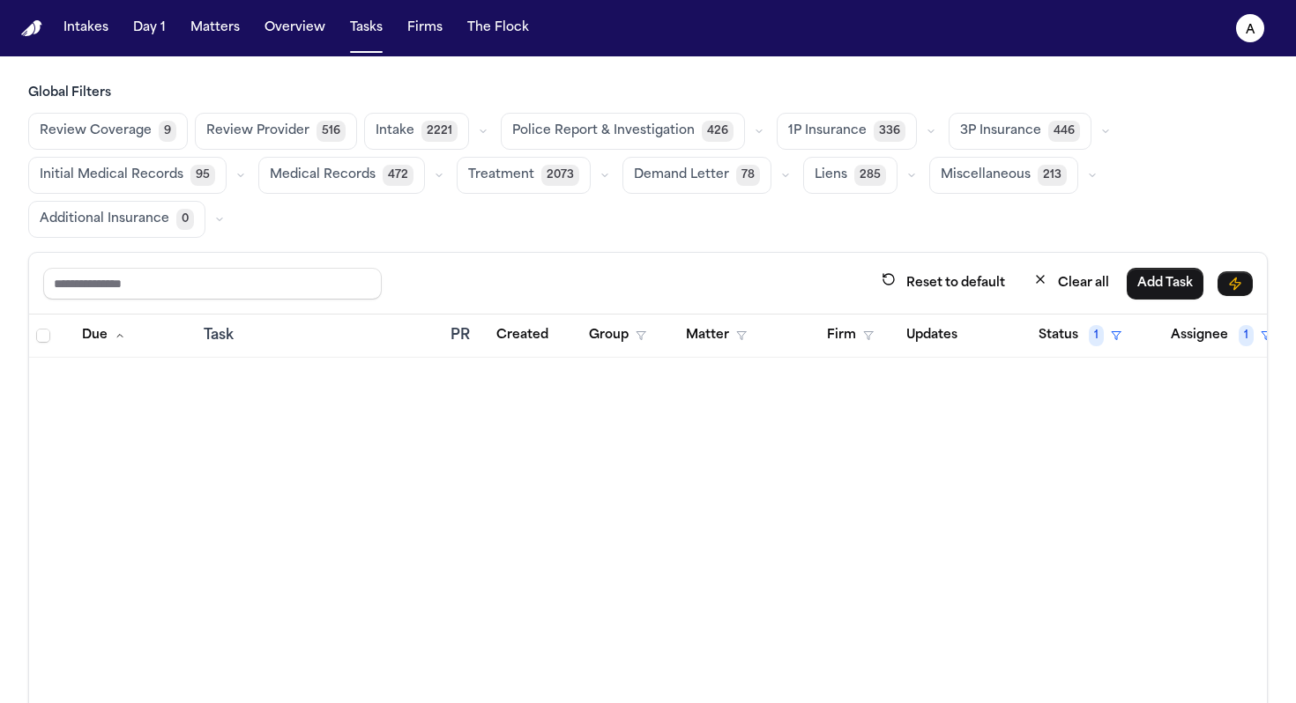
scroll to position [1349, 0]
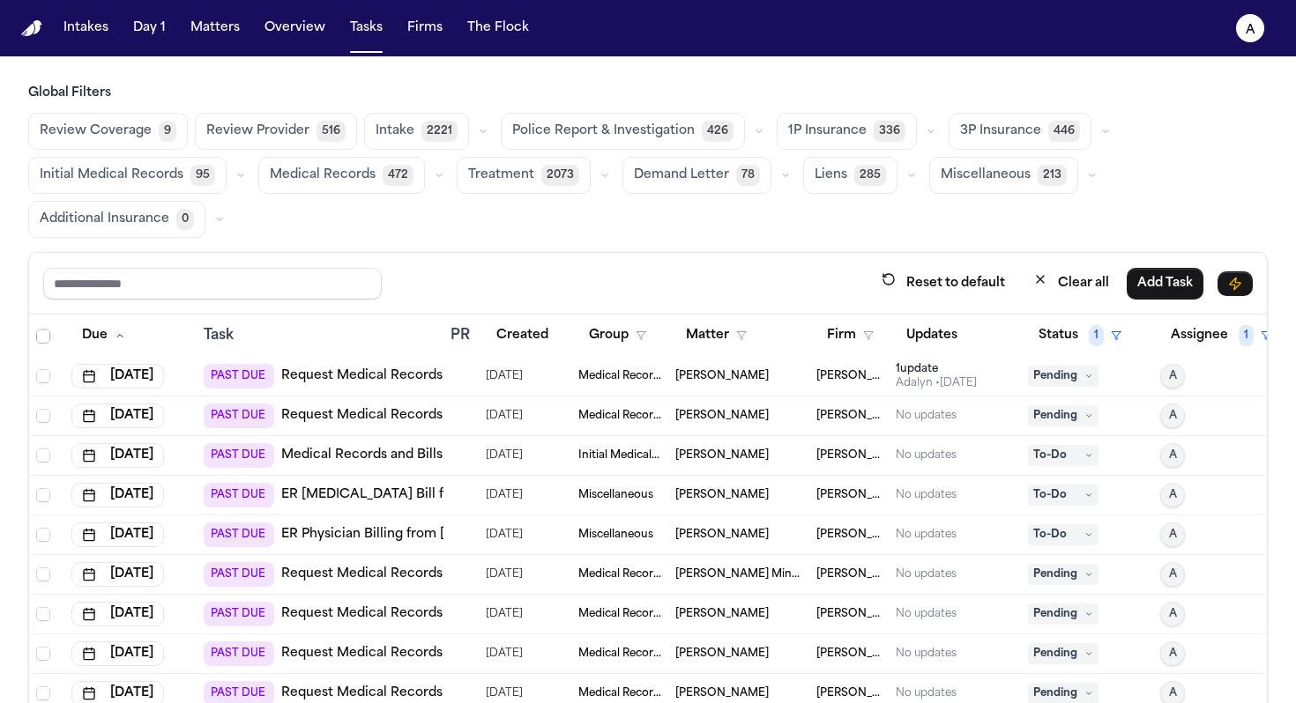
click at [1063, 377] on span "Pending" at bounding box center [1063, 376] width 71 height 21
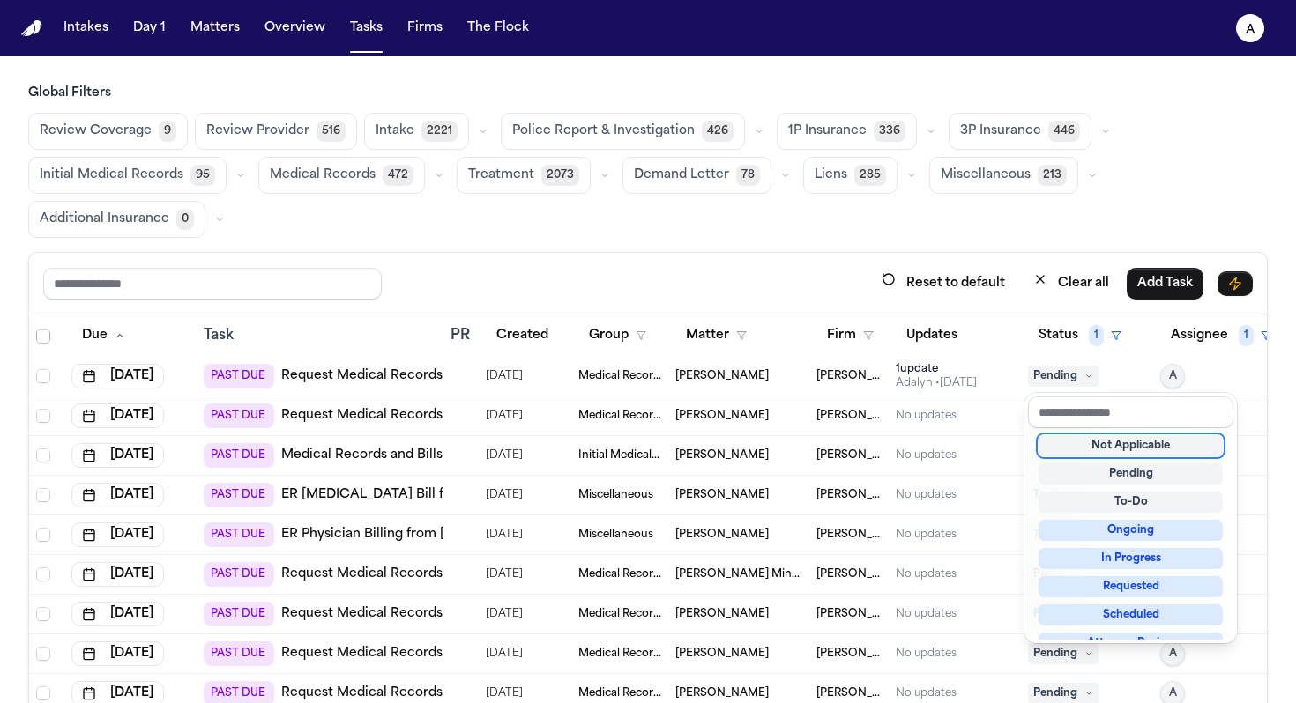
click at [1078, 442] on div "Not Applicable" at bounding box center [1130, 445] width 184 height 21
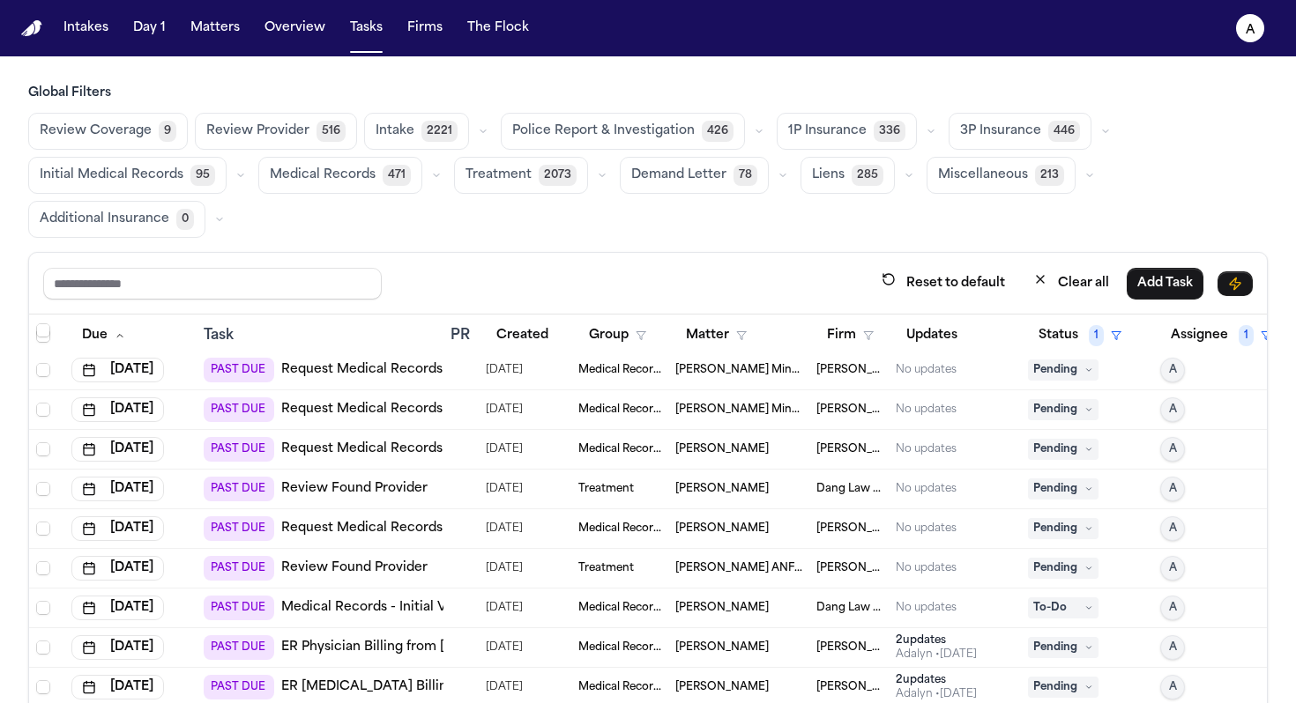
scroll to position [1696, 0]
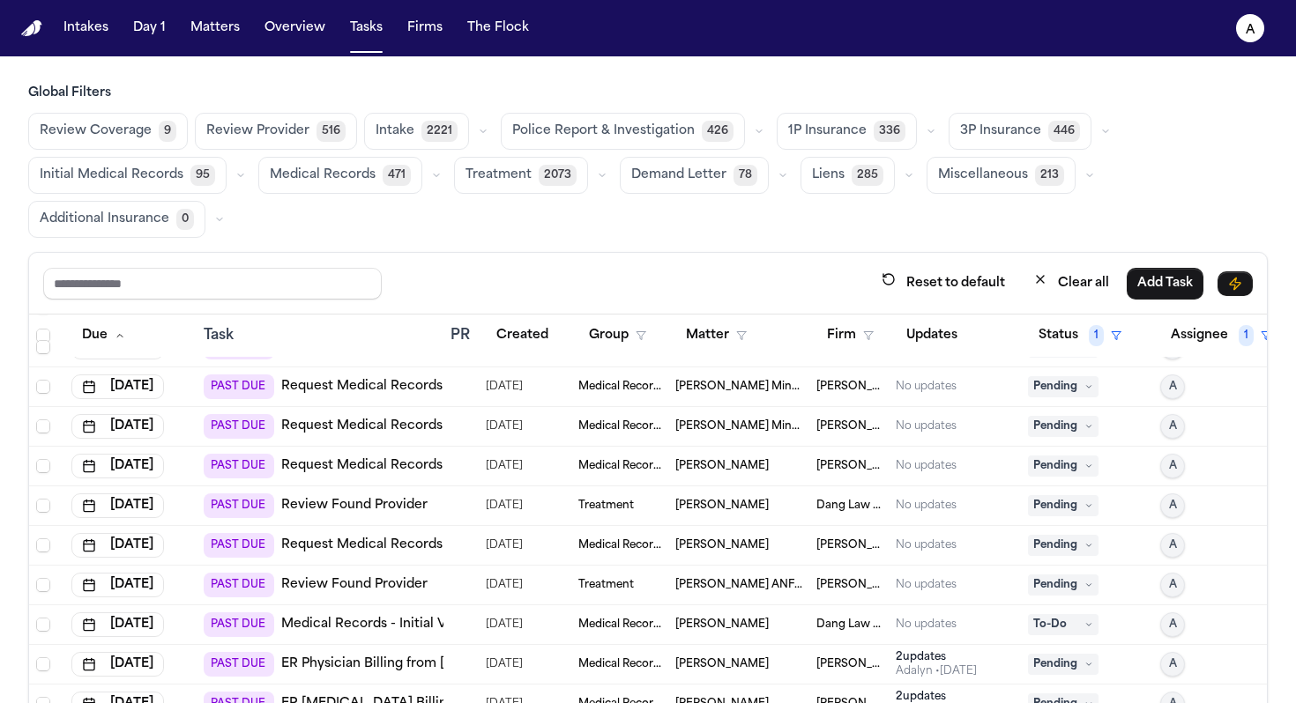
click at [1072, 509] on span "Pending" at bounding box center [1063, 505] width 71 height 21
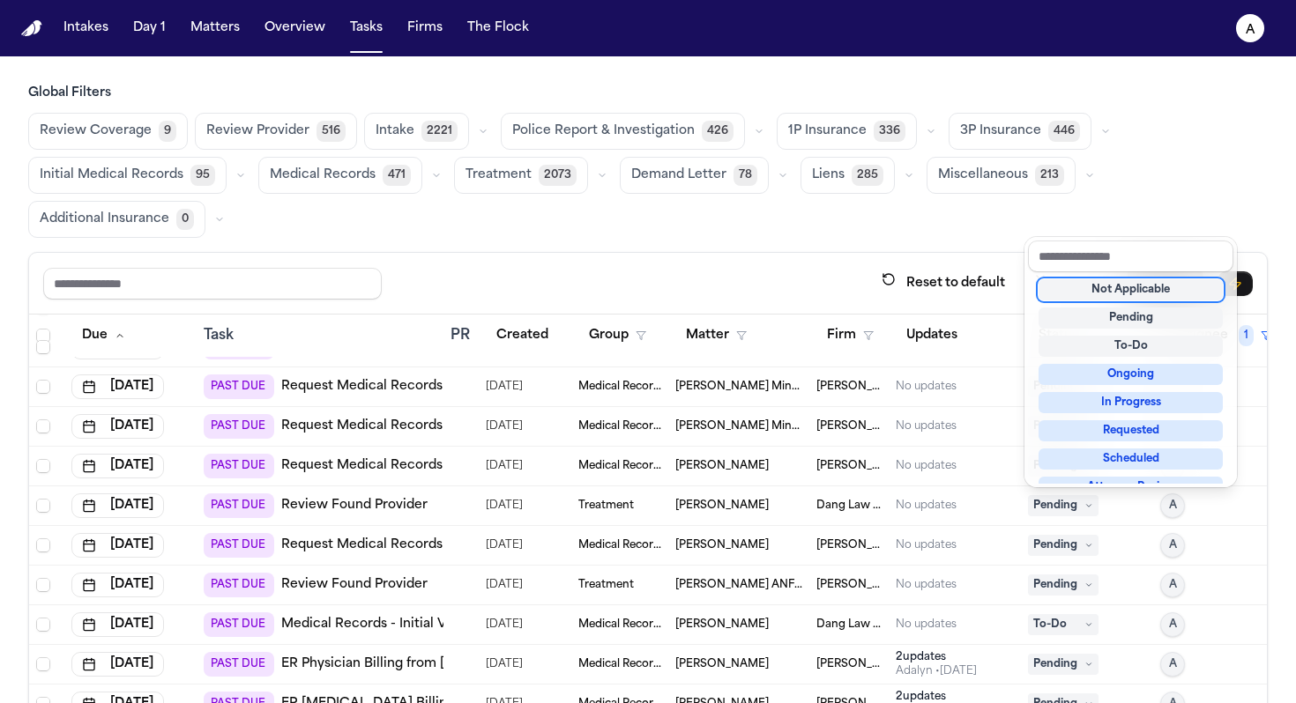
click at [1153, 290] on div "Not Applicable" at bounding box center [1130, 289] width 184 height 21
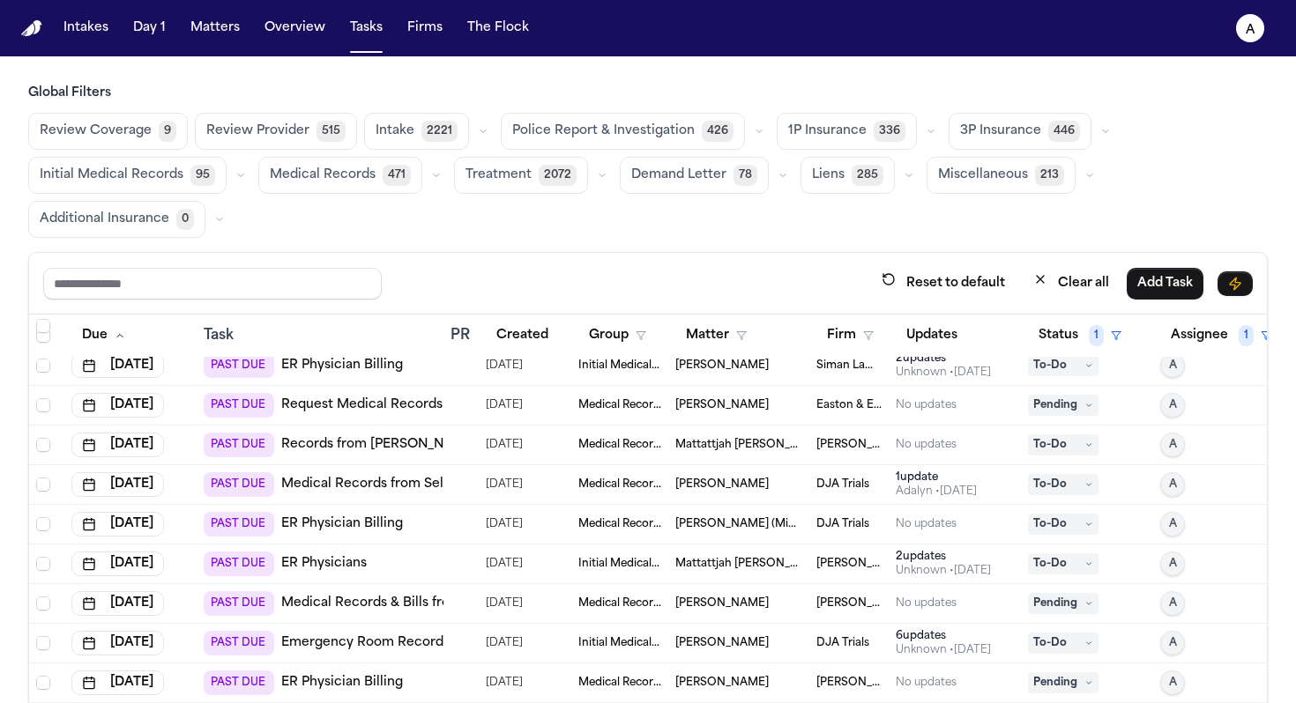
scroll to position [171, 0]
click at [458, 402] on div at bounding box center [457, 404] width 14 height 14
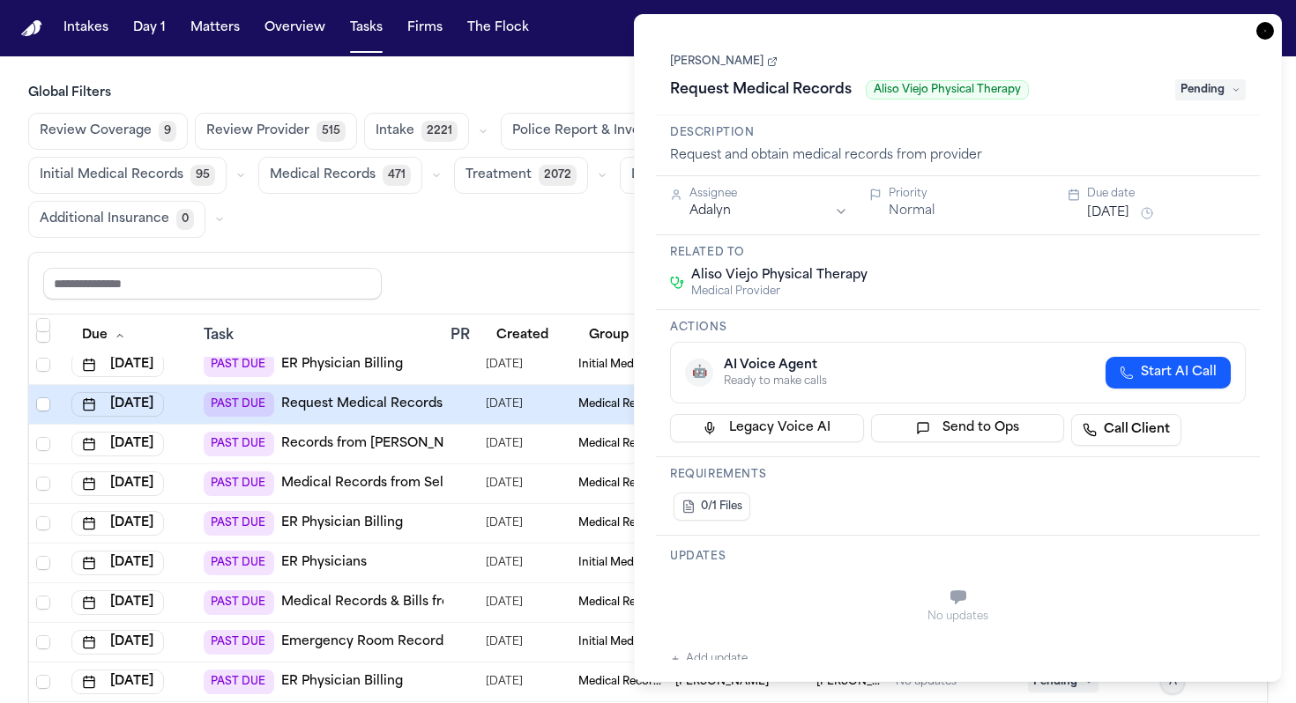
click at [708, 62] on link "[PERSON_NAME]" at bounding box center [724, 62] width 108 height 14
click at [0, 0] on body "Intakes Day 1 Matters Overview Tasks Firms The Flock A Global Filters Review Co…" at bounding box center [648, 351] width 1296 height 703
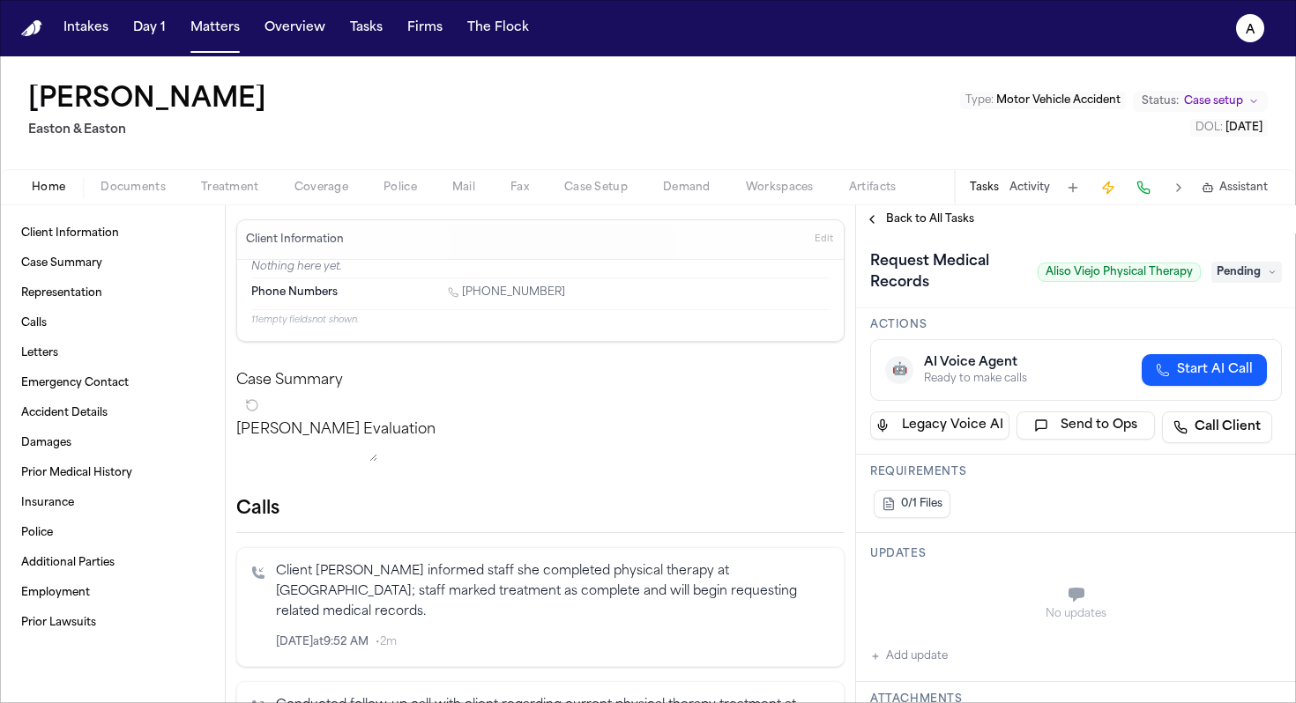
scroll to position [197, 0]
click at [919, 660] on button "Add update" at bounding box center [909, 655] width 78 height 21
click at [908, 628] on div "Private Cancel Add" at bounding box center [1086, 638] width 376 height 21
click at [898, 646] on div "Private Cancel Add" at bounding box center [1086, 613] width 390 height 85
click at [898, 641] on div "Private" at bounding box center [926, 638] width 56 height 14
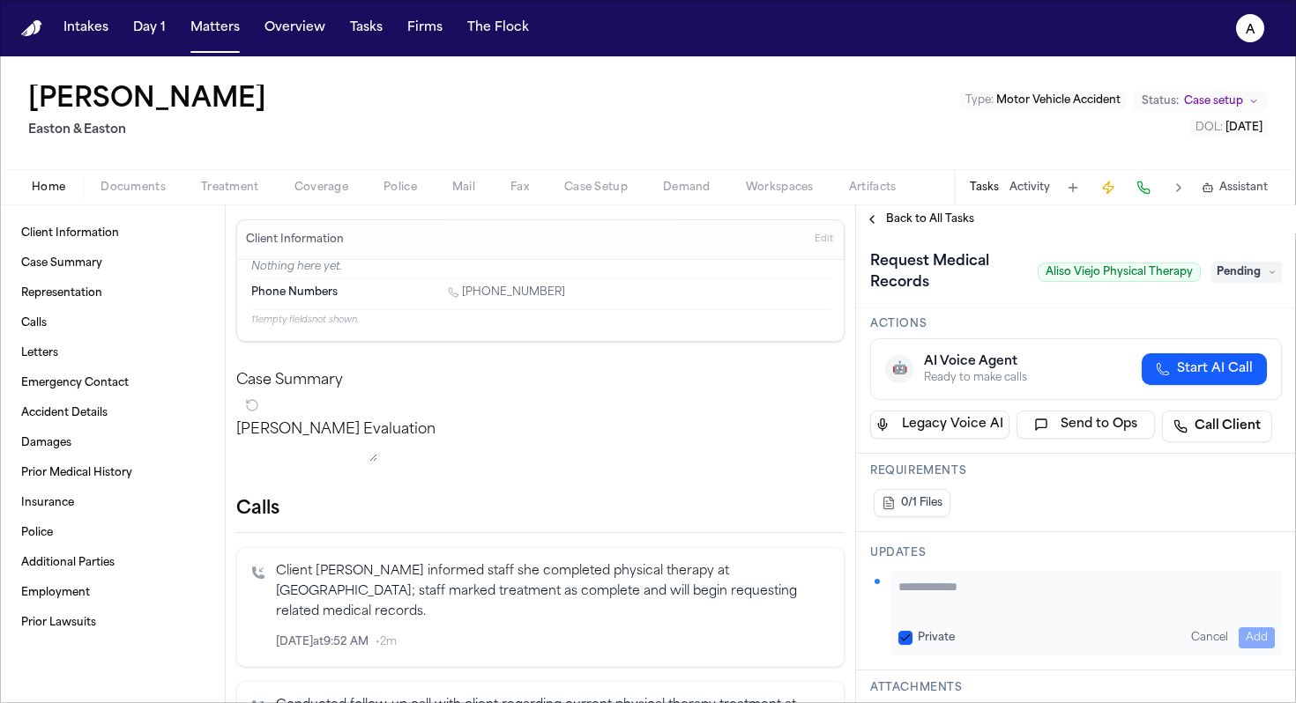
click at [902, 641] on button "Private" at bounding box center [905, 638] width 14 height 14
click at [935, 583] on textarea "Add your update" at bounding box center [1086, 595] width 376 height 35
type textarea "**********"
click at [1245, 631] on button "Add" at bounding box center [1256, 638] width 36 height 21
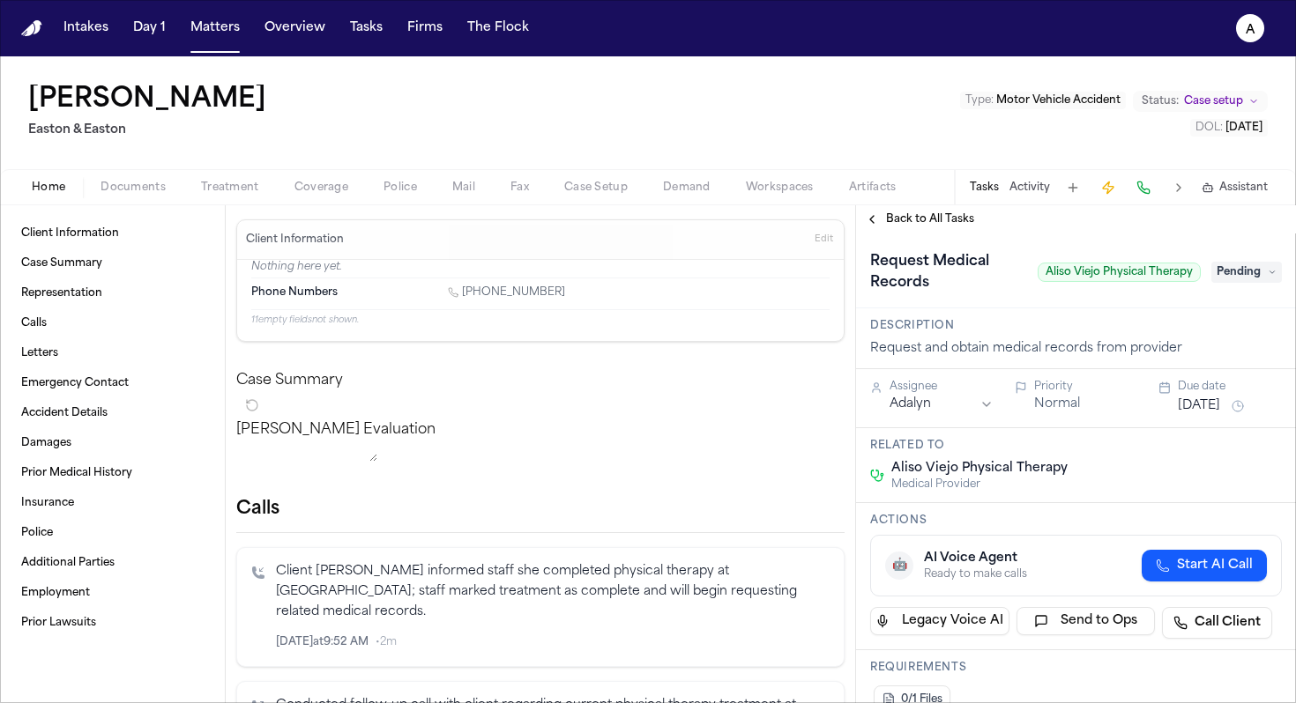
click at [1220, 403] on button "[DATE]" at bounding box center [1198, 406] width 42 height 18
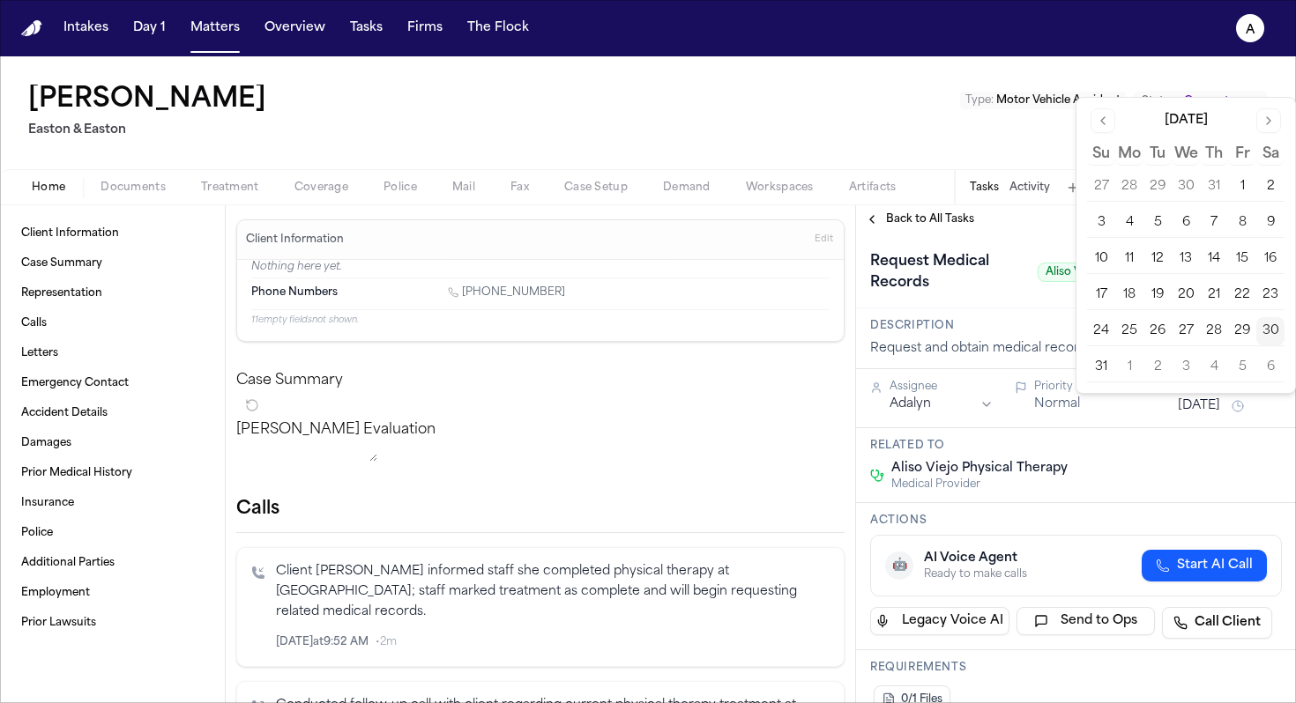
click at [1274, 372] on button "6" at bounding box center [1270, 367] width 28 height 28
click at [1271, 375] on button "6" at bounding box center [1270, 367] width 28 height 28
